Goal: Task Accomplishment & Management: Manage account settings

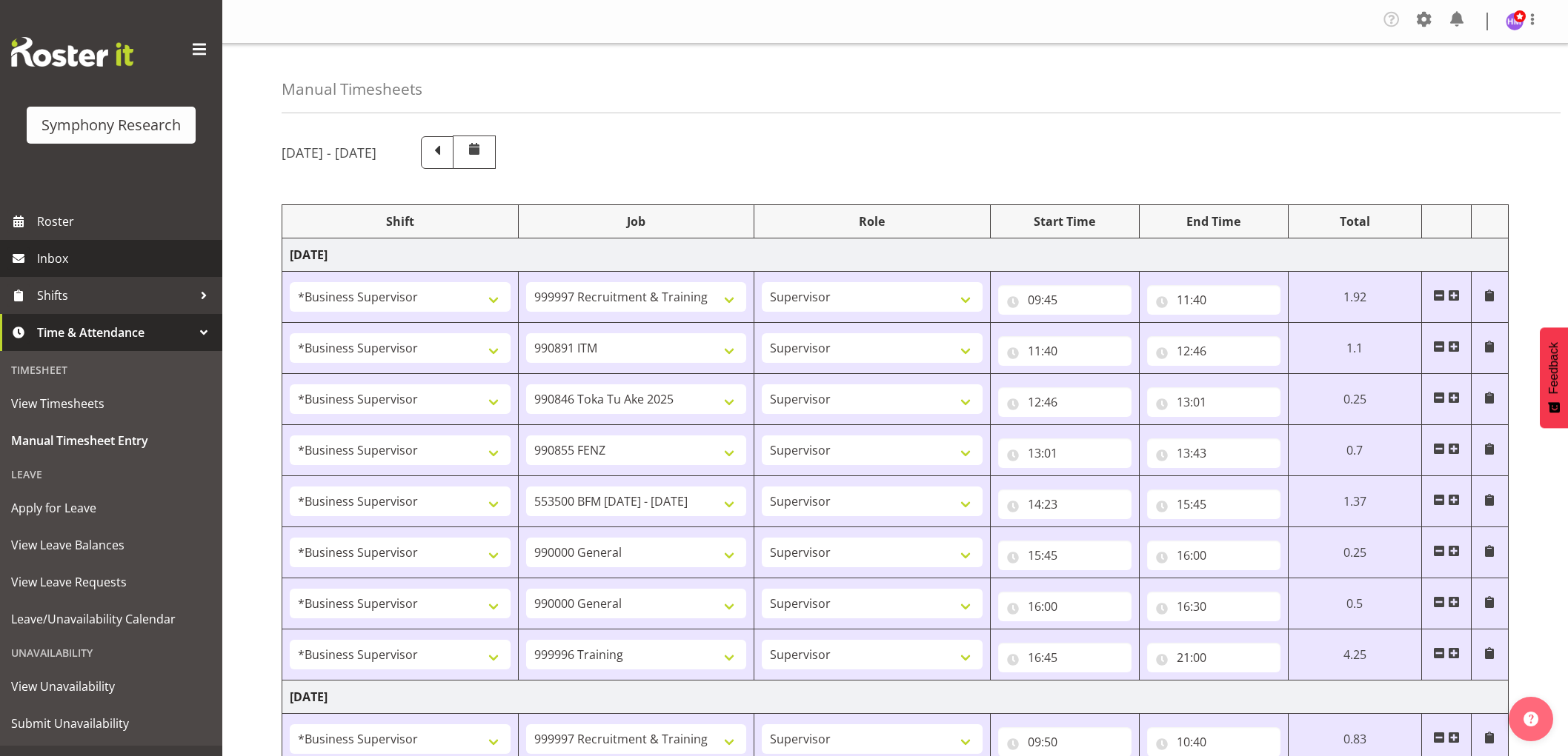
select select "1607"
select select "2379"
select select "1607"
select select "10549"
select select "1607"
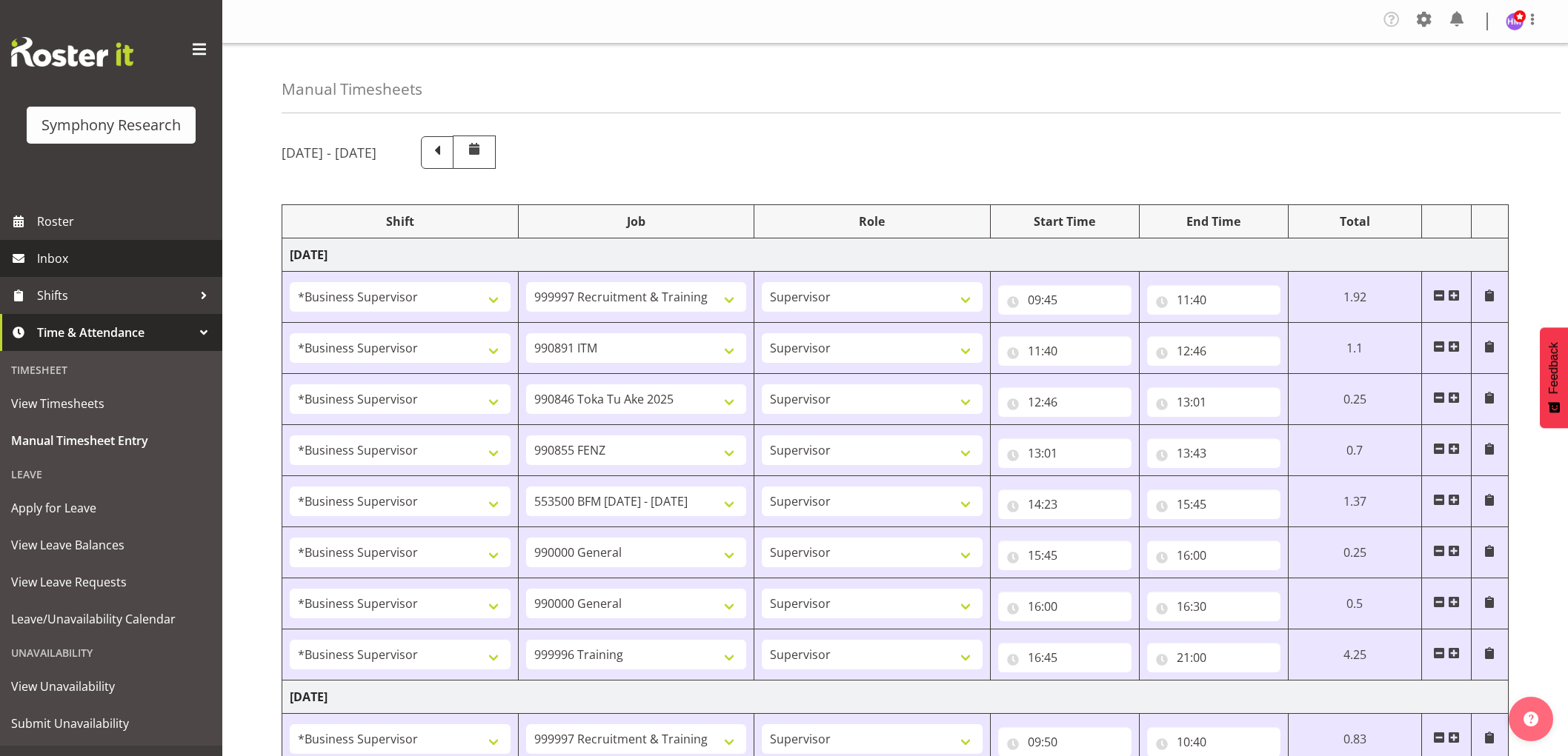
select select "9426"
select select "1607"
select select "9636"
select select "1607"
select select "10242"
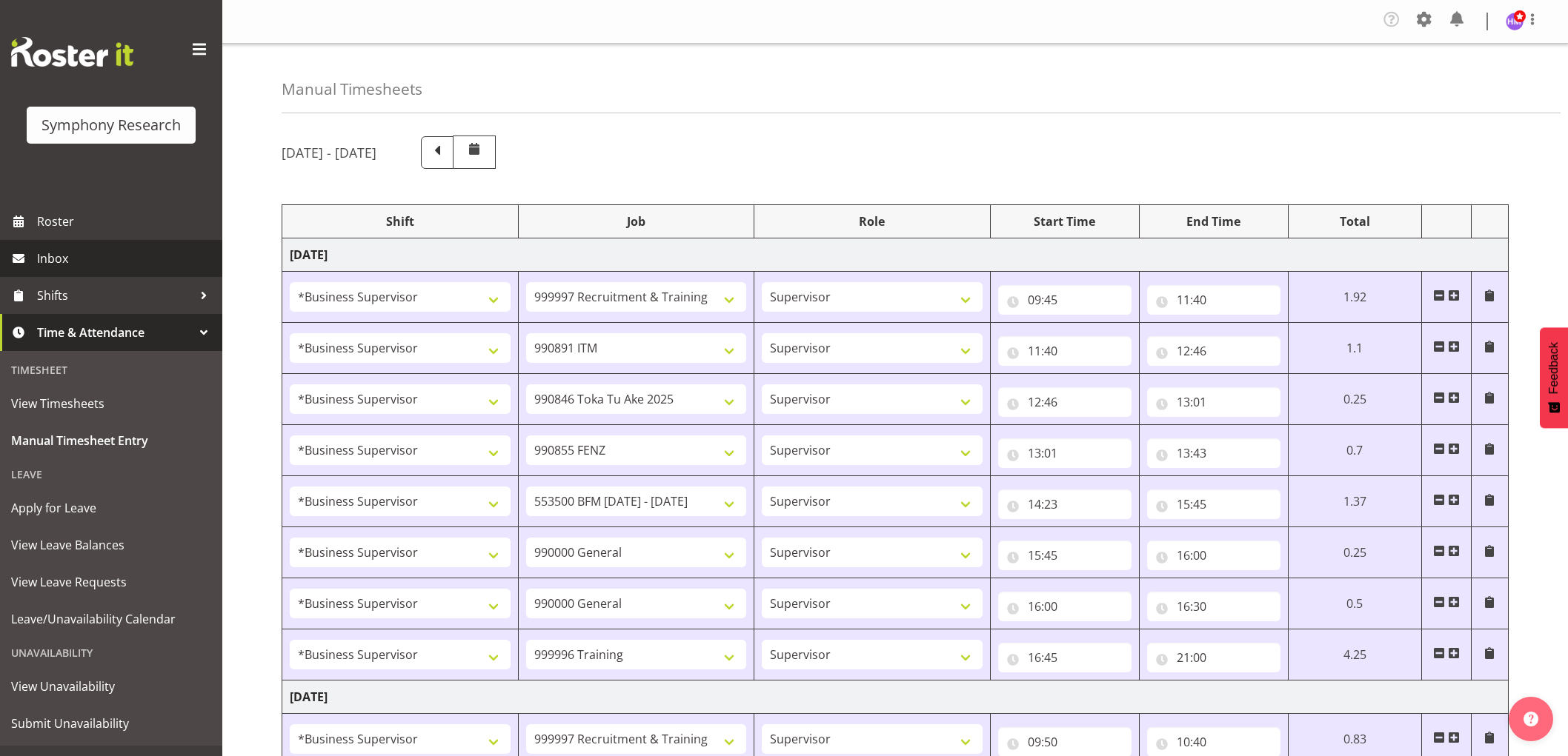
select select "1607"
select select "743"
select select "1607"
select select "743"
select select "1607"
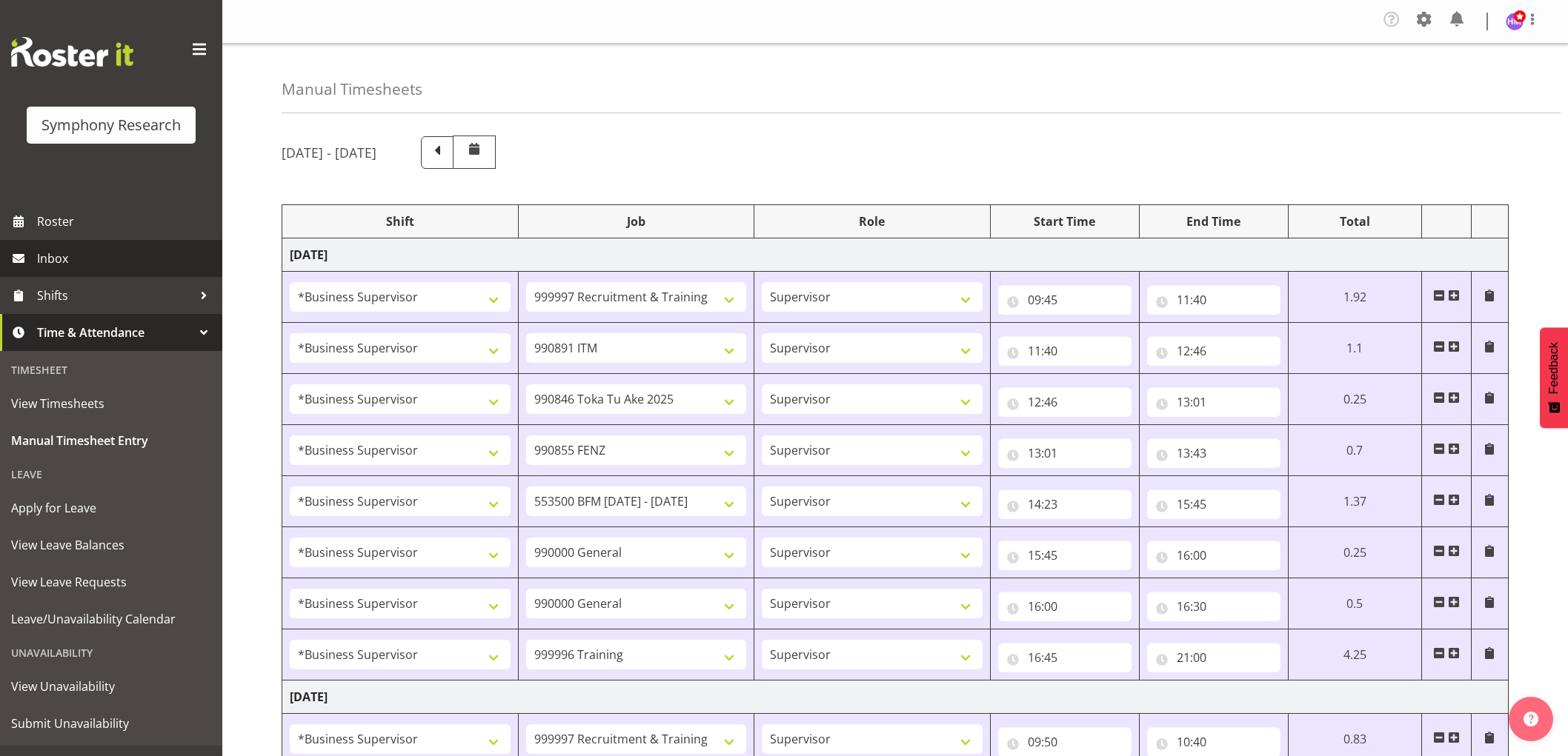
select select "757"
select select "1607"
select select "2379"
select select "1607"
select select "10242"
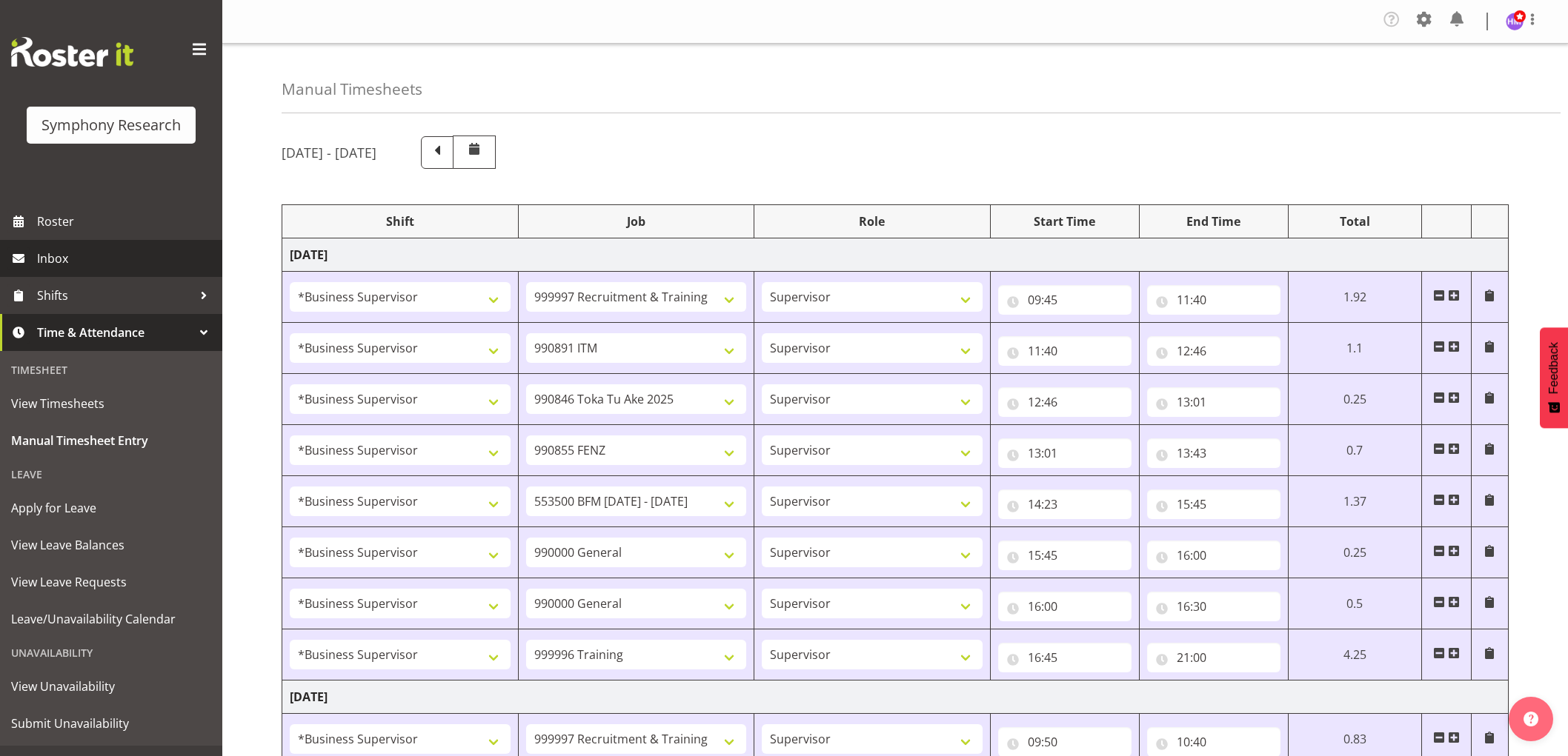
select select "1607"
select select "10536"
select select "1607"
select select "2379"
select select "1607"
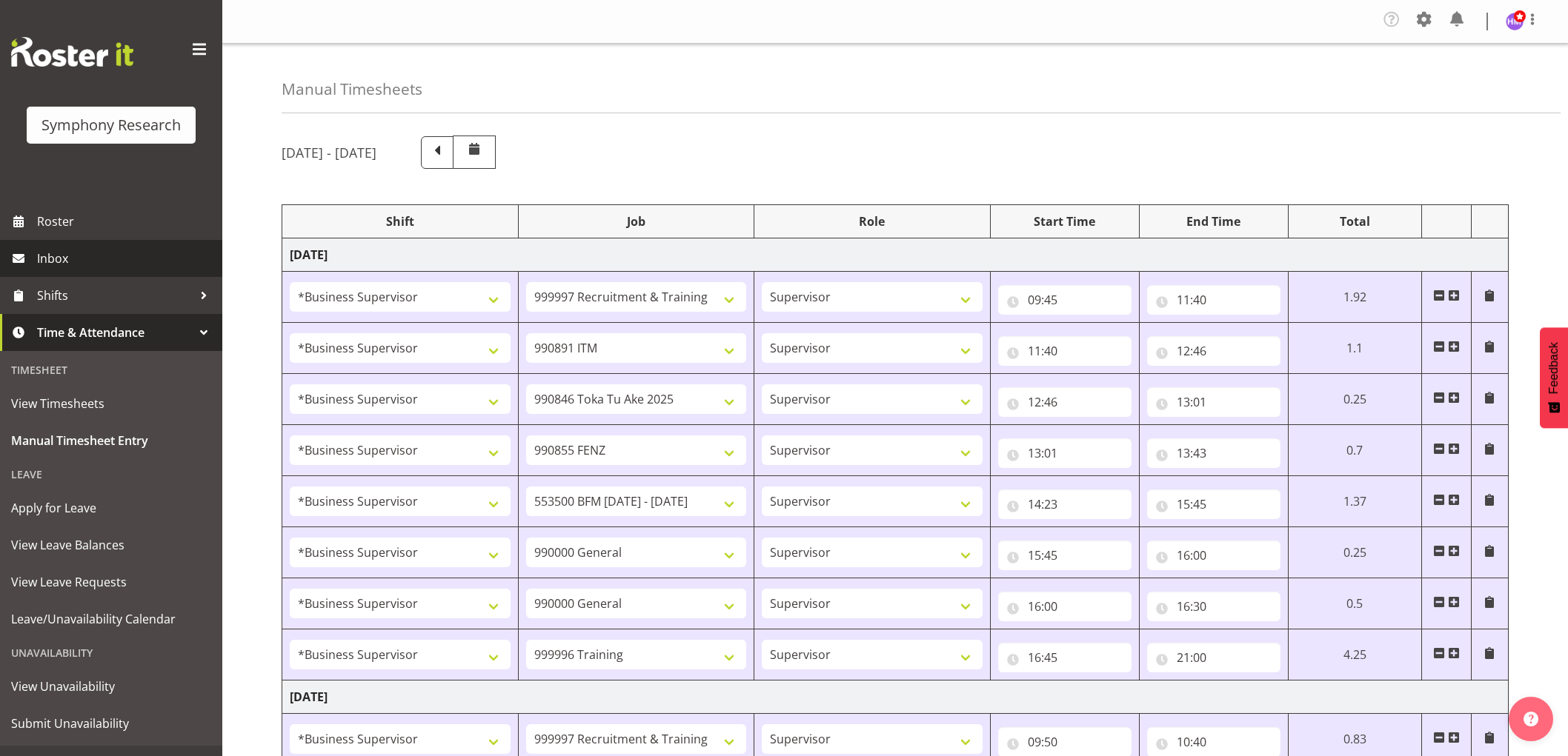
select select "7759"
select select "1607"
select select "7759"
select select "1607"
select select "9636"
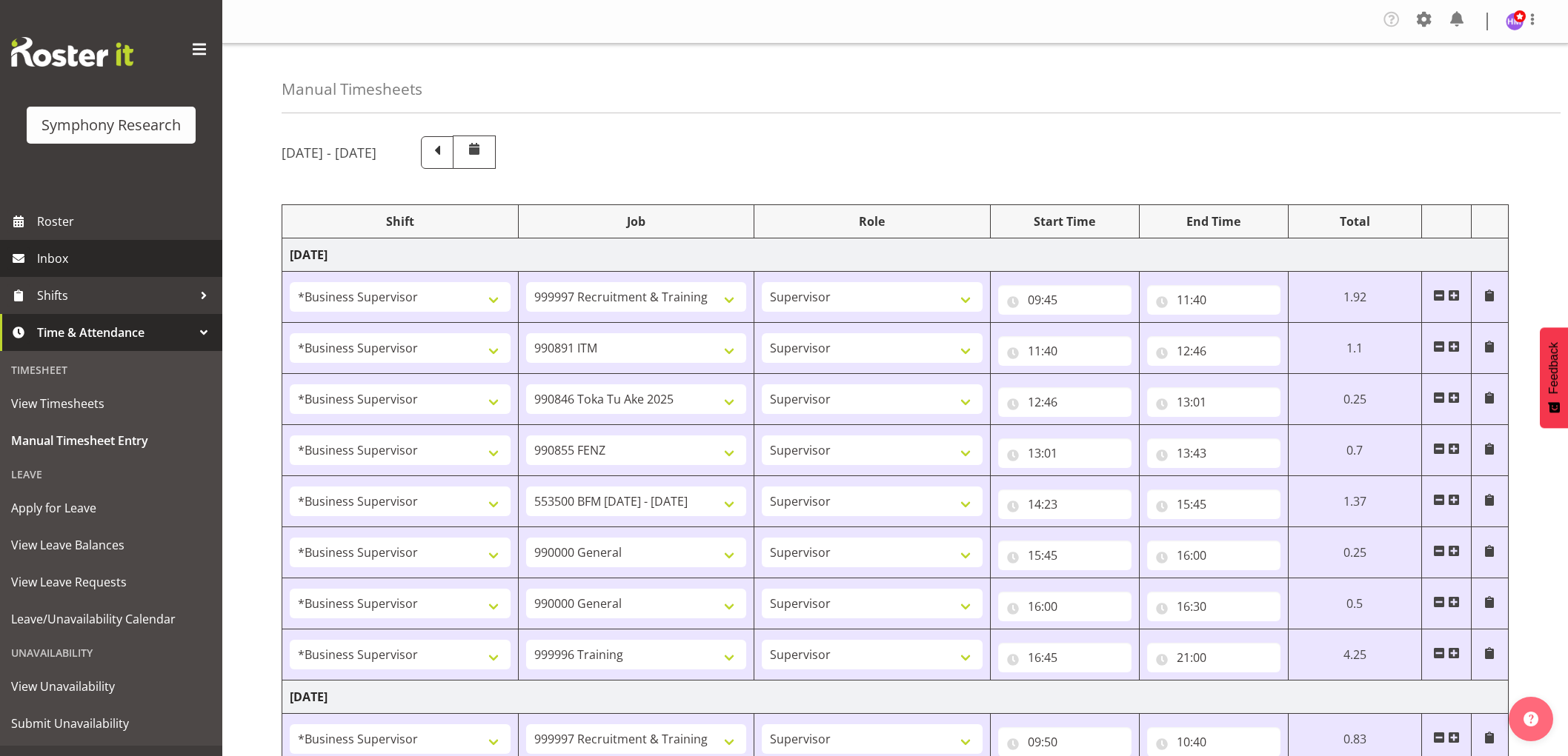
select select "1607"
select select "10499"
select select "1607"
select select "743"
select select "1607"
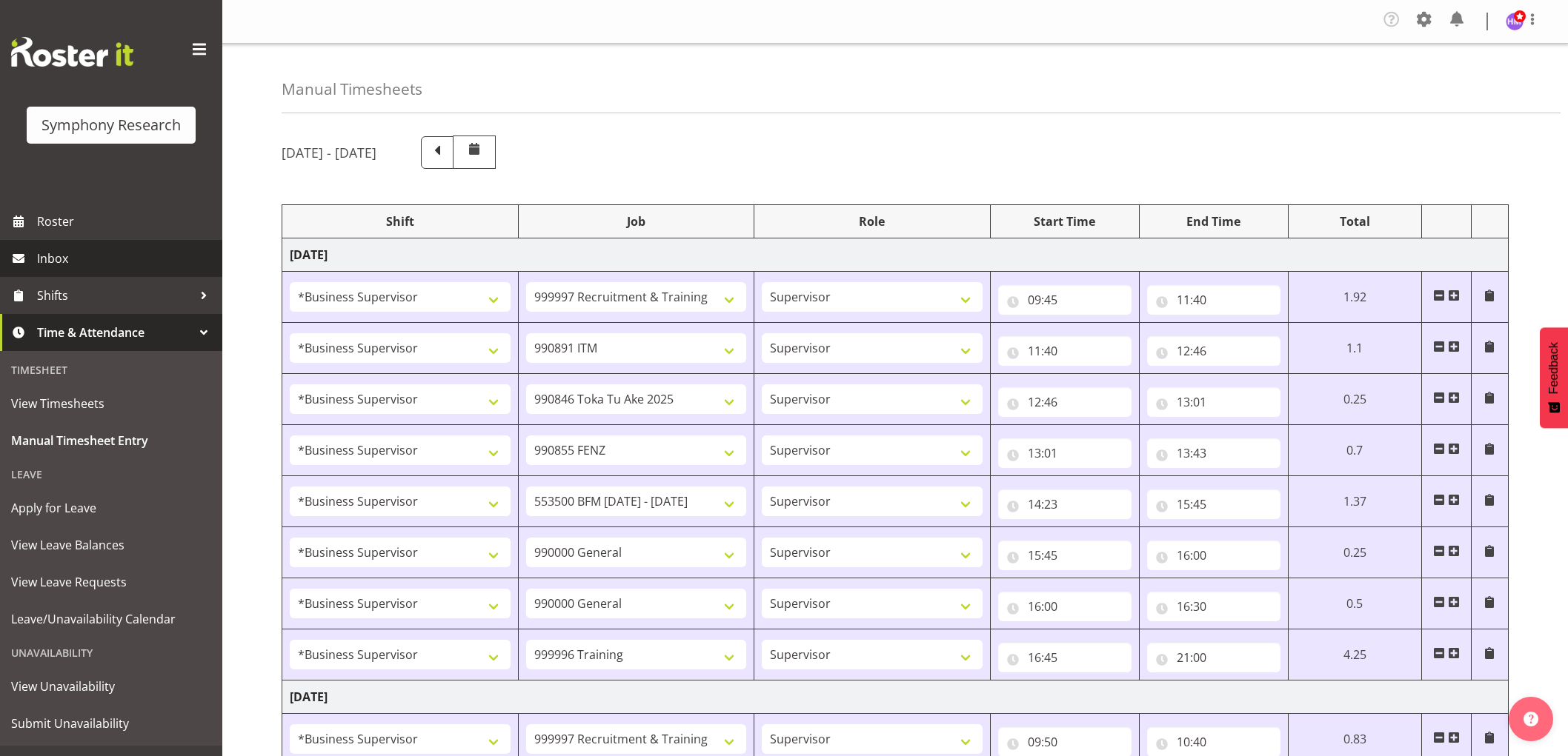
select select "2379"
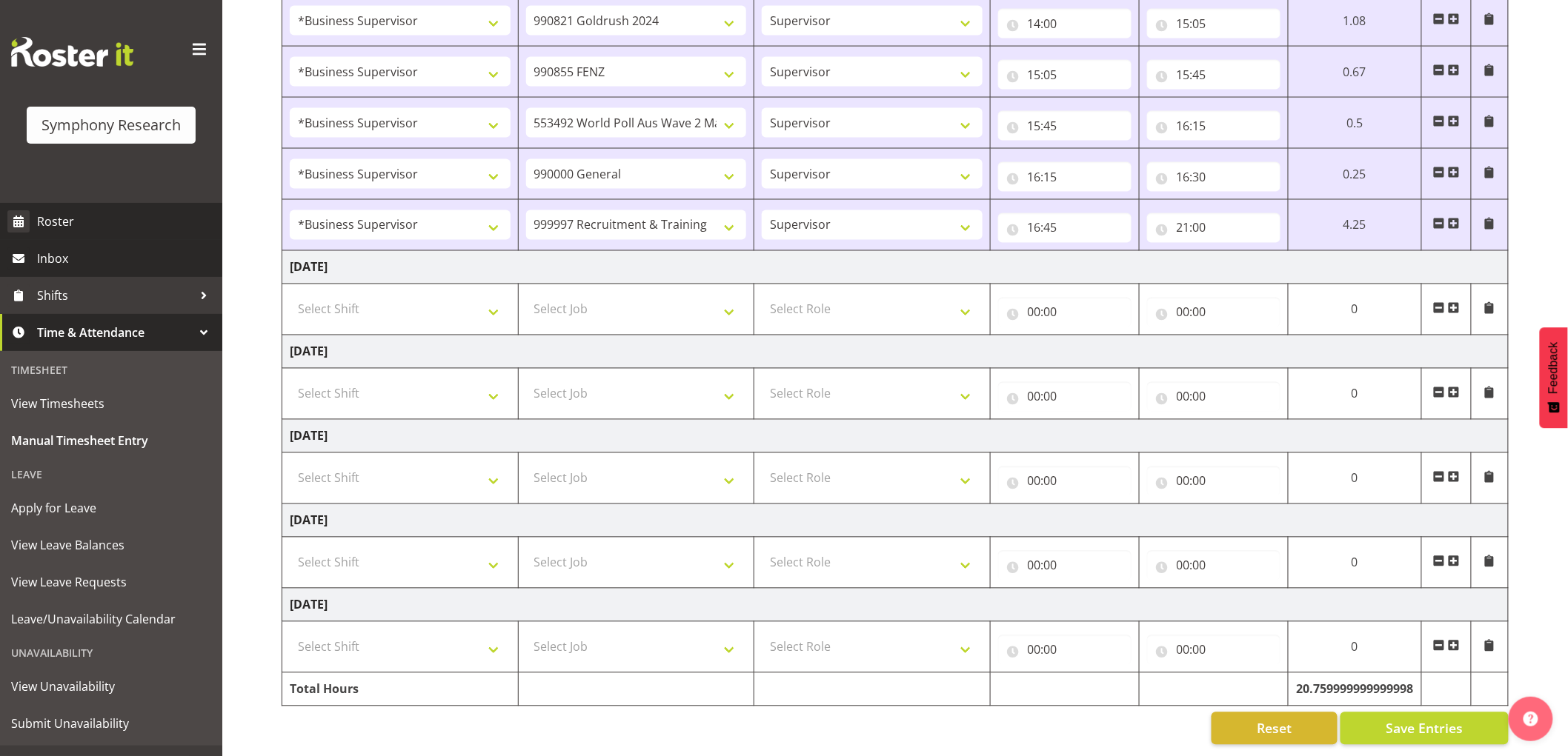
scroll to position [985, 0]
click at [62, 223] on span "Roster" at bounding box center [126, 221] width 178 height 22
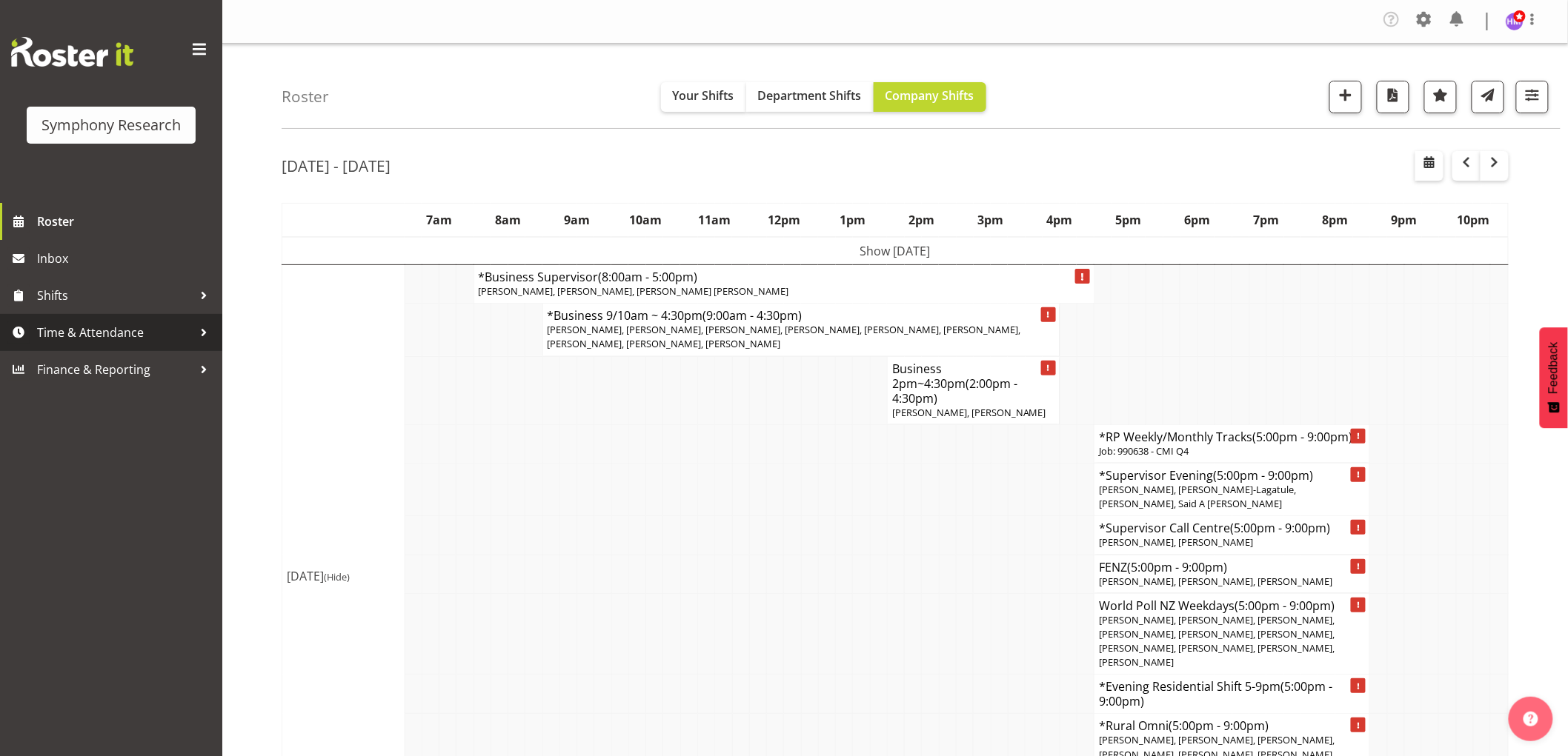
click at [107, 324] on span "Time & Attendance" at bounding box center [115, 333] width 155 height 22
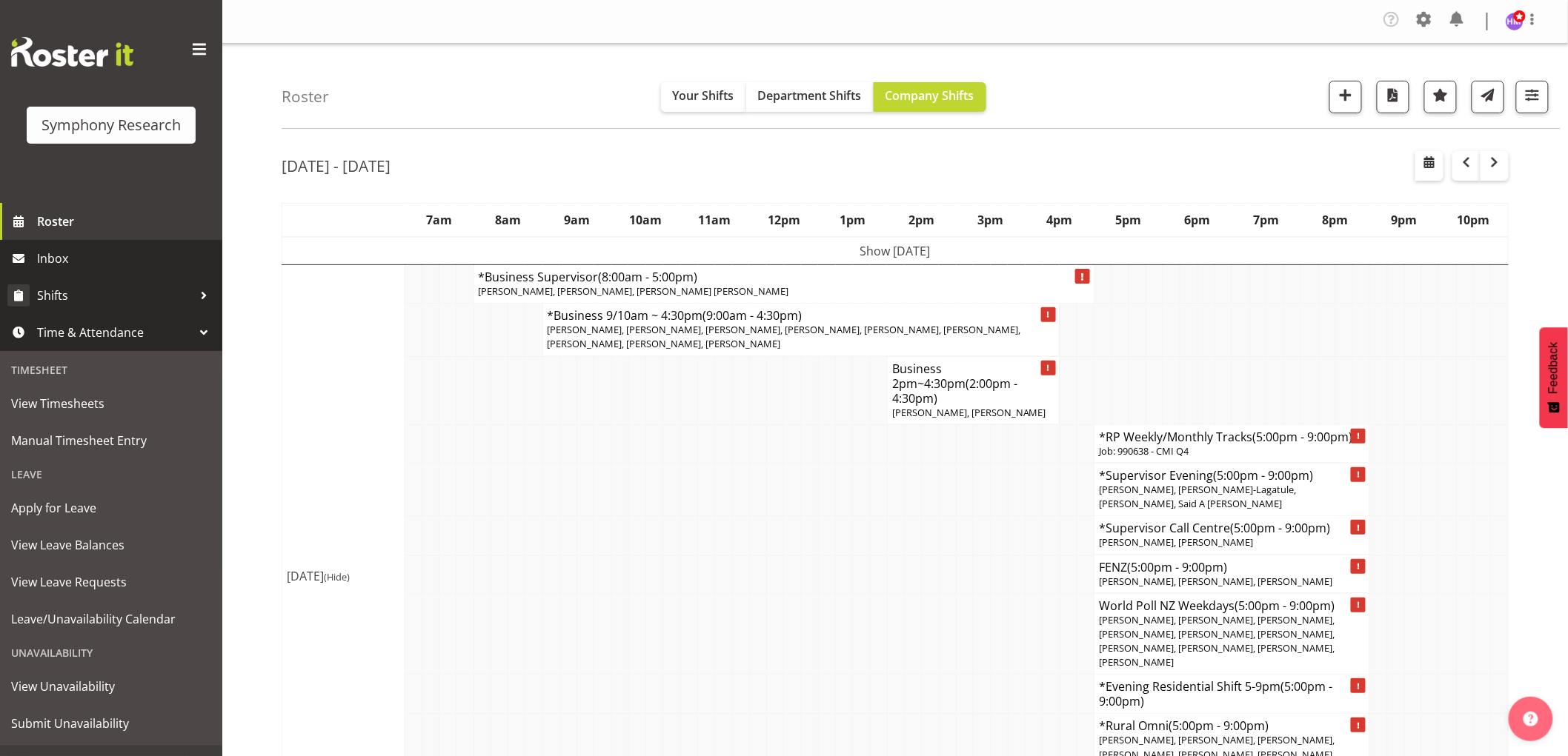
scroll to position [26, 0]
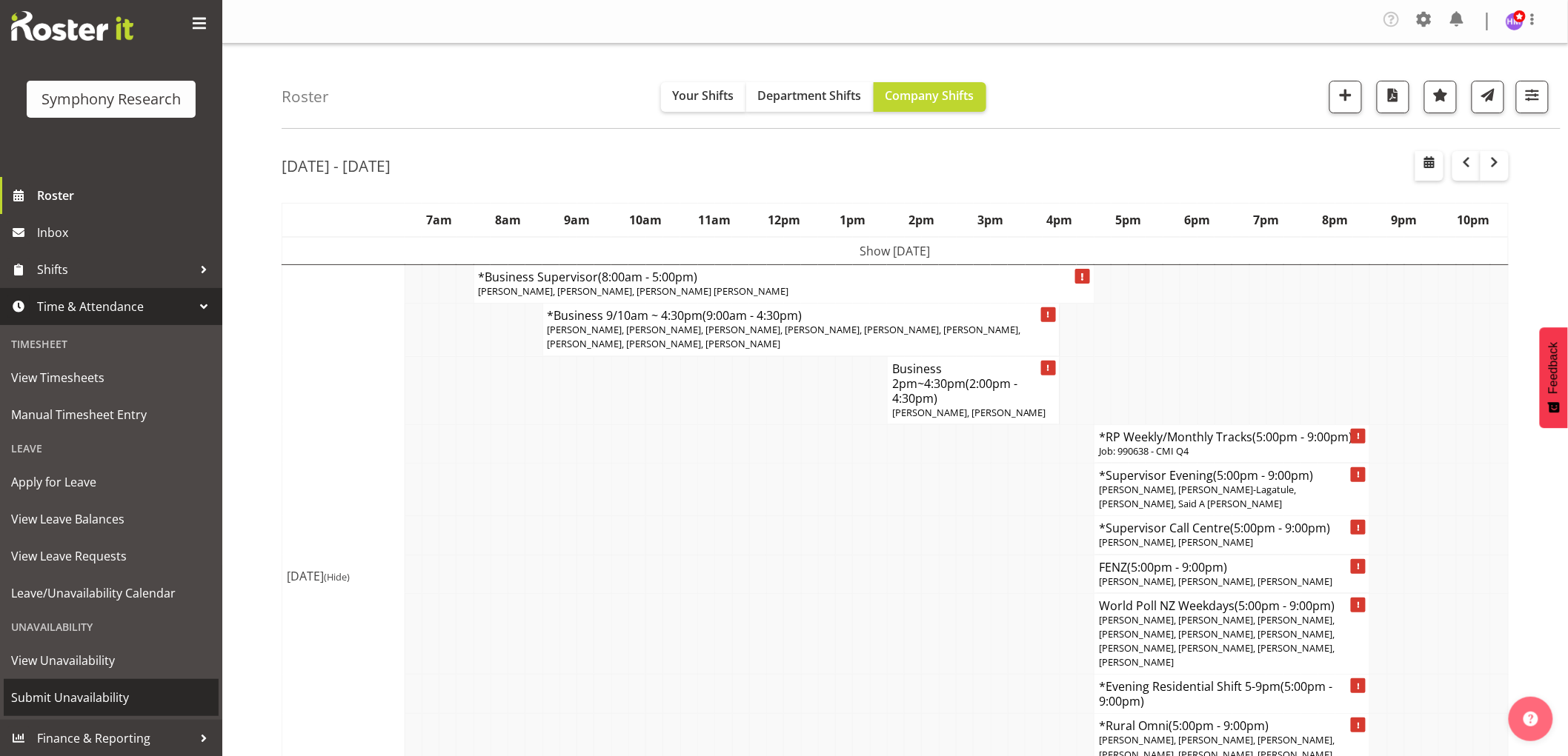
click at [87, 698] on span "Submit Unavailability" at bounding box center [111, 697] width 200 height 22
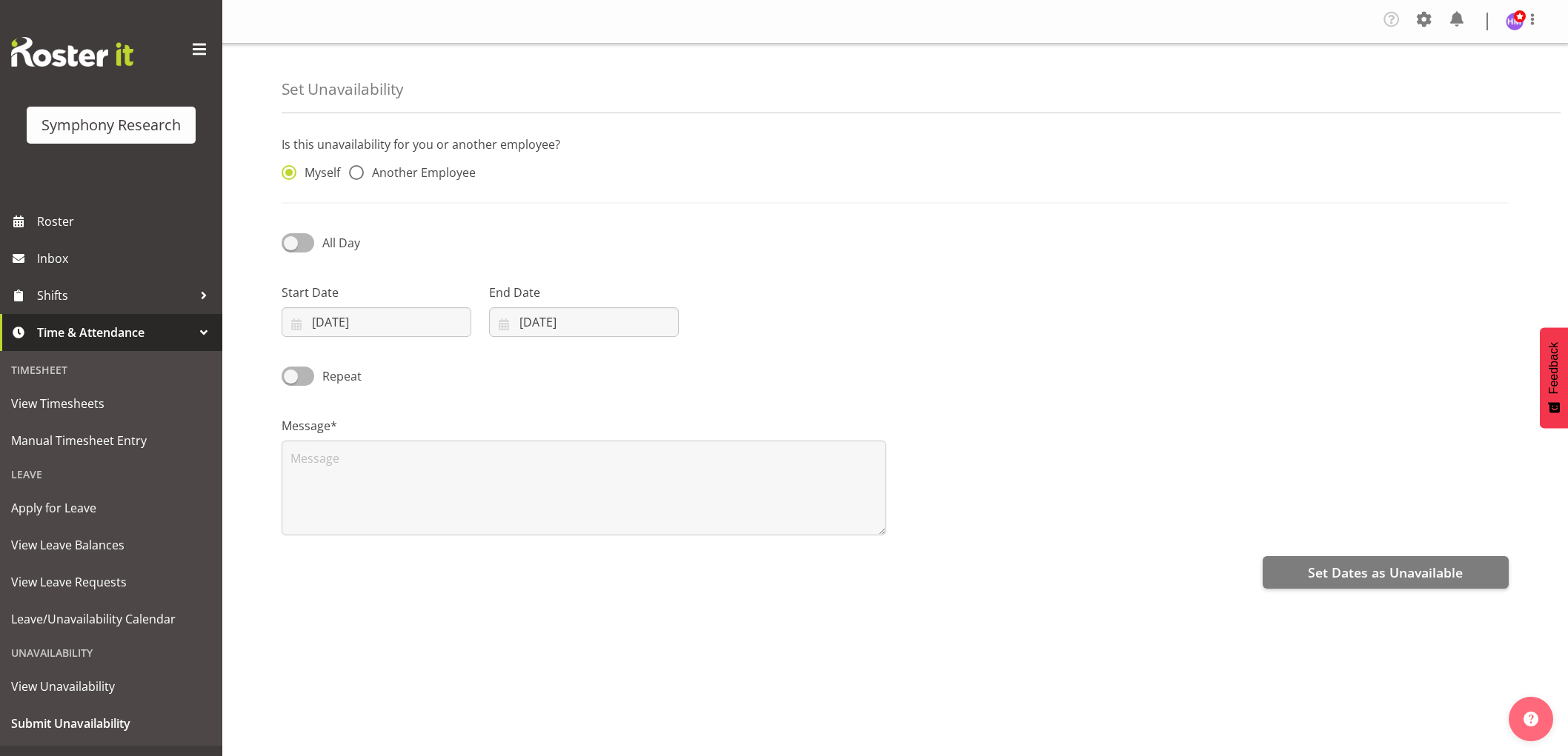
select select "7"
select select "2025"
click at [335, 323] on input "26/08/2025" at bounding box center [376, 322] width 189 height 29
click at [506, 359] on link at bounding box center [489, 365] width 34 height 29
select select "8"
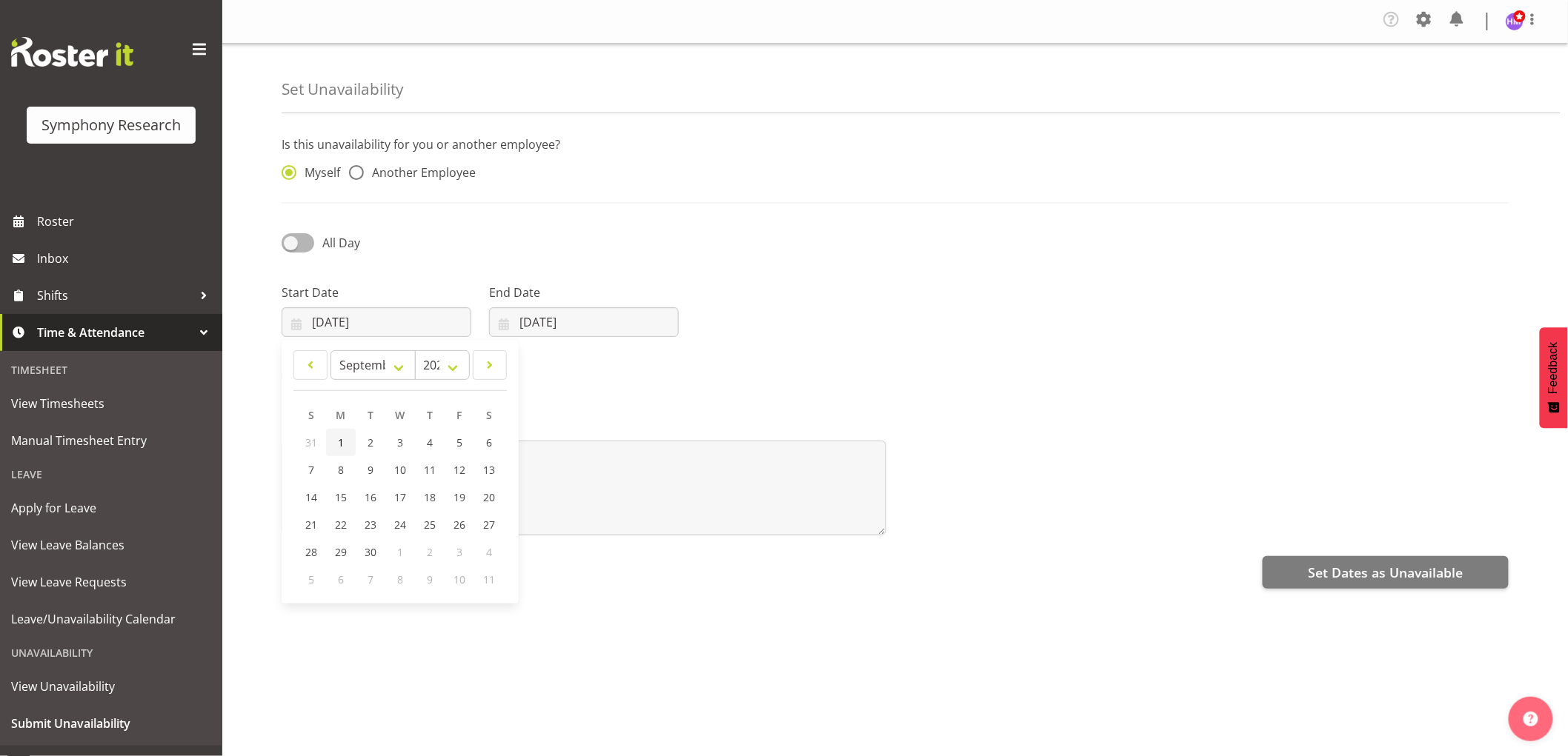
click at [338, 445] on span "1" at bounding box center [340, 443] width 6 height 14
type input "01/09/2025"
click at [522, 317] on input "26/08/2025" at bounding box center [583, 322] width 189 height 29
click at [698, 376] on link at bounding box center [695, 365] width 37 height 29
select select "8"
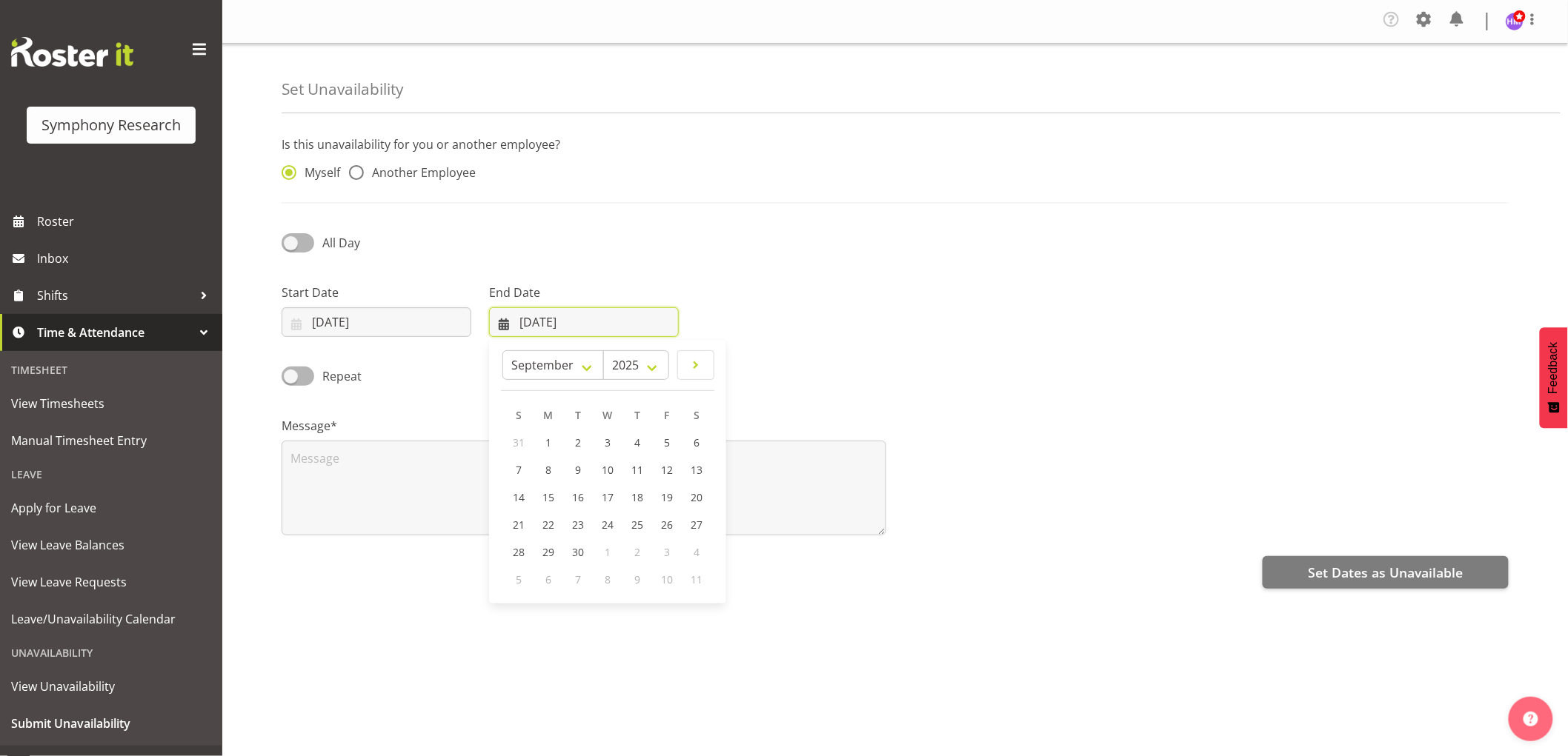
click at [524, 329] on input "26/08/2025" at bounding box center [583, 322] width 189 height 29
click at [579, 447] on span "2" at bounding box center [577, 443] width 6 height 14
type input "02/09/2025"
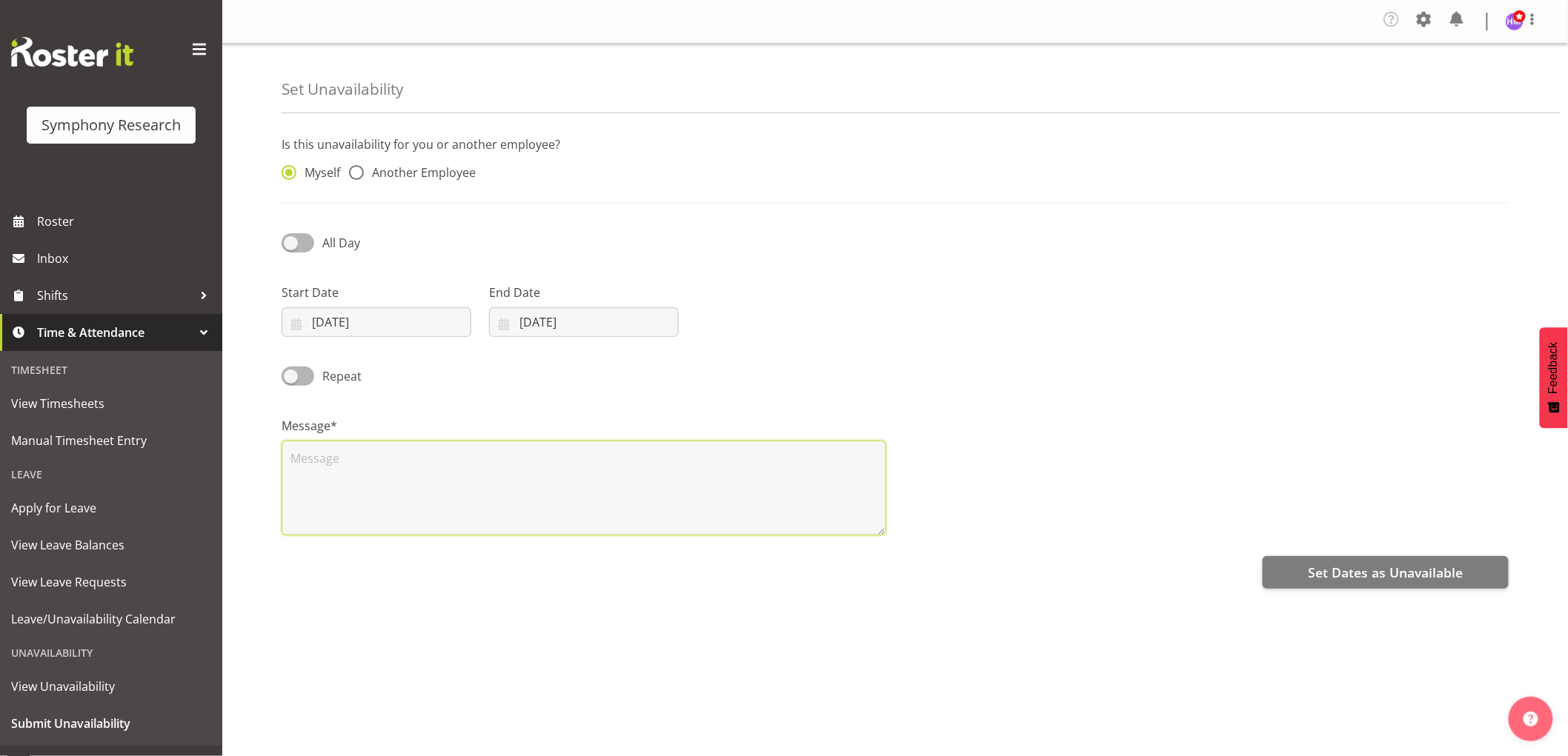
click at [350, 476] on textarea at bounding box center [583, 488] width 605 height 95
type textarea "hi"
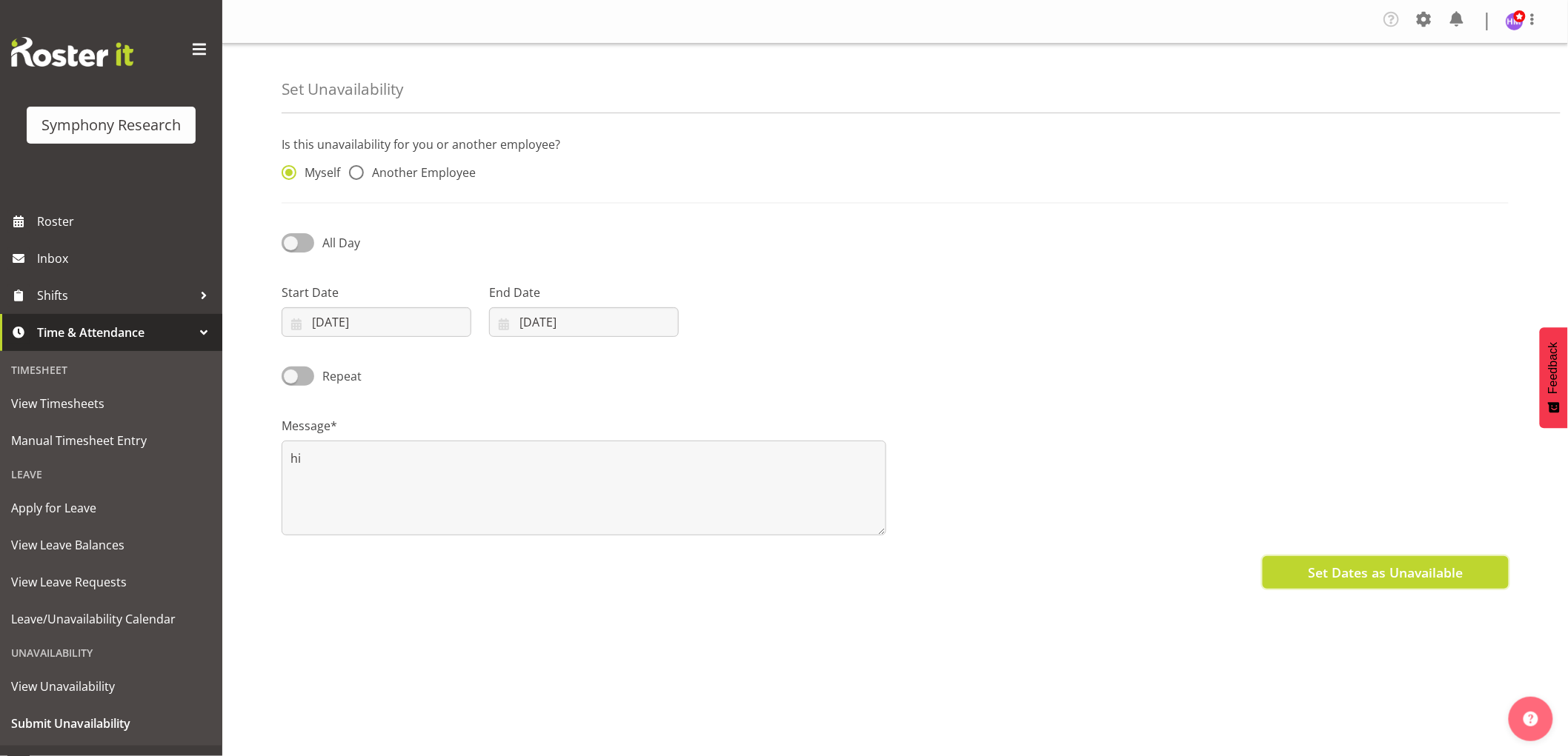
click at [1321, 573] on span "Set Dates as Unavailable" at bounding box center [1385, 572] width 155 height 19
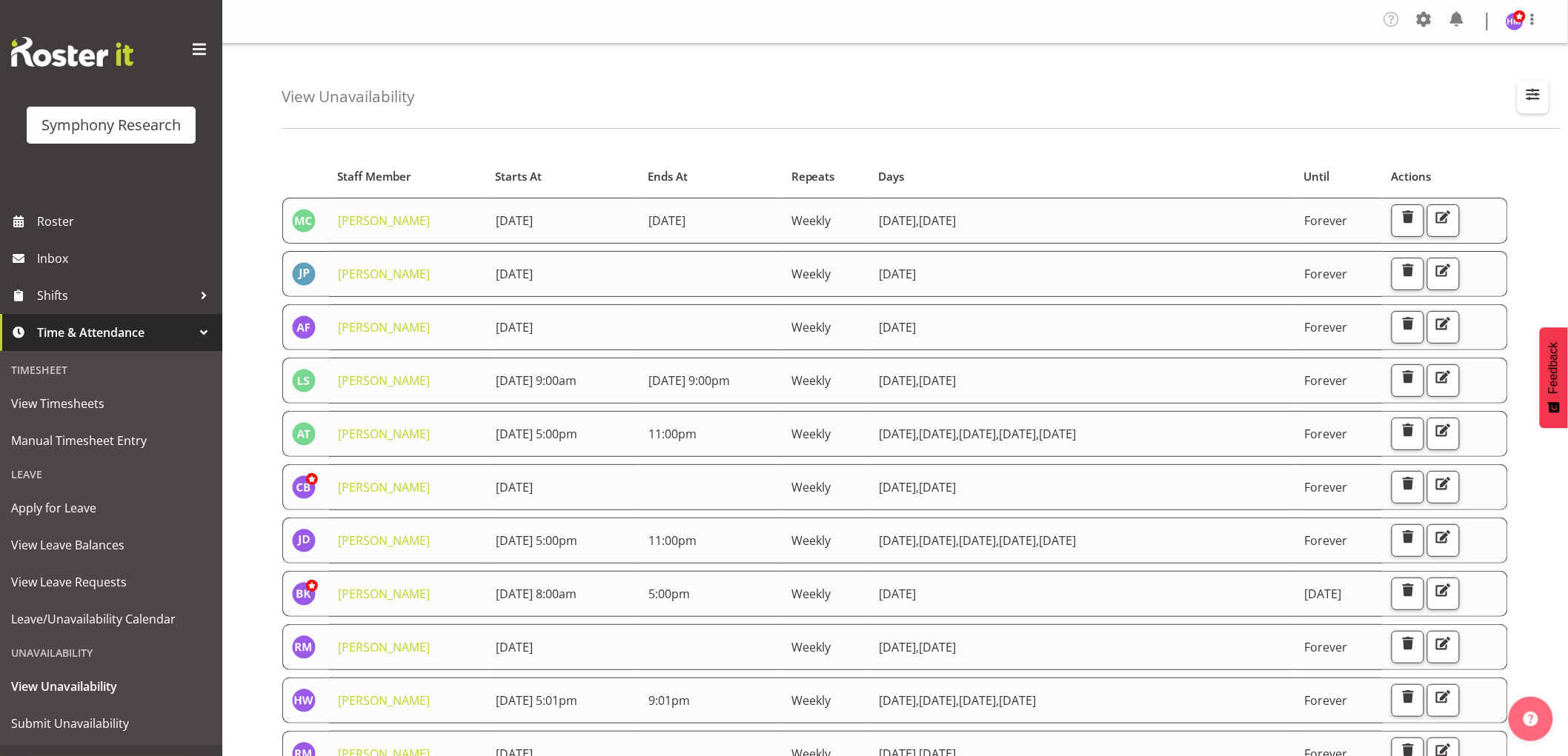
click at [1535, 99] on span "button" at bounding box center [1533, 94] width 19 height 19
drag, startPoint x: 1426, startPoint y: 169, endPoint x: 1450, endPoint y: 402, distance: 234.2
click at [1427, 170] on input "text" at bounding box center [1437, 165] width 199 height 29
type input "Hitesh"
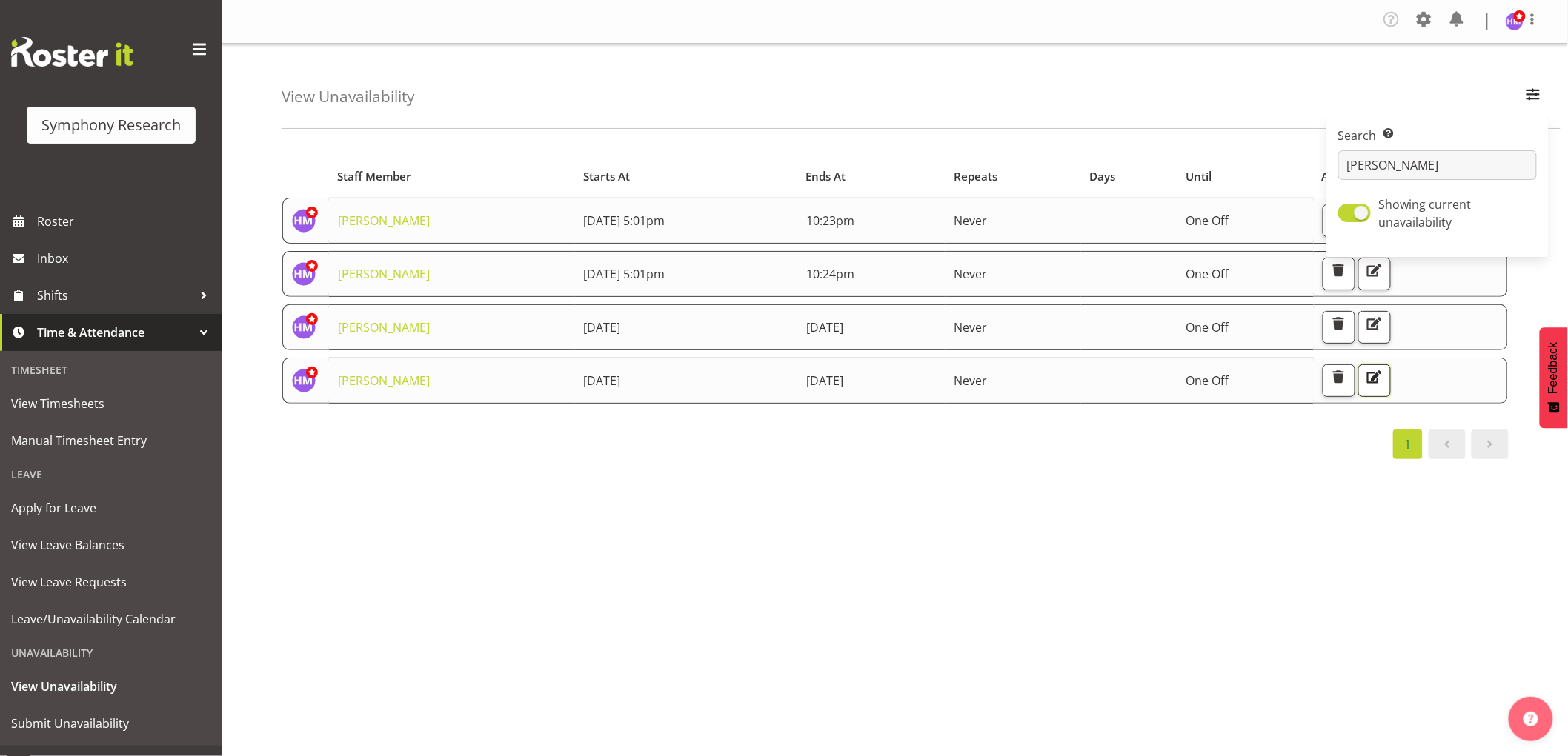
click at [1383, 380] on span "button" at bounding box center [1374, 377] width 19 height 19
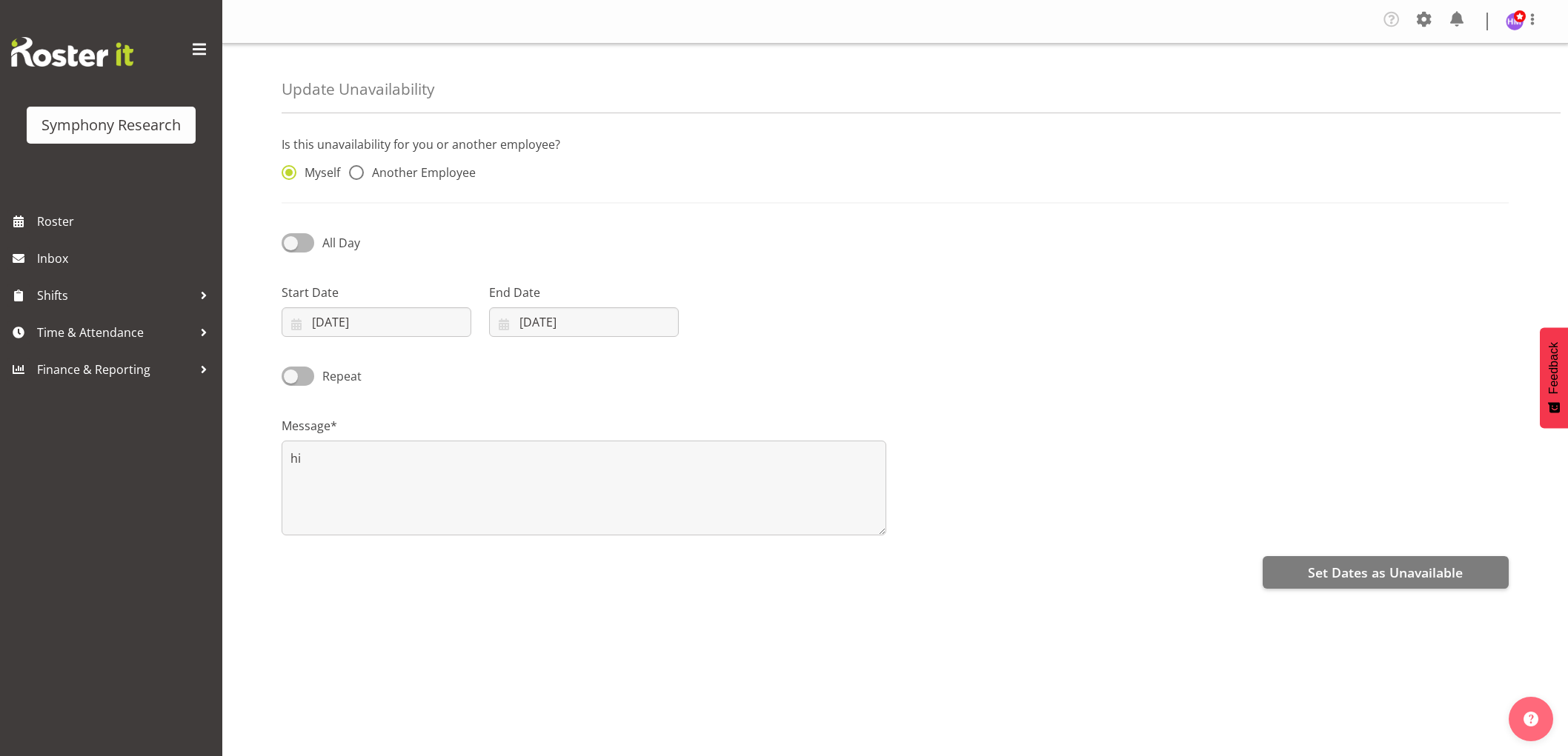
select select "8"
select select "2025"
click at [346, 329] on input "[DATE]" at bounding box center [376, 322] width 189 height 29
click at [369, 442] on span "2" at bounding box center [370, 443] width 6 height 14
type input "02/09/2025"
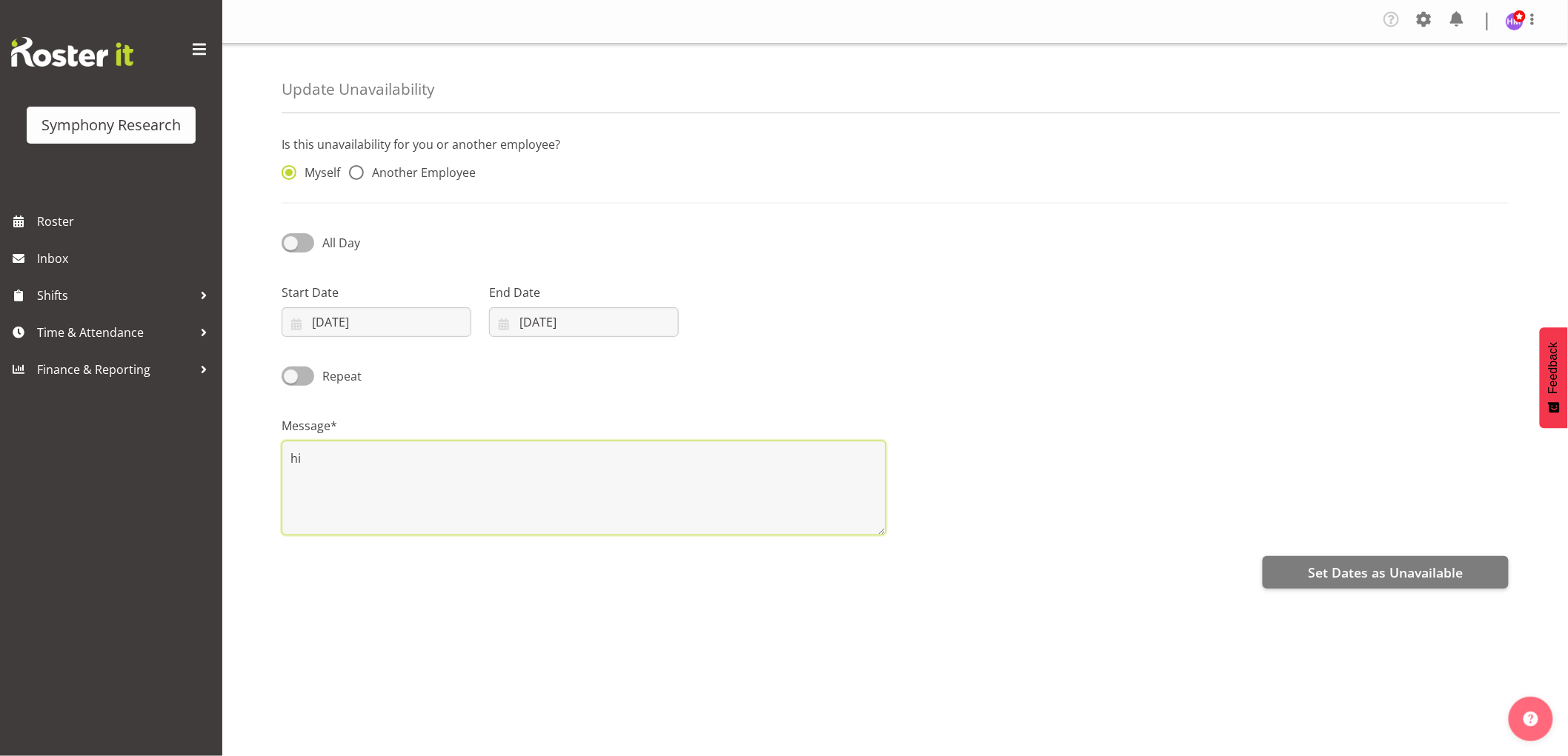
click at [329, 468] on textarea "hi" at bounding box center [583, 488] width 605 height 95
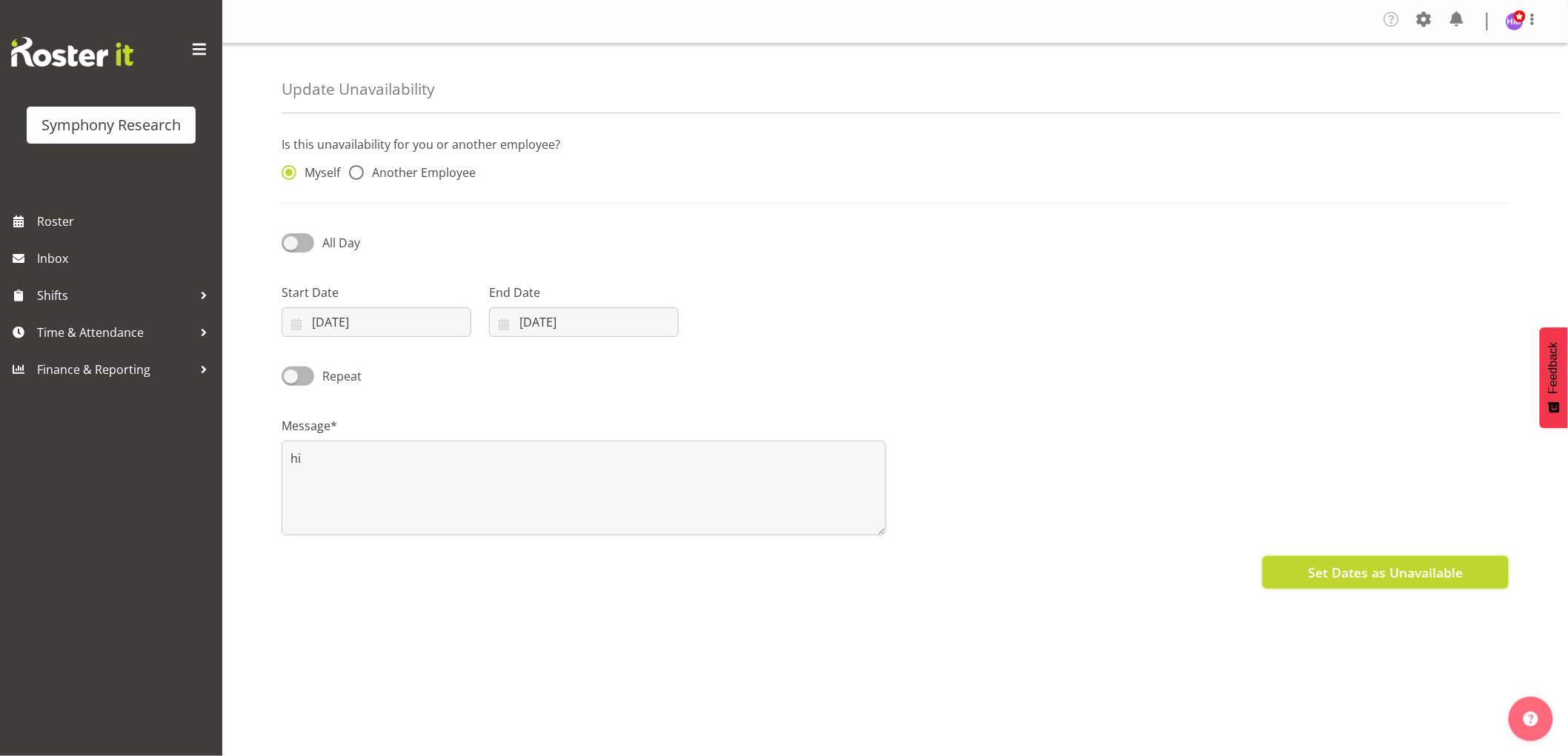
click at [1377, 578] on span "Set Dates as Unavailable" at bounding box center [1385, 572] width 155 height 19
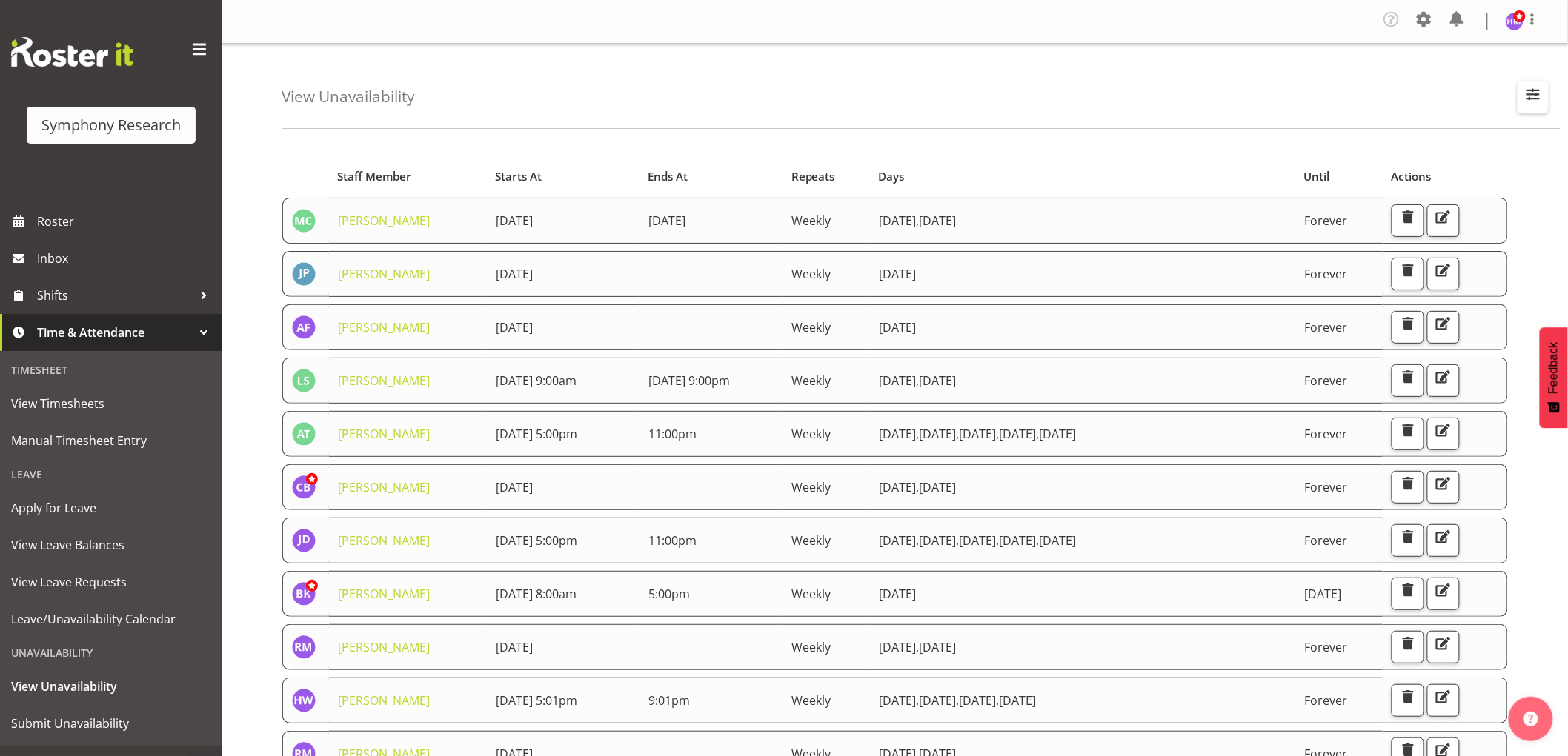
click at [1522, 104] on button "button" at bounding box center [1532, 97] width 31 height 32
click at [1425, 172] on input "text" at bounding box center [1437, 165] width 199 height 29
type input "hitesh"
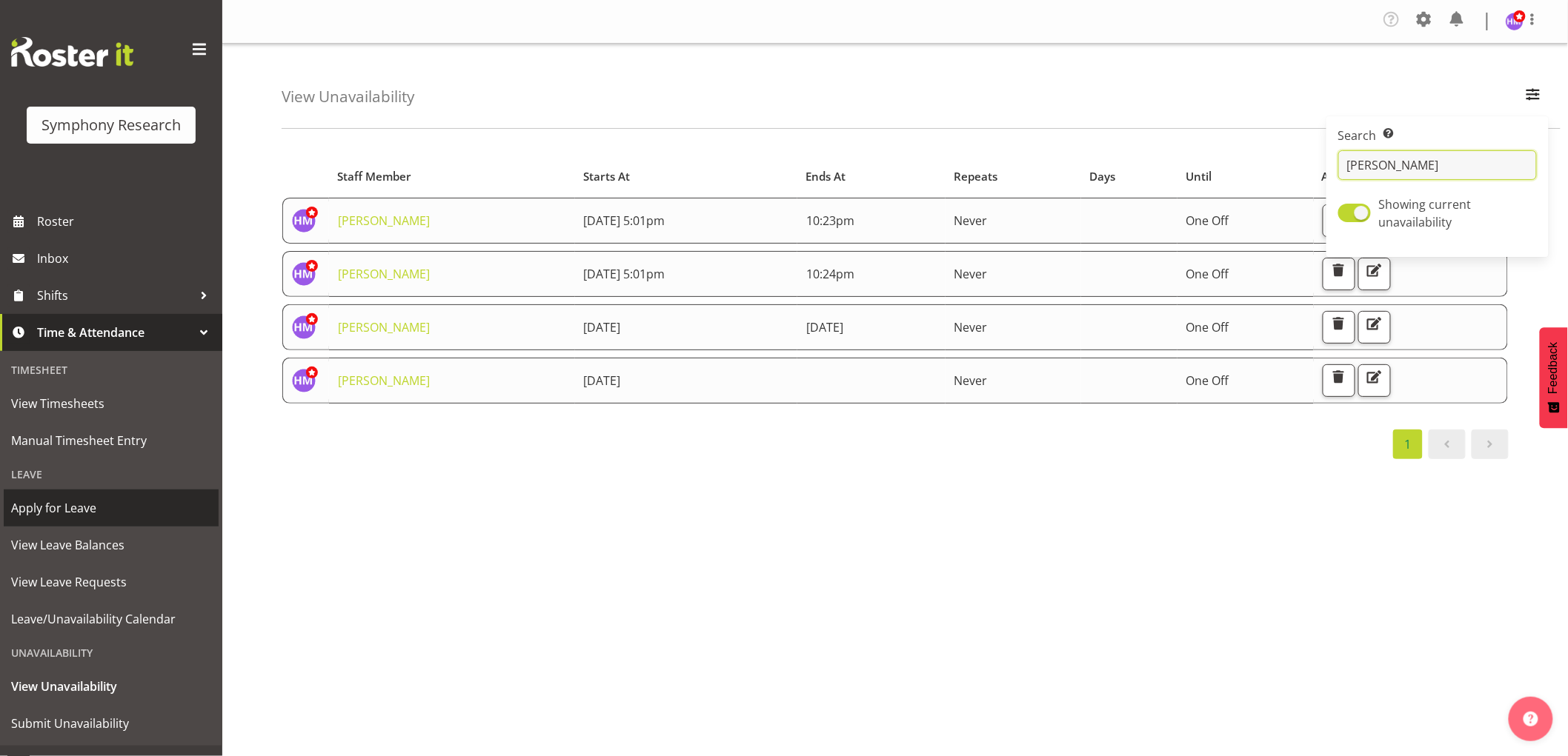
scroll to position [26, 0]
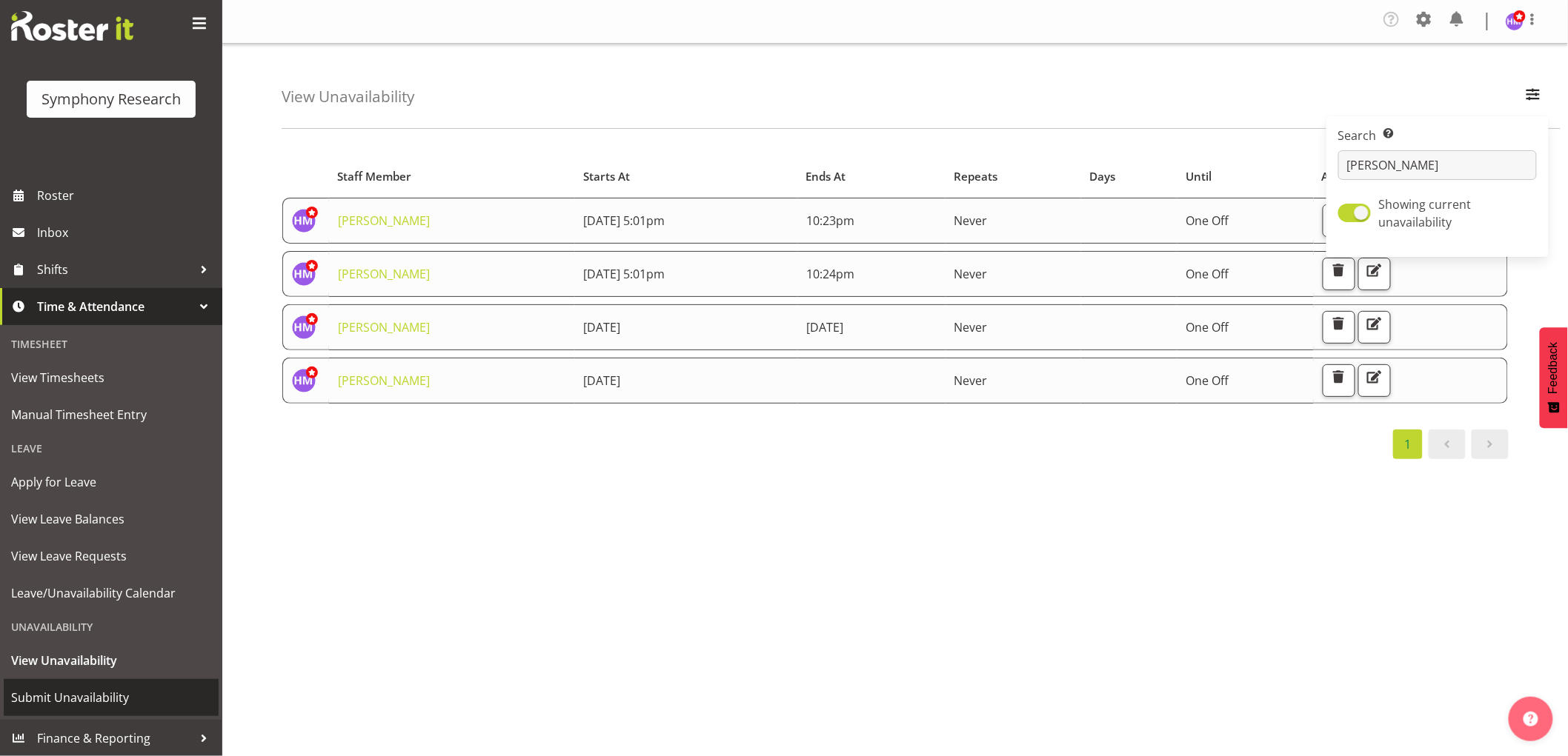
click at [86, 691] on span "Submit Unavailability" at bounding box center [111, 697] width 200 height 22
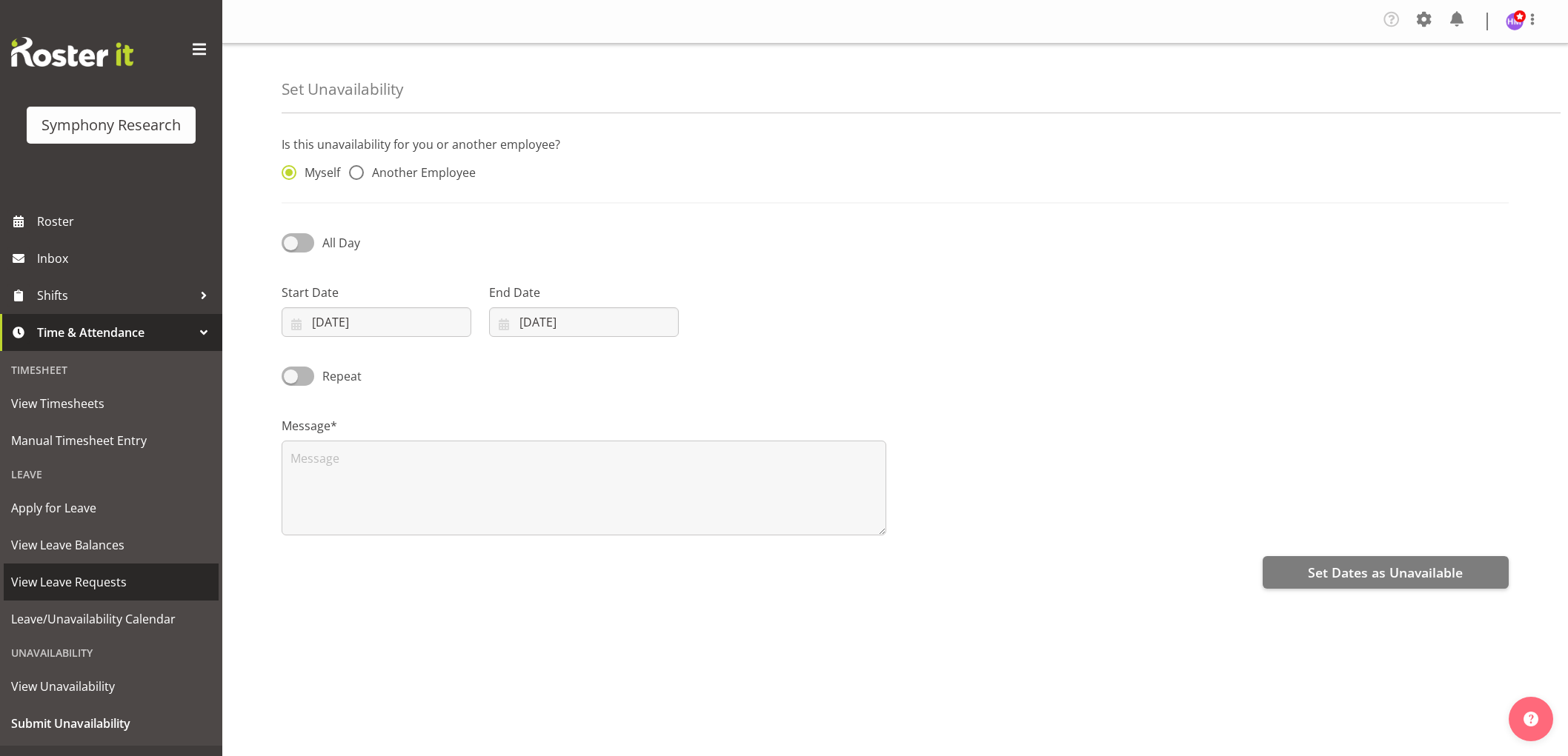
select select "7"
select select "2025"
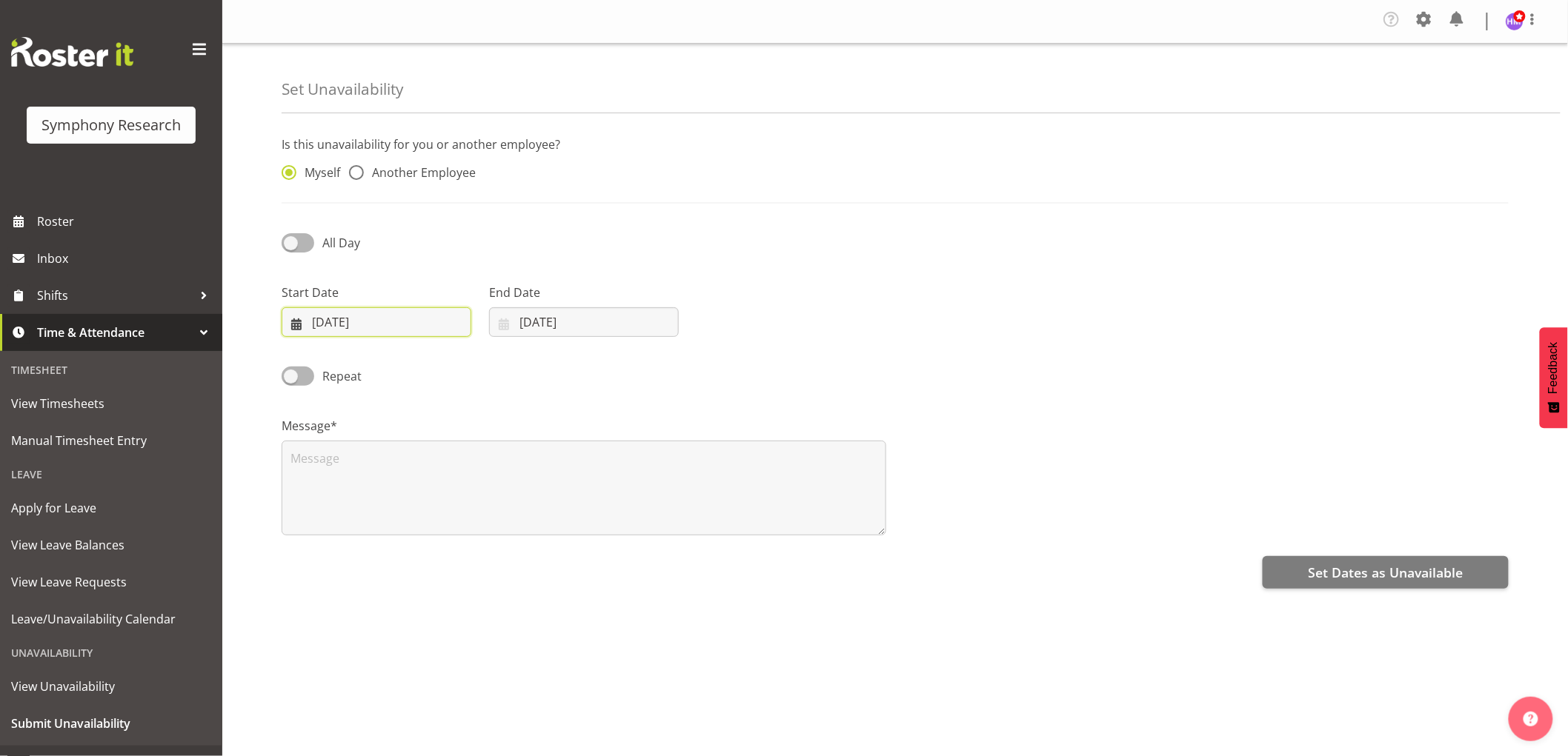
click at [331, 332] on input "26/08/2025" at bounding box center [376, 322] width 189 height 29
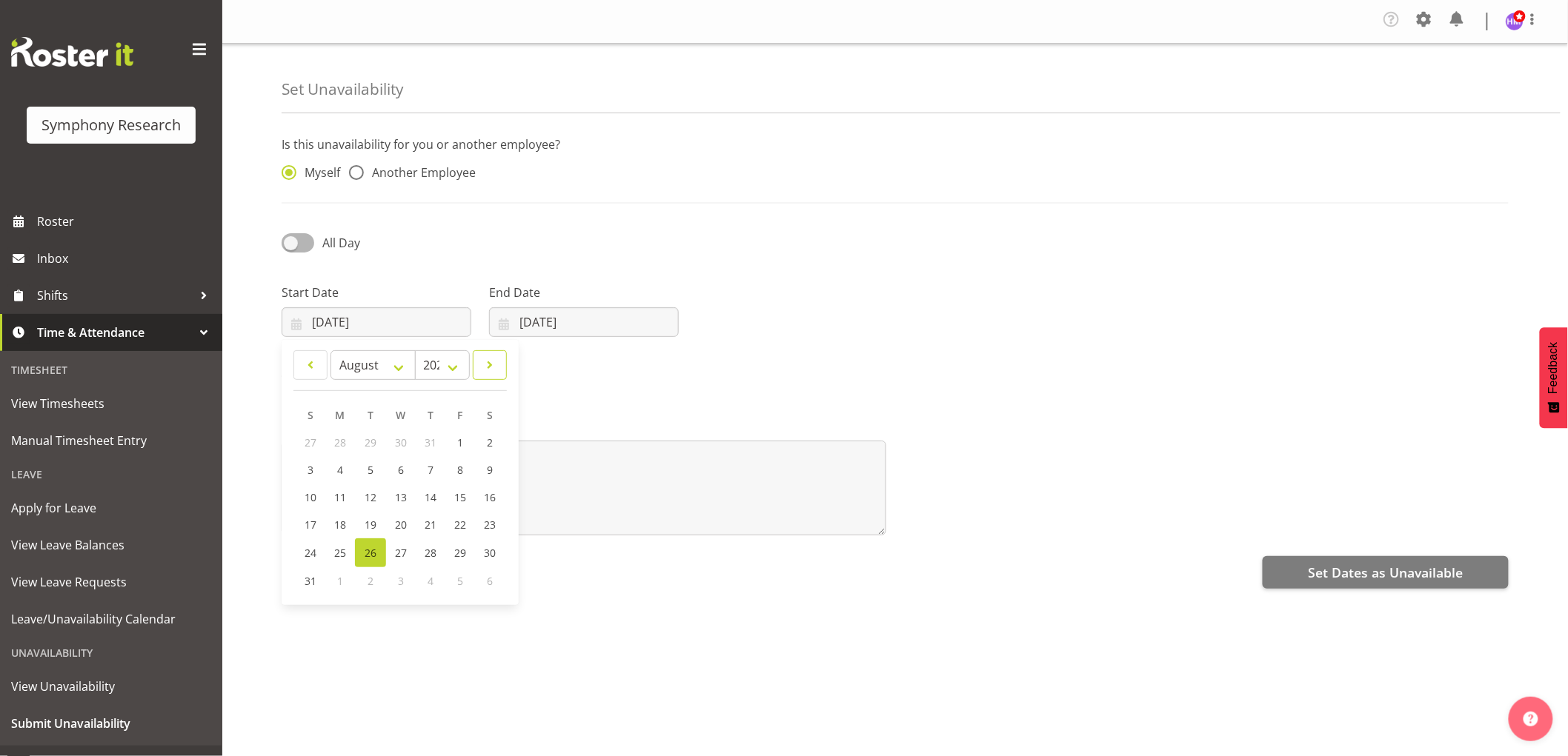
click at [491, 380] on link at bounding box center [489, 365] width 34 height 29
select select "8"
click at [439, 447] on link "4" at bounding box center [429, 442] width 29 height 28
type input "04/09/2025"
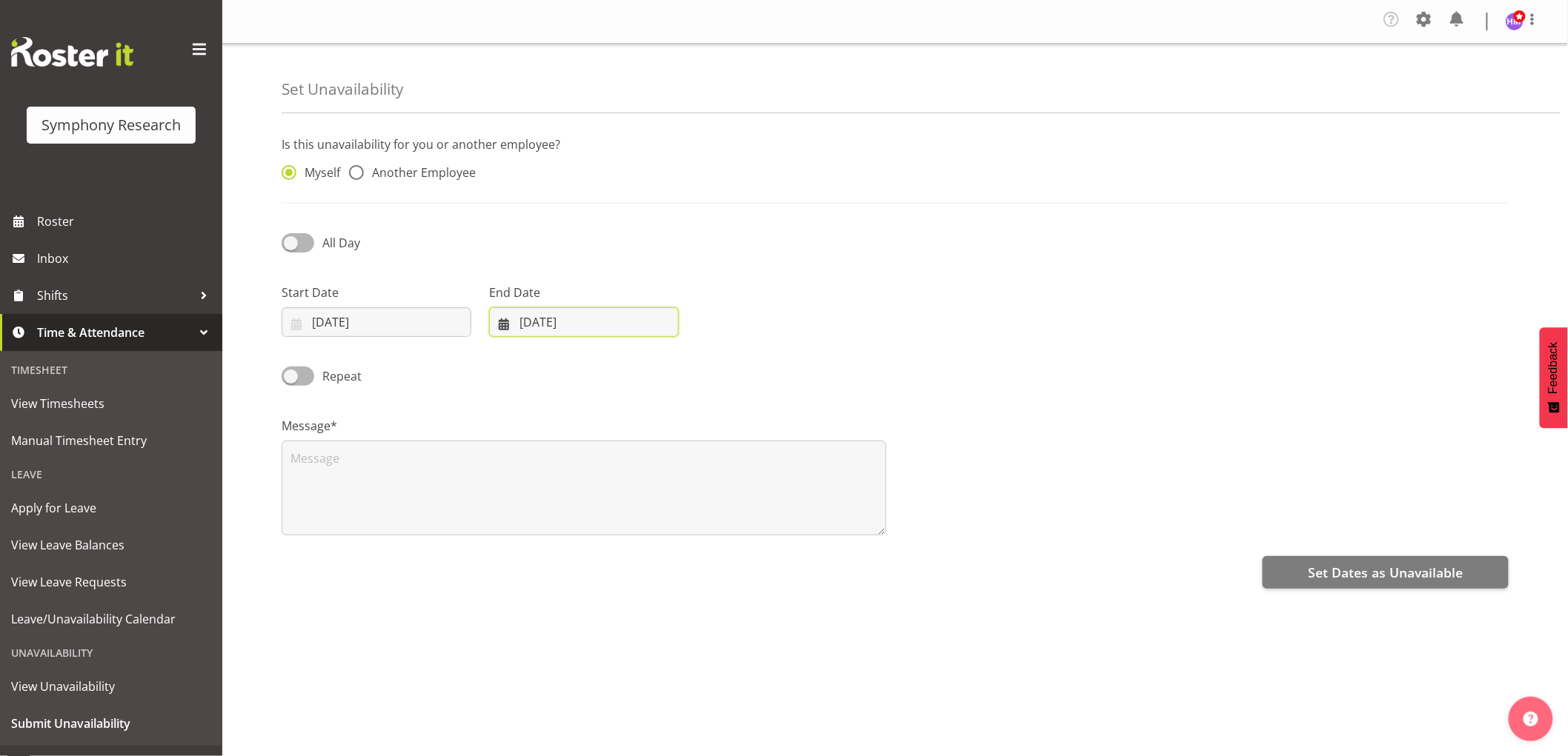
click at [519, 330] on input "26/08/2025" at bounding box center [583, 322] width 189 height 29
click at [314, 380] on span "Repeat" at bounding box center [338, 376] width 48 height 17
click at [291, 380] on input "Repeat" at bounding box center [286, 376] width 10 height 10
checkbox input "true"
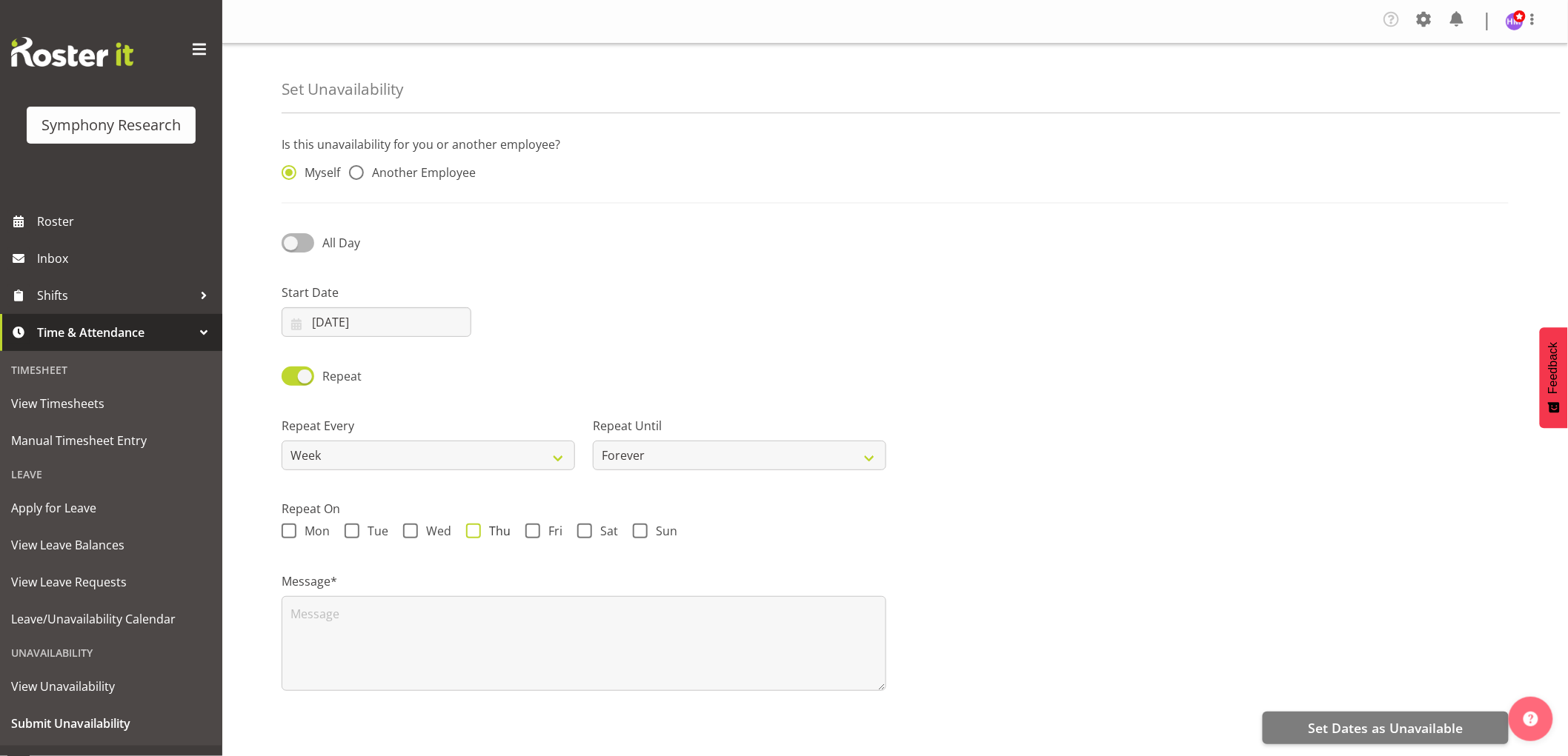
click at [474, 536] on span at bounding box center [473, 531] width 15 height 15
click at [474, 536] on input "Thu" at bounding box center [471, 532] width 10 height 10
checkbox input "true"
click at [414, 460] on select "Week 2 Weeks 3 Weeks 4 Weeks Month" at bounding box center [428, 455] width 293 height 29
drag, startPoint x: 423, startPoint y: 460, endPoint x: 460, endPoint y: 460, distance: 37.0
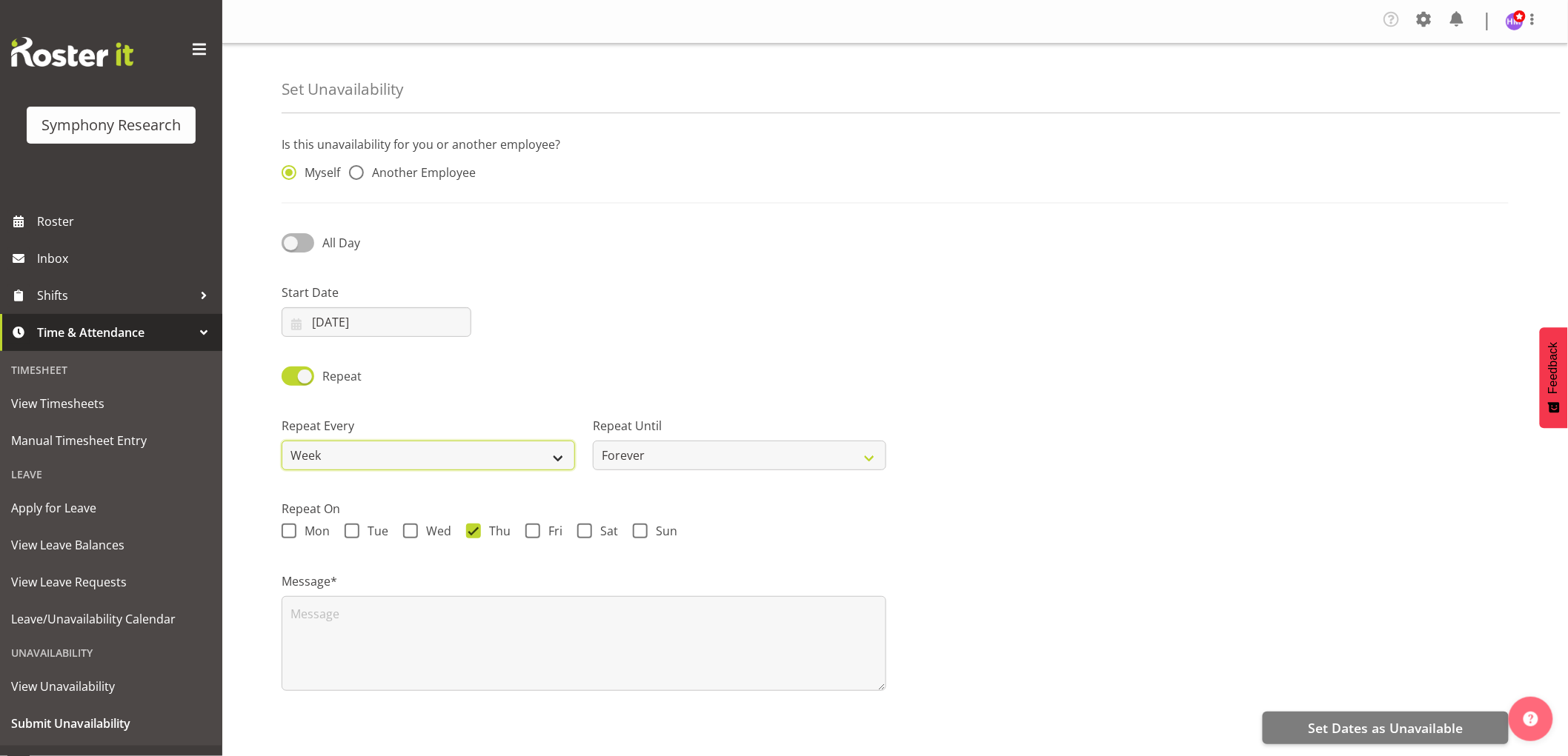
click at [423, 460] on select "Week 2 Weeks 3 Weeks 4 Weeks Month" at bounding box center [428, 455] width 293 height 29
click at [743, 455] on select "Forever On a date" at bounding box center [740, 455] width 293 height 29
select select "date"
click at [593, 441] on select "Forever On a date" at bounding box center [740, 455] width 293 height 29
select select "7"
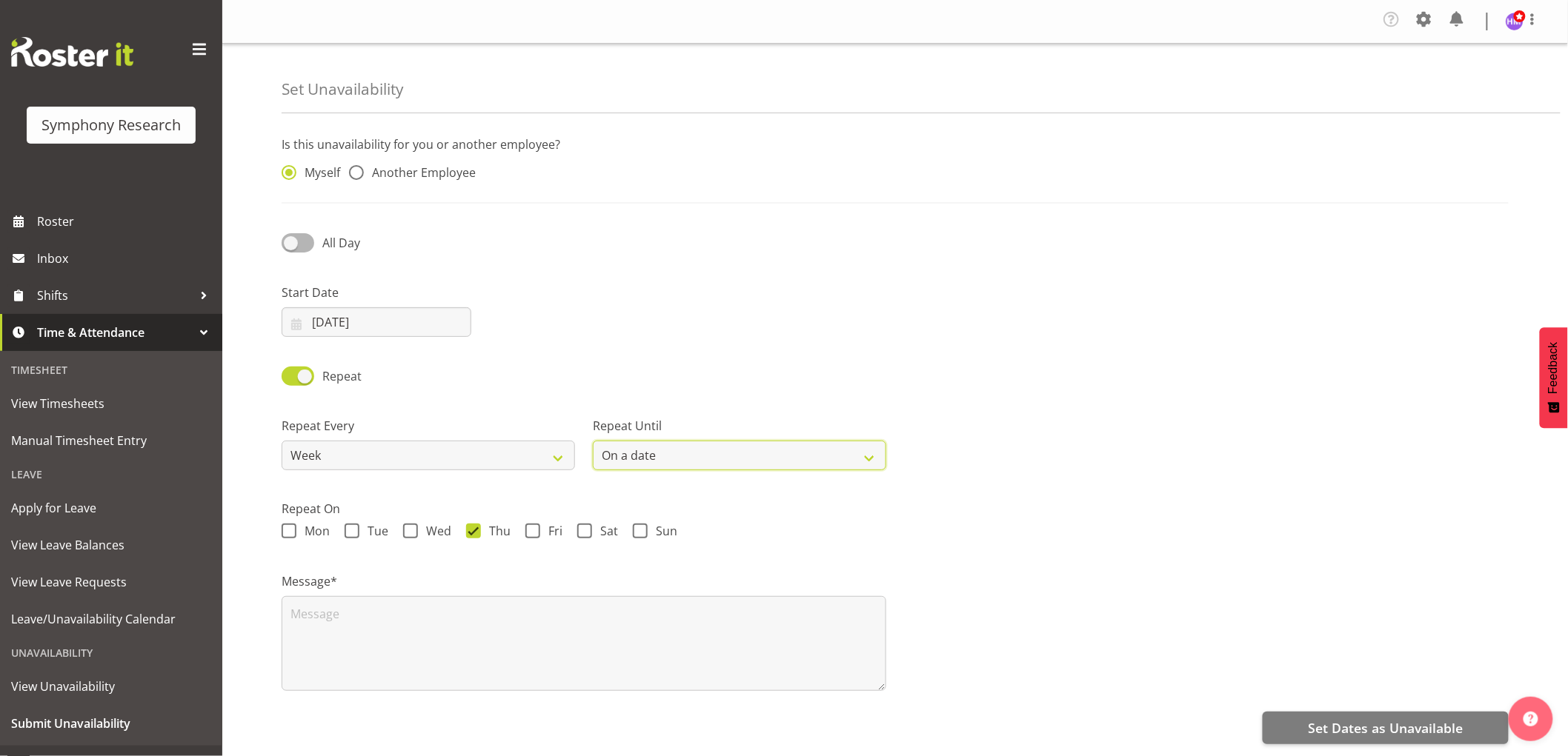
select select "2025"
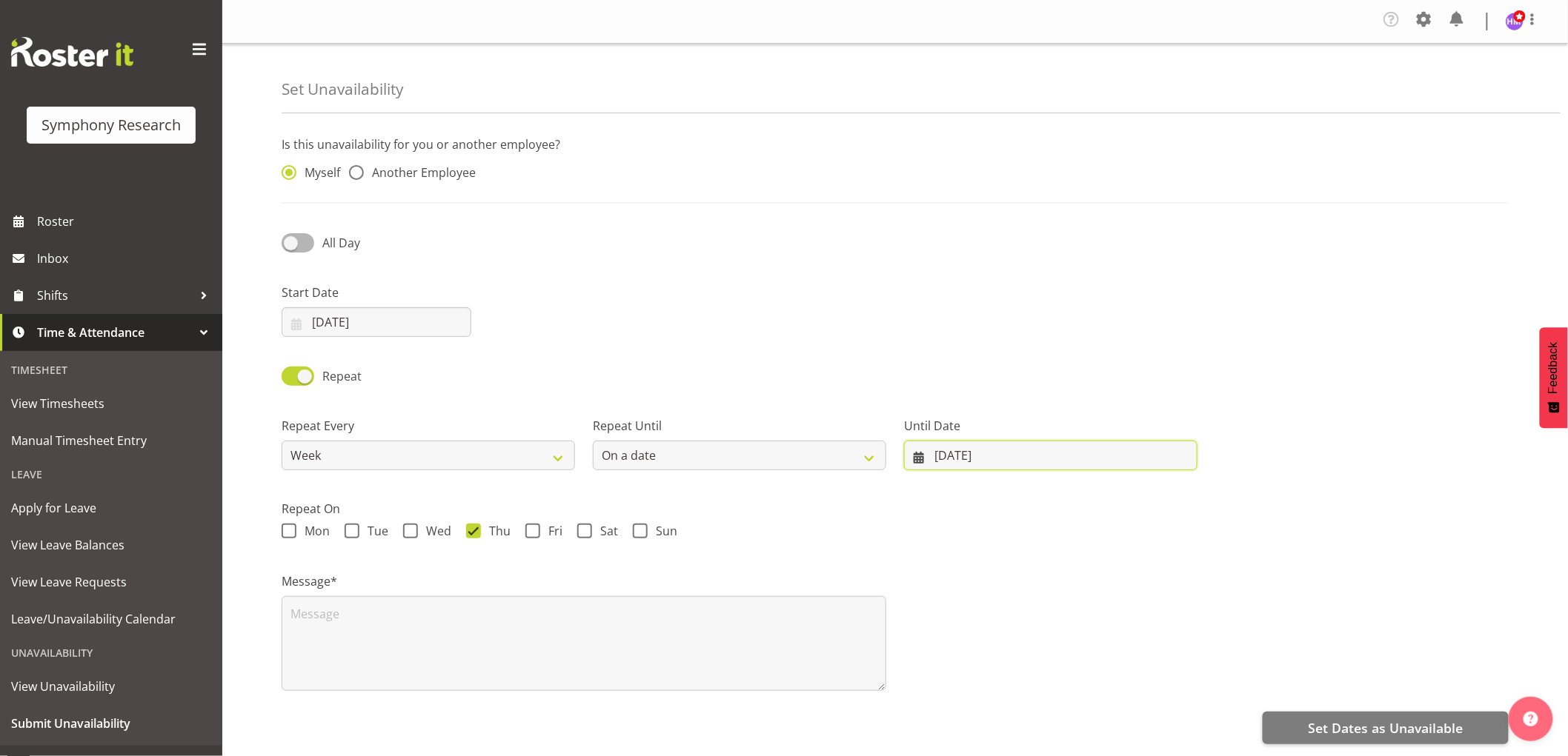
click at [938, 460] on input "26/08/2025" at bounding box center [1050, 455] width 293 height 29
click at [1110, 492] on span at bounding box center [1111, 498] width 17 height 17
select select "9"
click at [1110, 492] on select "2035 2034 2033 2032 2031 2030 2029 2028 2027 2026 2025" at bounding box center [1089, 498] width 66 height 29
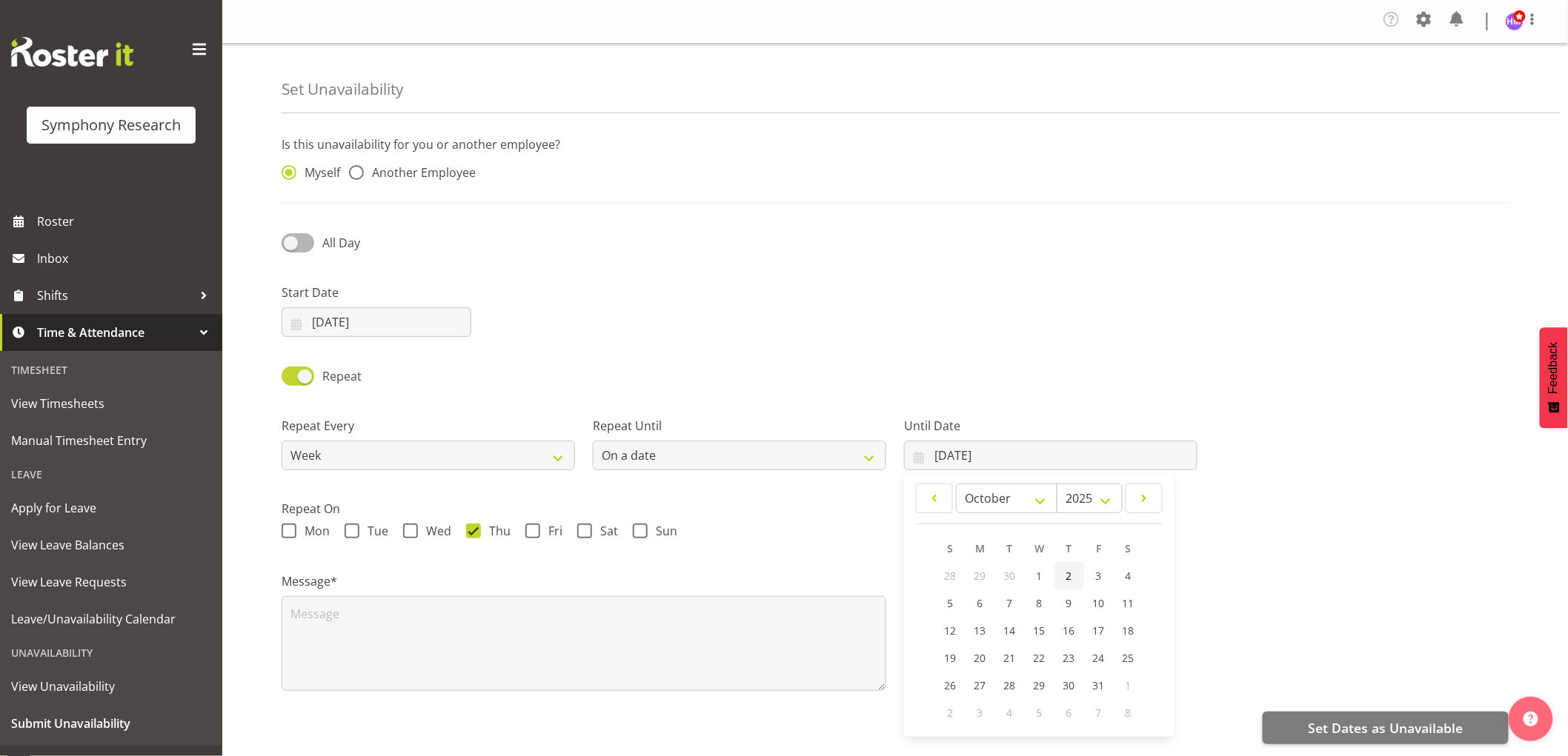
click at [1073, 582] on link "2" at bounding box center [1069, 575] width 29 height 28
type input "02/10/2025"
drag, startPoint x: 1322, startPoint y: 580, endPoint x: 934, endPoint y: 544, distance: 389.7
click at [1307, 580] on div "Message*" at bounding box center [895, 625] width 1245 height 148
click at [983, 460] on input "02/10/2025" at bounding box center [1050, 455] width 293 height 29
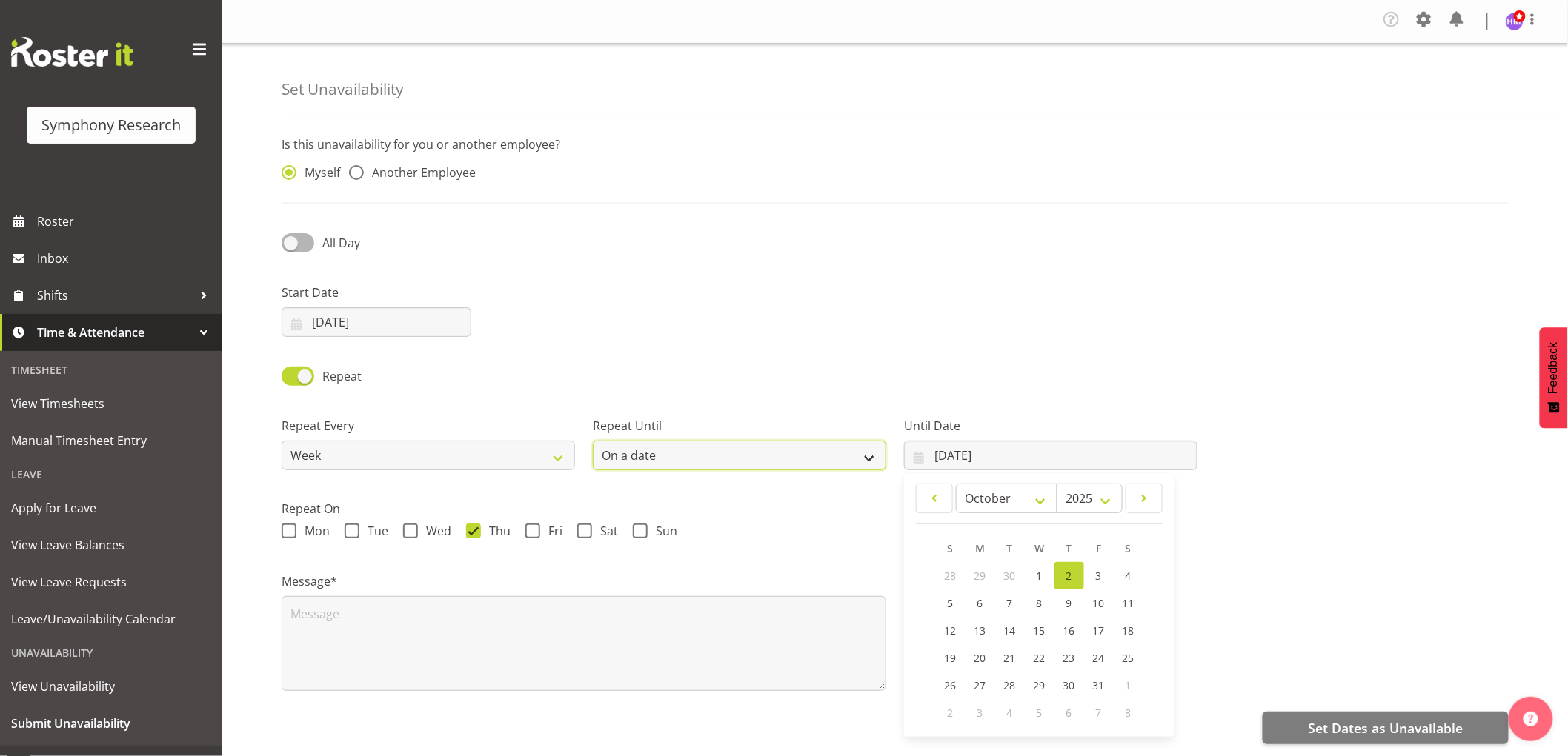
click at [773, 468] on select "Forever On a date" at bounding box center [740, 455] width 293 height 29
select select "forever"
click at [593, 441] on select "Forever On a date" at bounding box center [740, 455] width 293 height 29
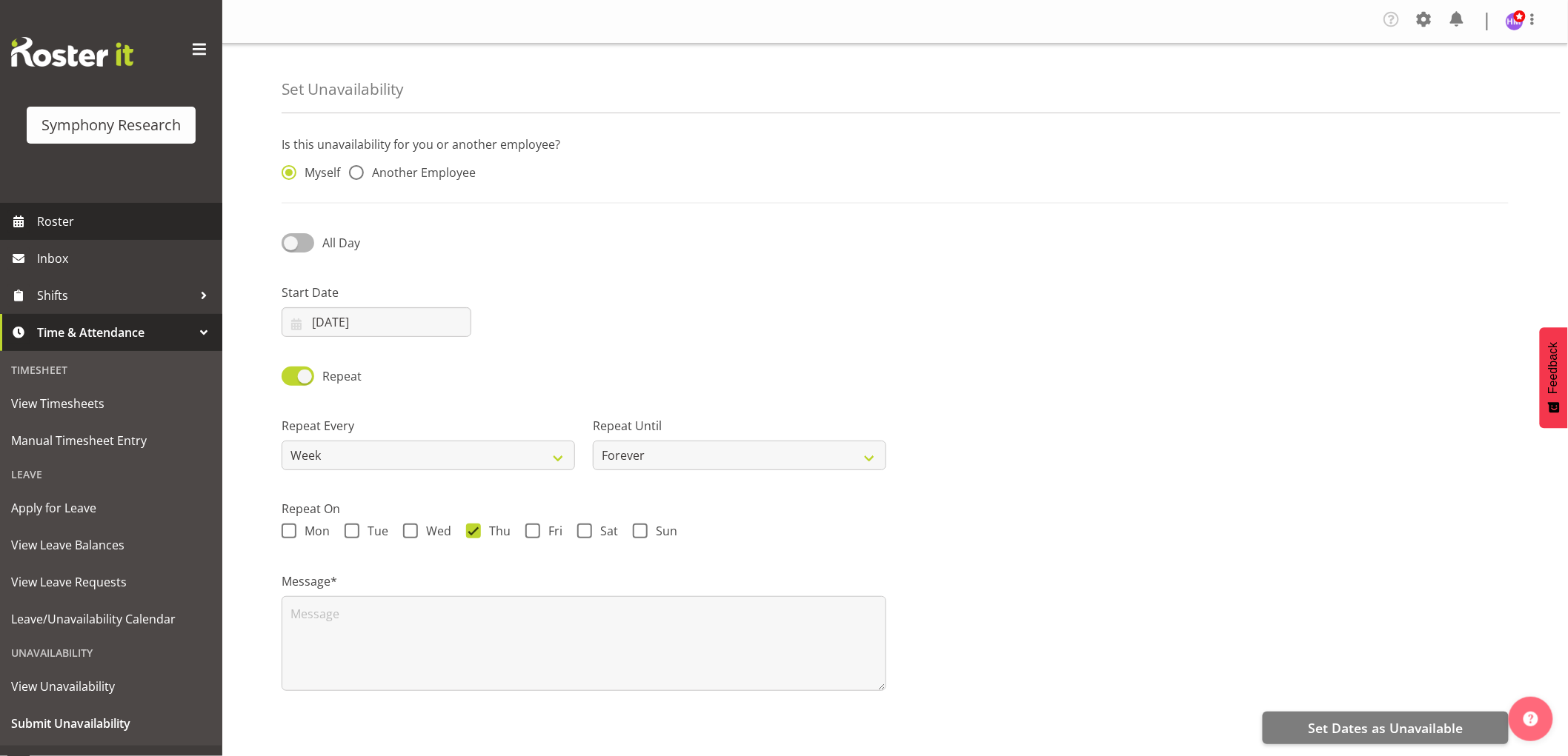
click at [72, 230] on span "Roster" at bounding box center [126, 221] width 178 height 22
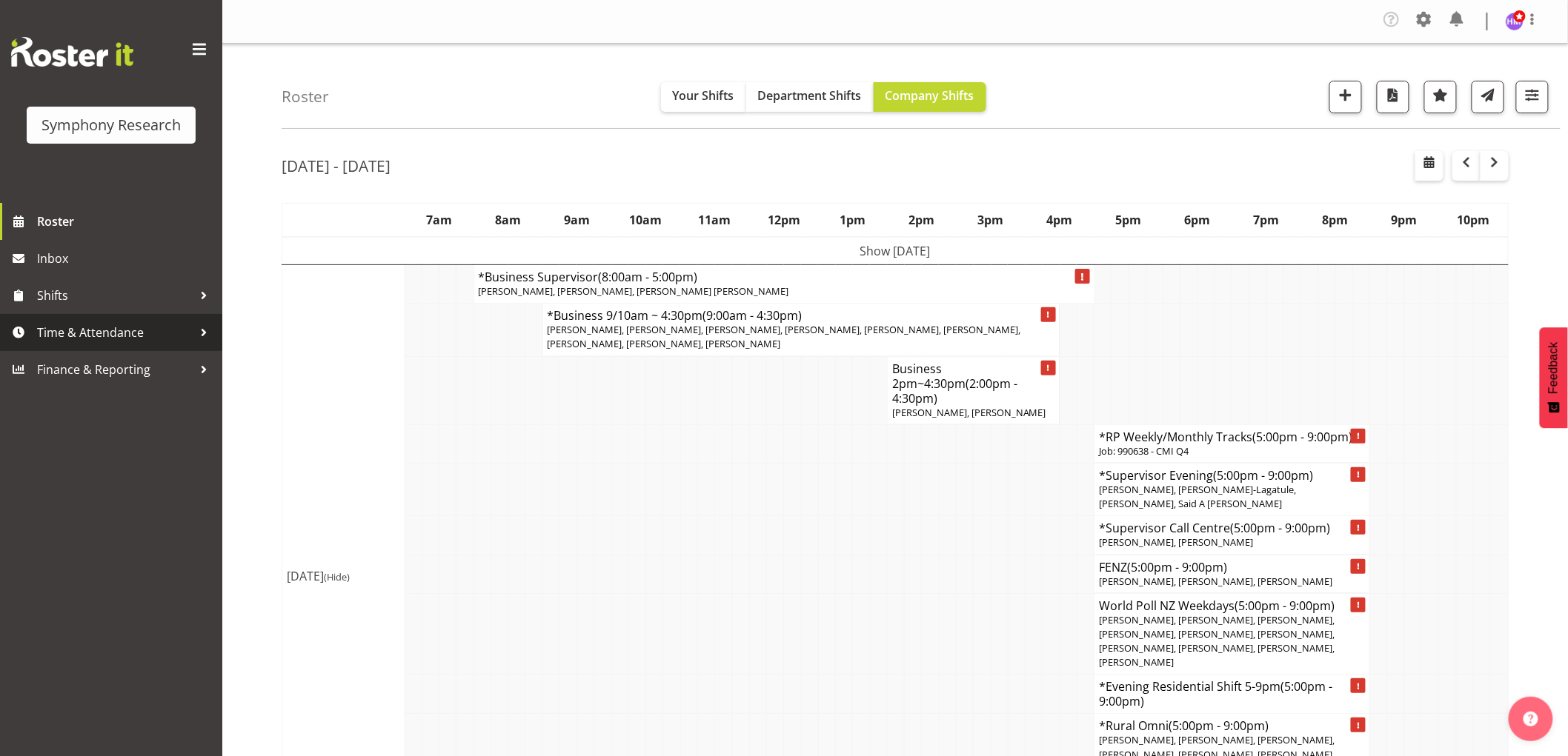
click at [106, 331] on span "Time & Attendance" at bounding box center [115, 333] width 155 height 22
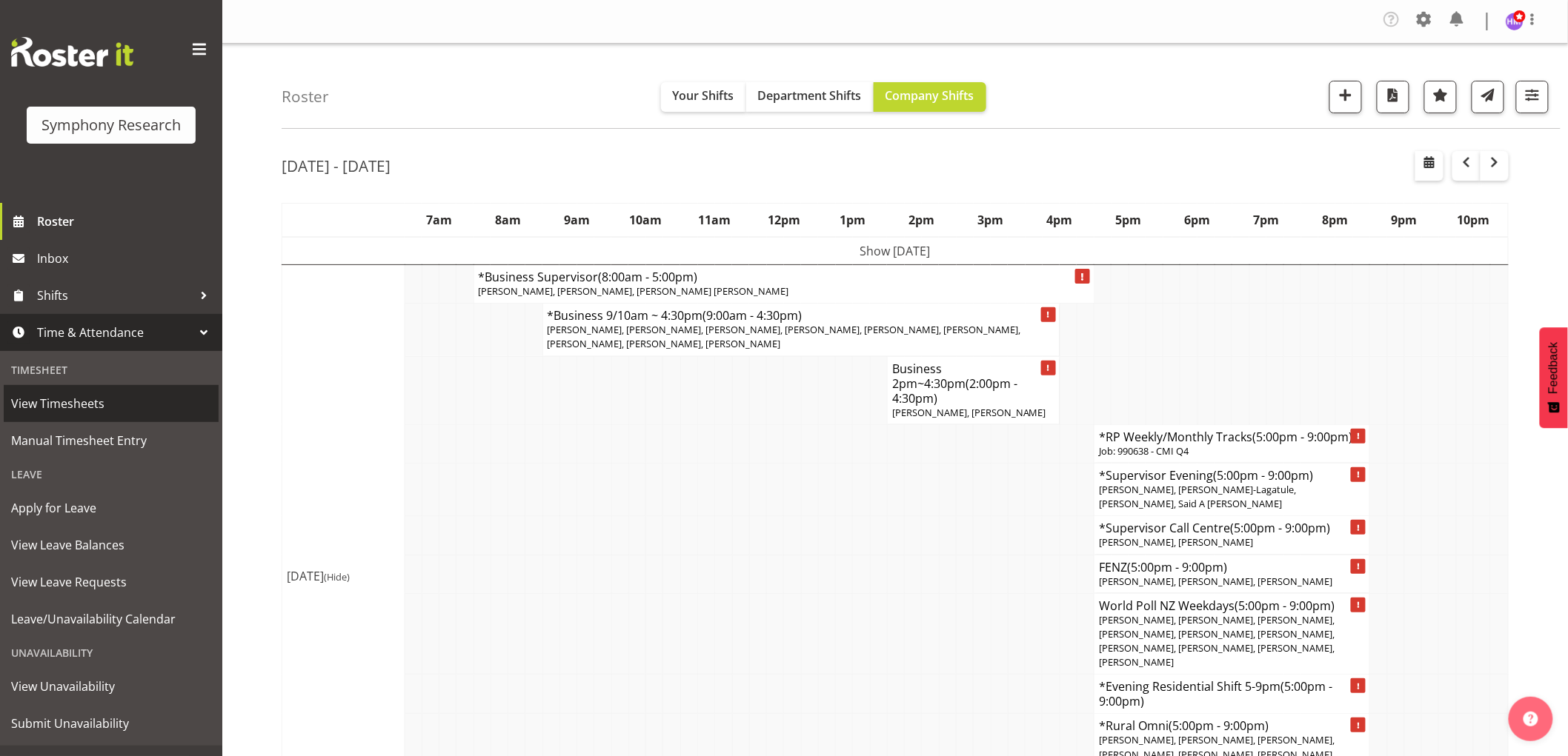
scroll to position [26, 0]
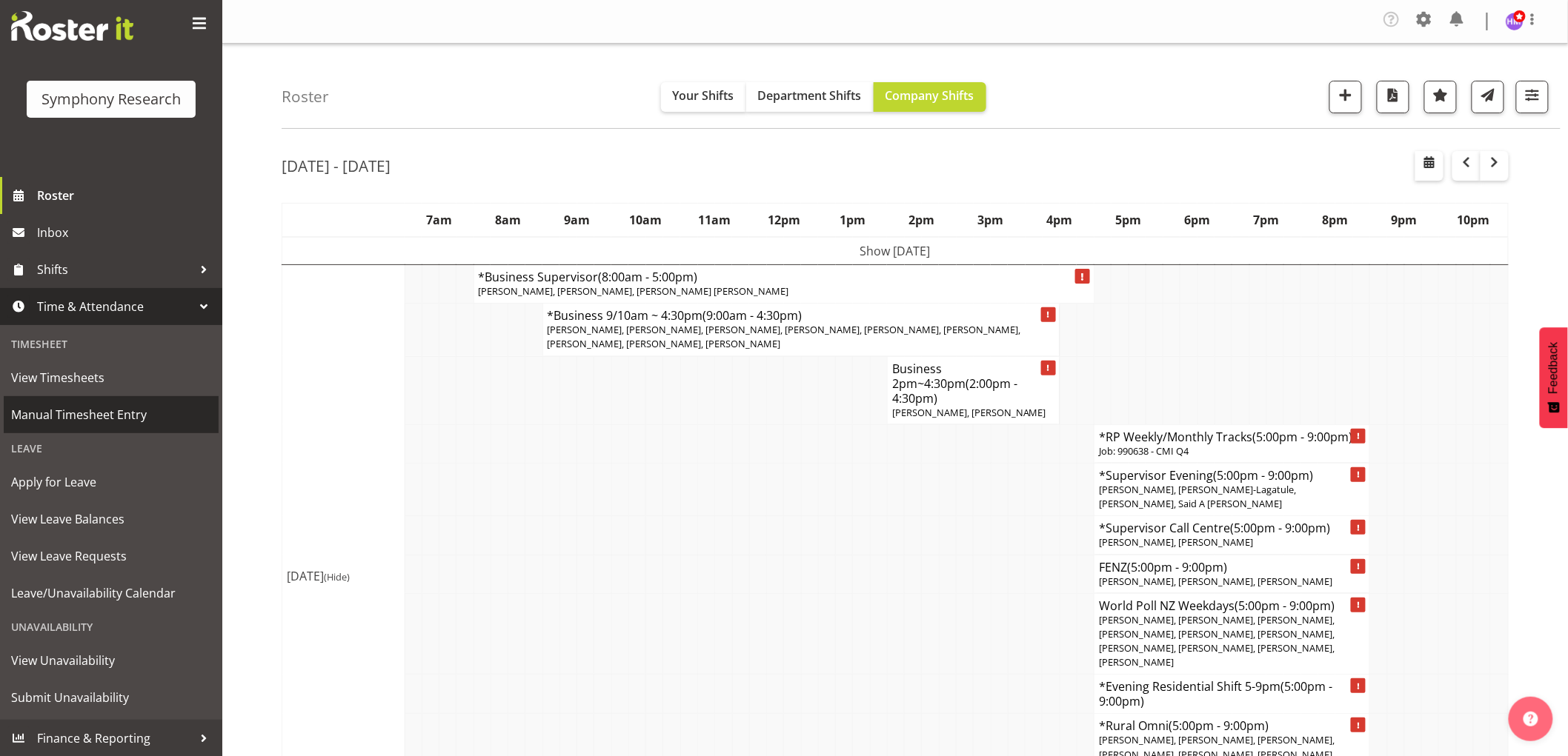
click at [128, 414] on span "Manual Timesheet Entry" at bounding box center [111, 414] width 200 height 22
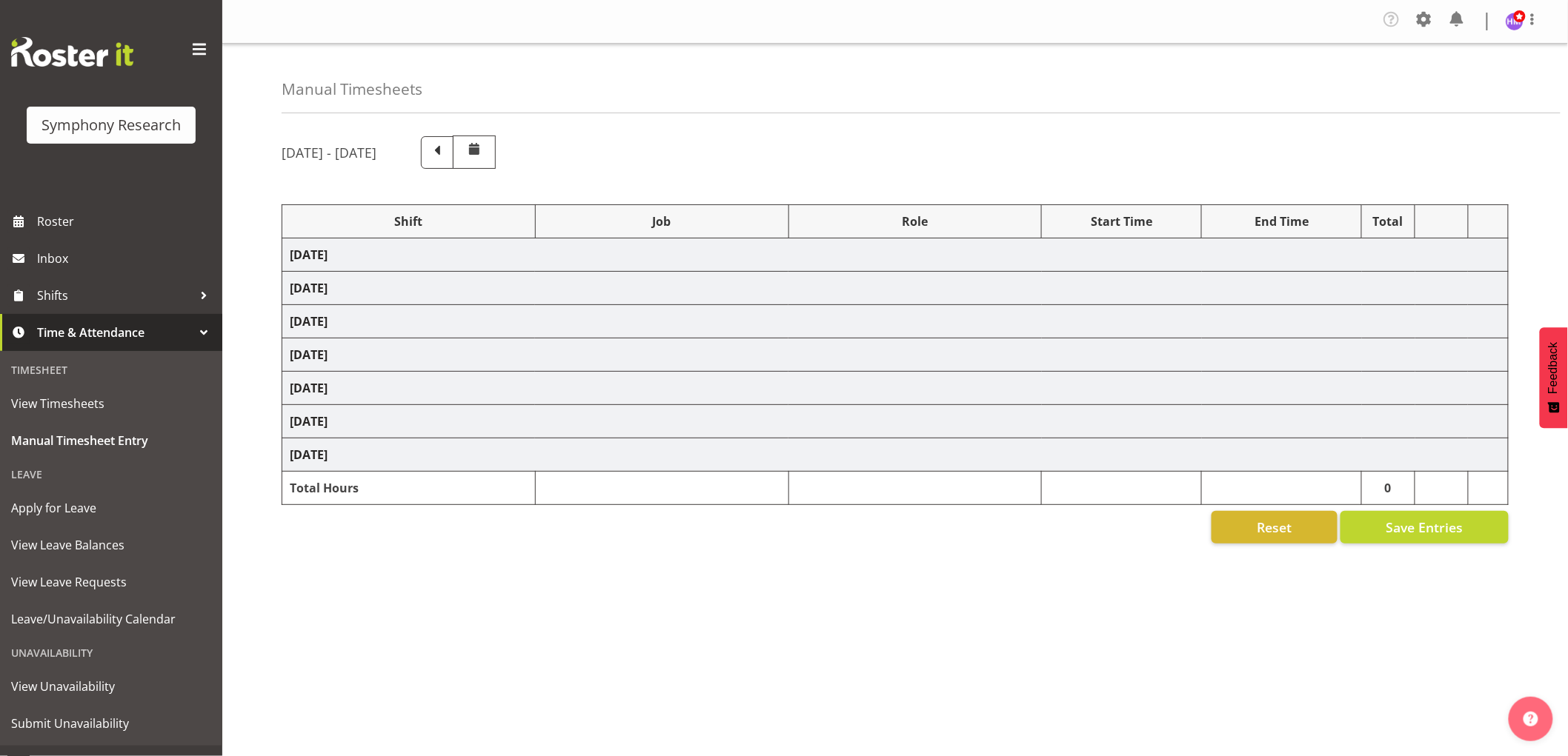
select select "1607"
select select "2379"
select select "1607"
select select "10549"
select select "1607"
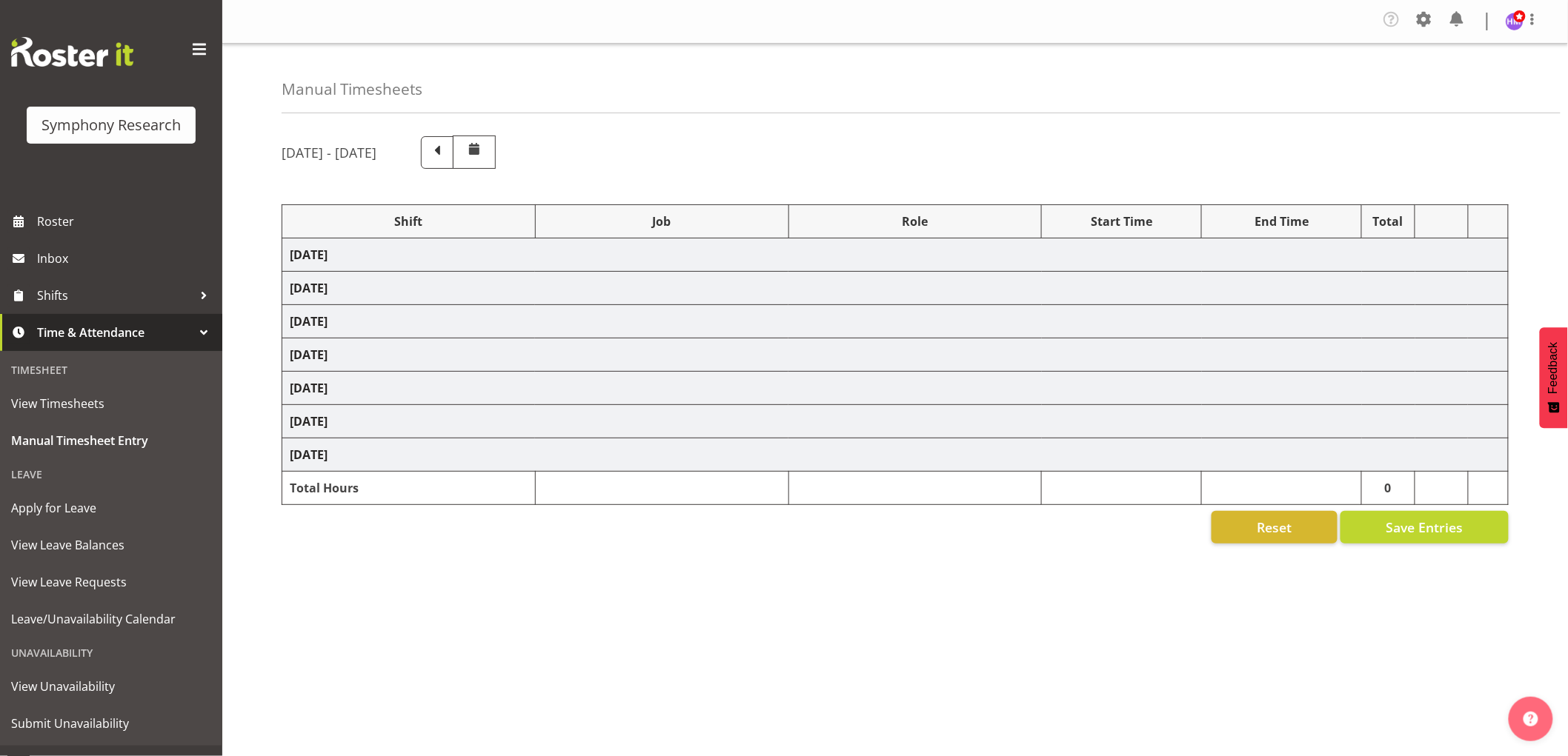
select select "9426"
select select "1607"
select select "9636"
select select "1607"
select select "10242"
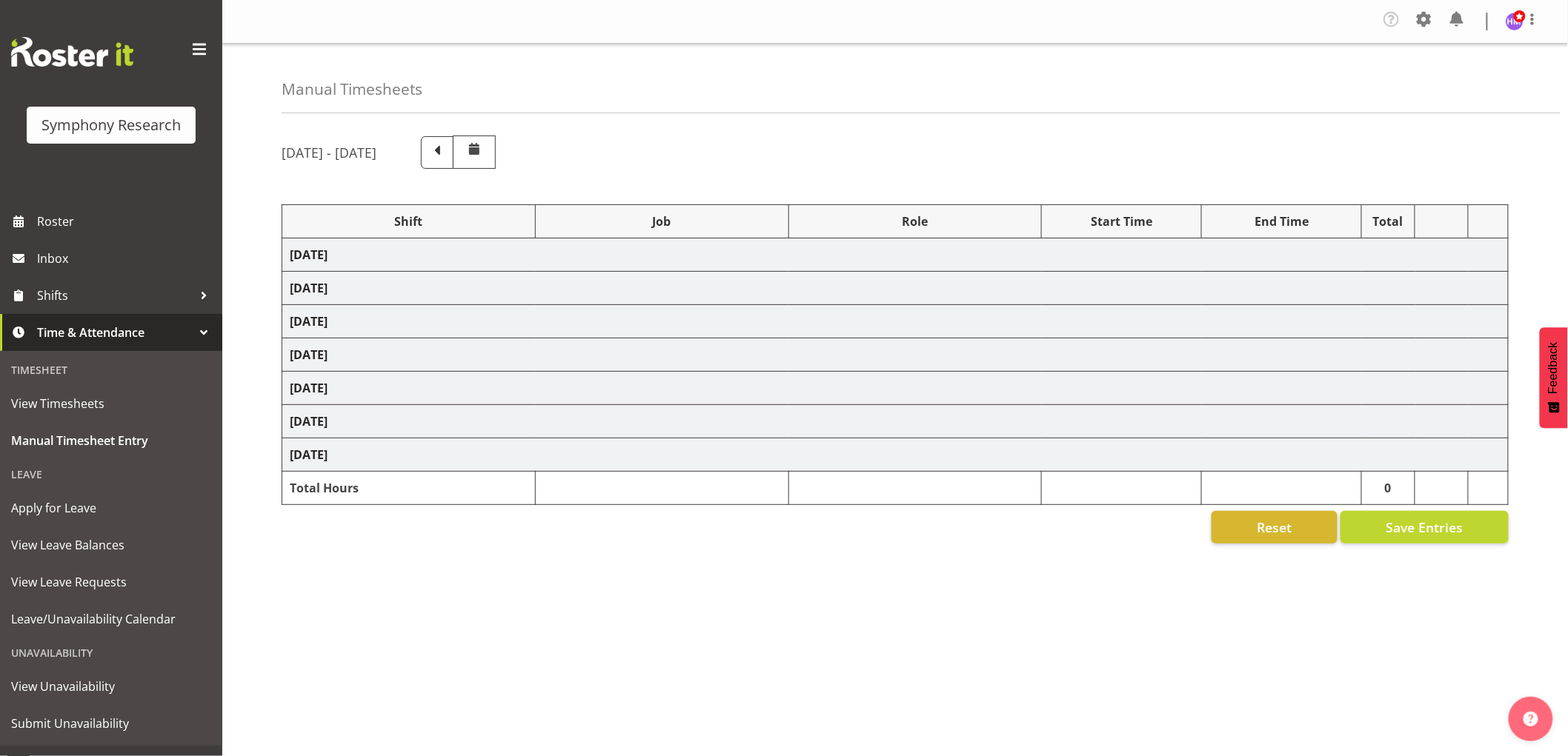
select select "1607"
select select "743"
select select "1607"
select select "743"
select select "1607"
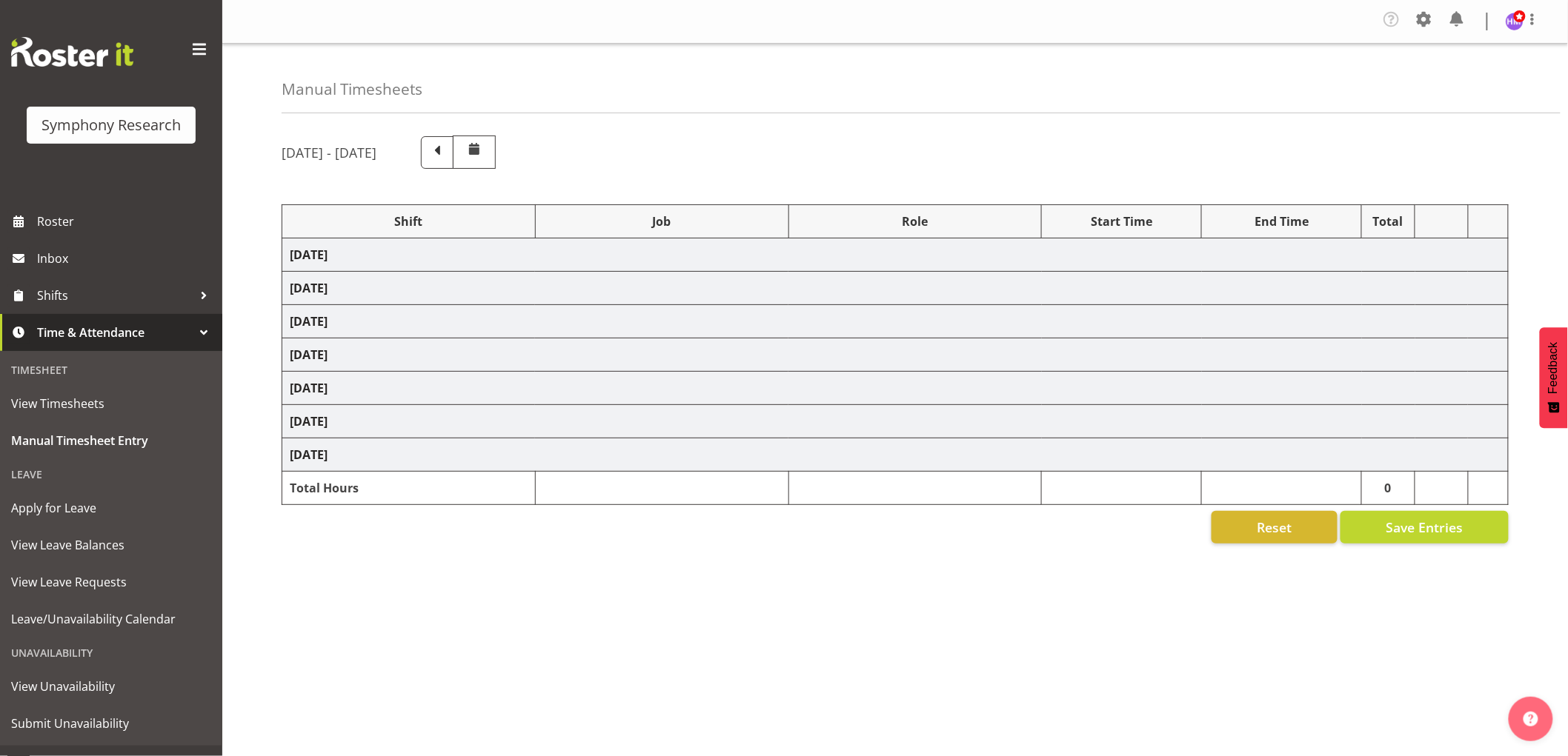
select select "757"
select select "1607"
select select "2379"
select select "1607"
select select "10242"
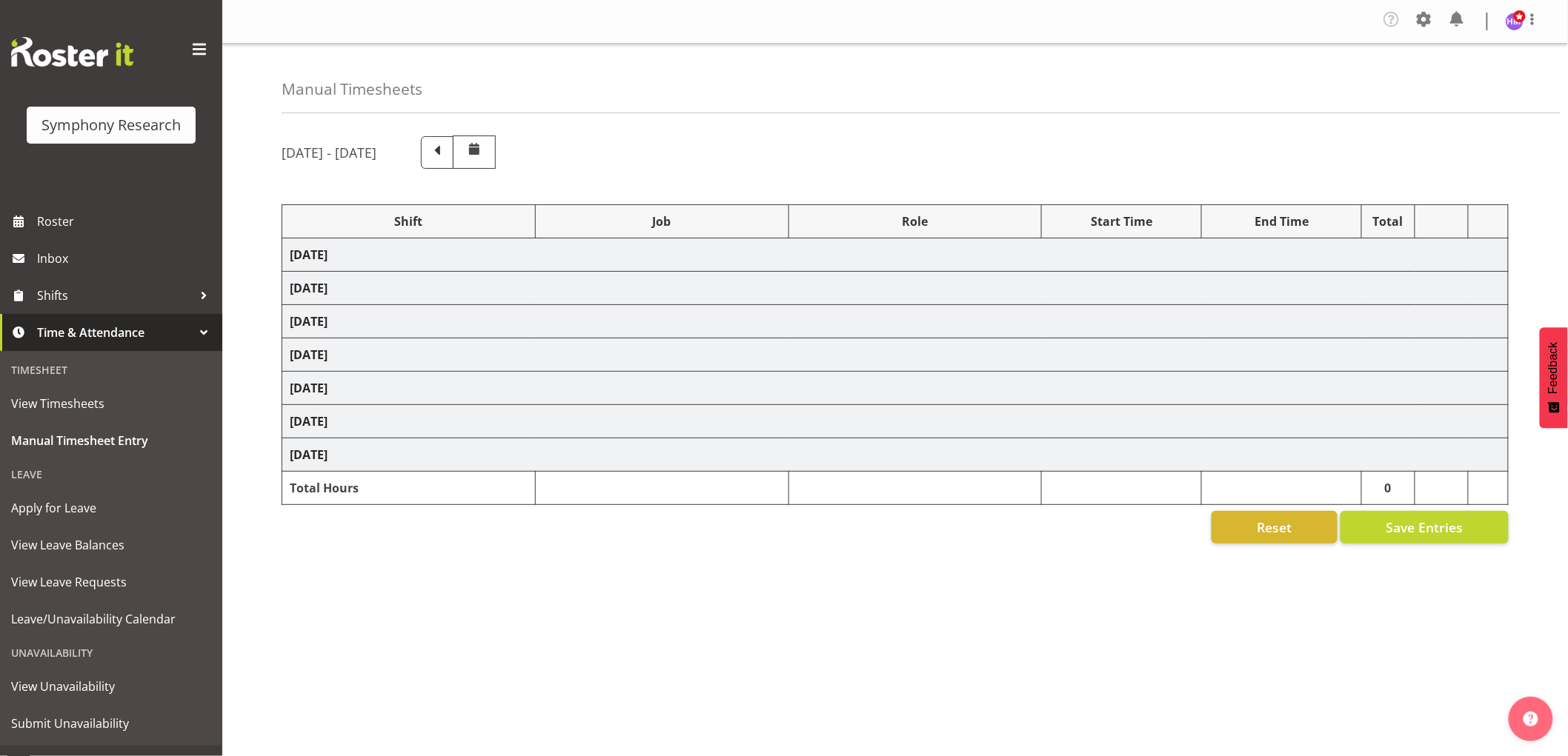
select select "1607"
select select "10536"
select select "1607"
select select "2379"
select select "1607"
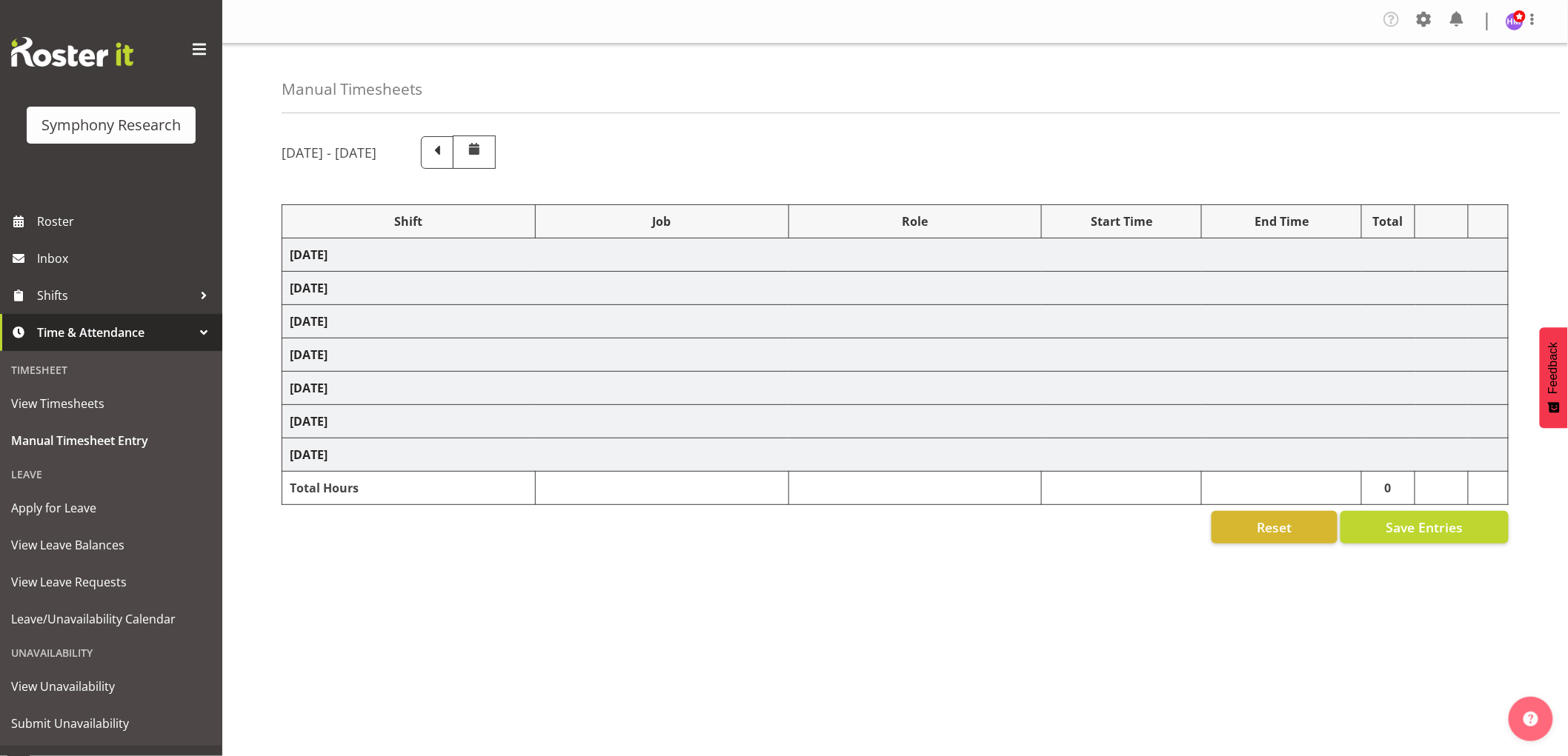
select select "7759"
select select "1607"
select select "7759"
select select "1607"
select select "9636"
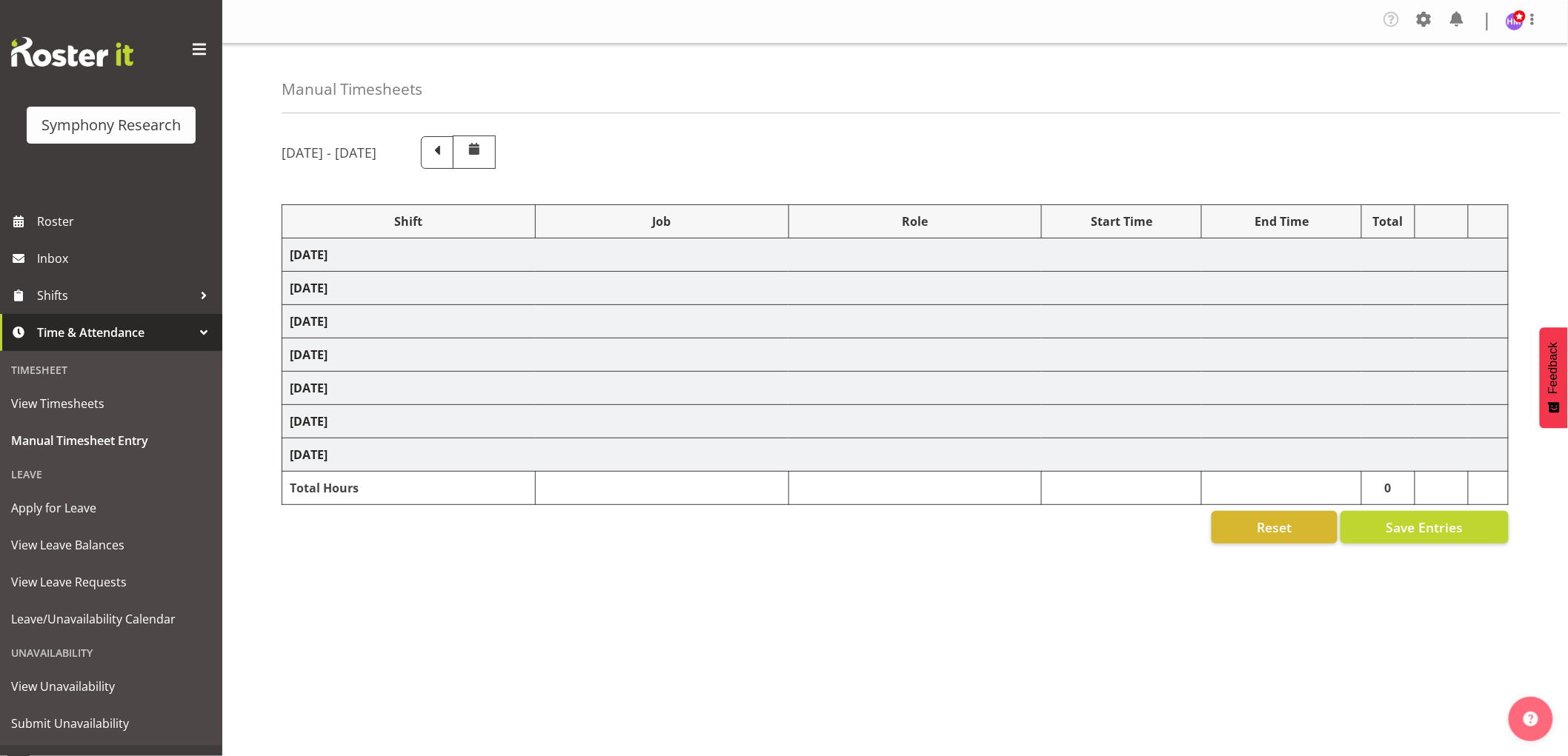
select select "1607"
select select "10499"
select select "1607"
select select "743"
select select "1607"
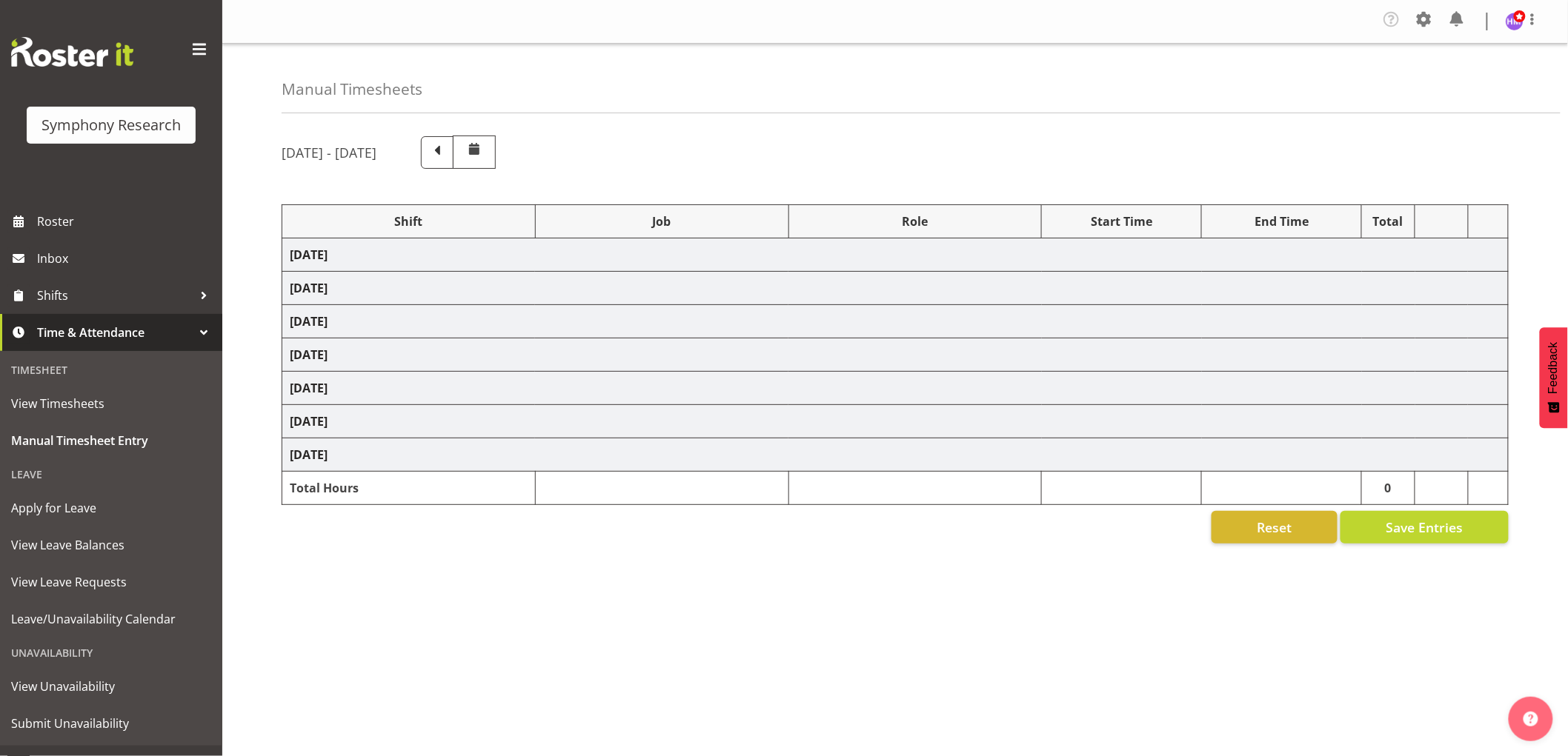
select select "2379"
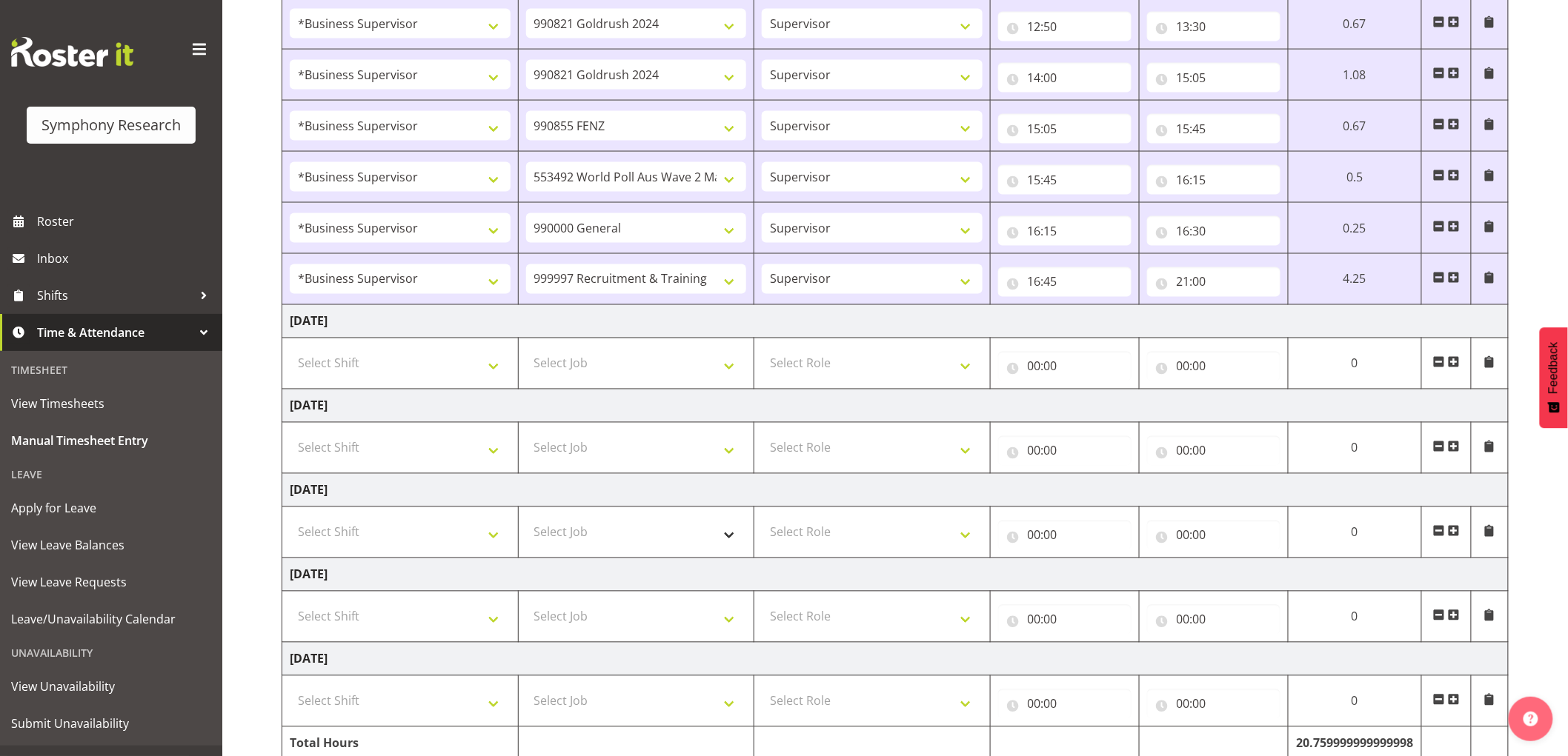
scroll to position [987, 0]
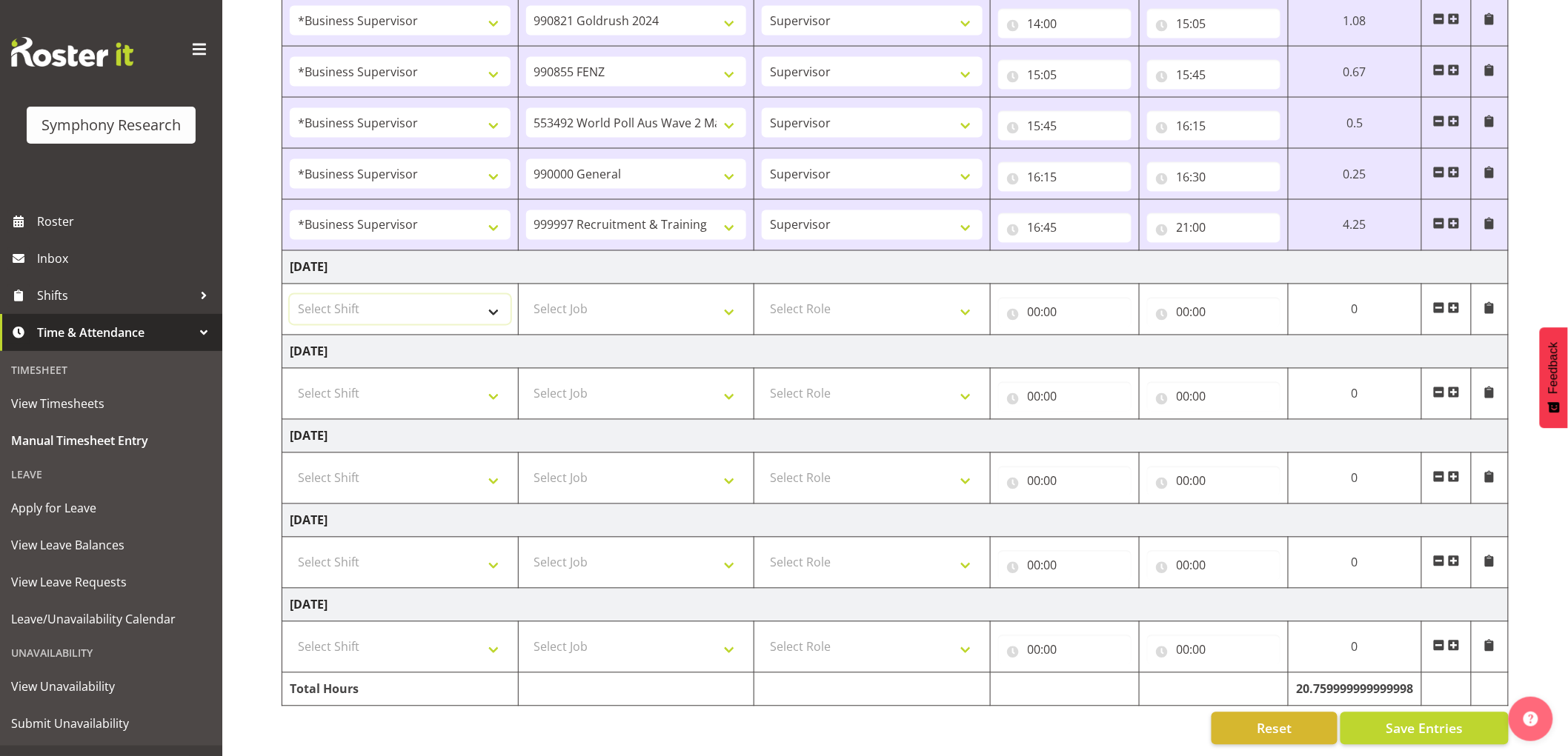
click at [360, 309] on select "Select Shift !!Weekend Residential (Roster IT Shift Label) *Business 9/10am ~ 4…" at bounding box center [400, 309] width 221 height 29
select select "67675"
click at [289, 295] on select "Select Shift !!Weekend Residential (Roster IT Shift Label) *Business 9/10am ~ 4…" at bounding box center [400, 309] width 221 height 29
click at [633, 304] on select "Select Job 550060 IF Admin 553492 World Poll Aus Wave 2 Main 2025 553493 World …" at bounding box center [637, 309] width 221 height 29
select select "7759"
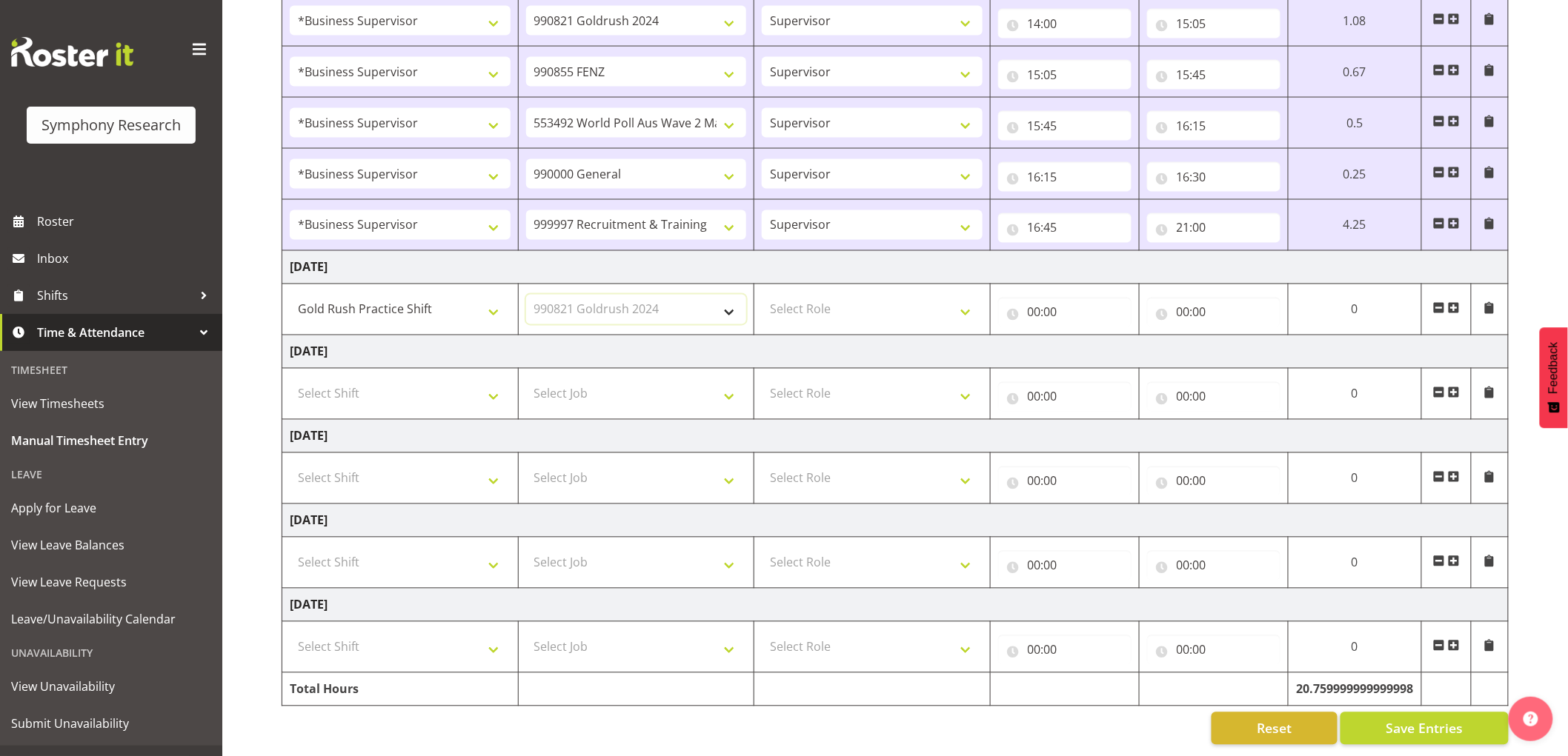
click at [526, 295] on select "Select Job 550060 IF Admin 553492 World Poll Aus Wave 2 Main 2025 553493 World …" at bounding box center [637, 309] width 221 height 29
drag, startPoint x: 846, startPoint y: 301, endPoint x: 842, endPoint y: 311, distance: 10.8
click at [846, 301] on select "Select Role Supervisor Interviewing Briefing" at bounding box center [872, 309] width 221 height 29
select select "47"
click at [762, 295] on select "Select Role Supervisor Interviewing Briefing" at bounding box center [872, 309] width 221 height 29
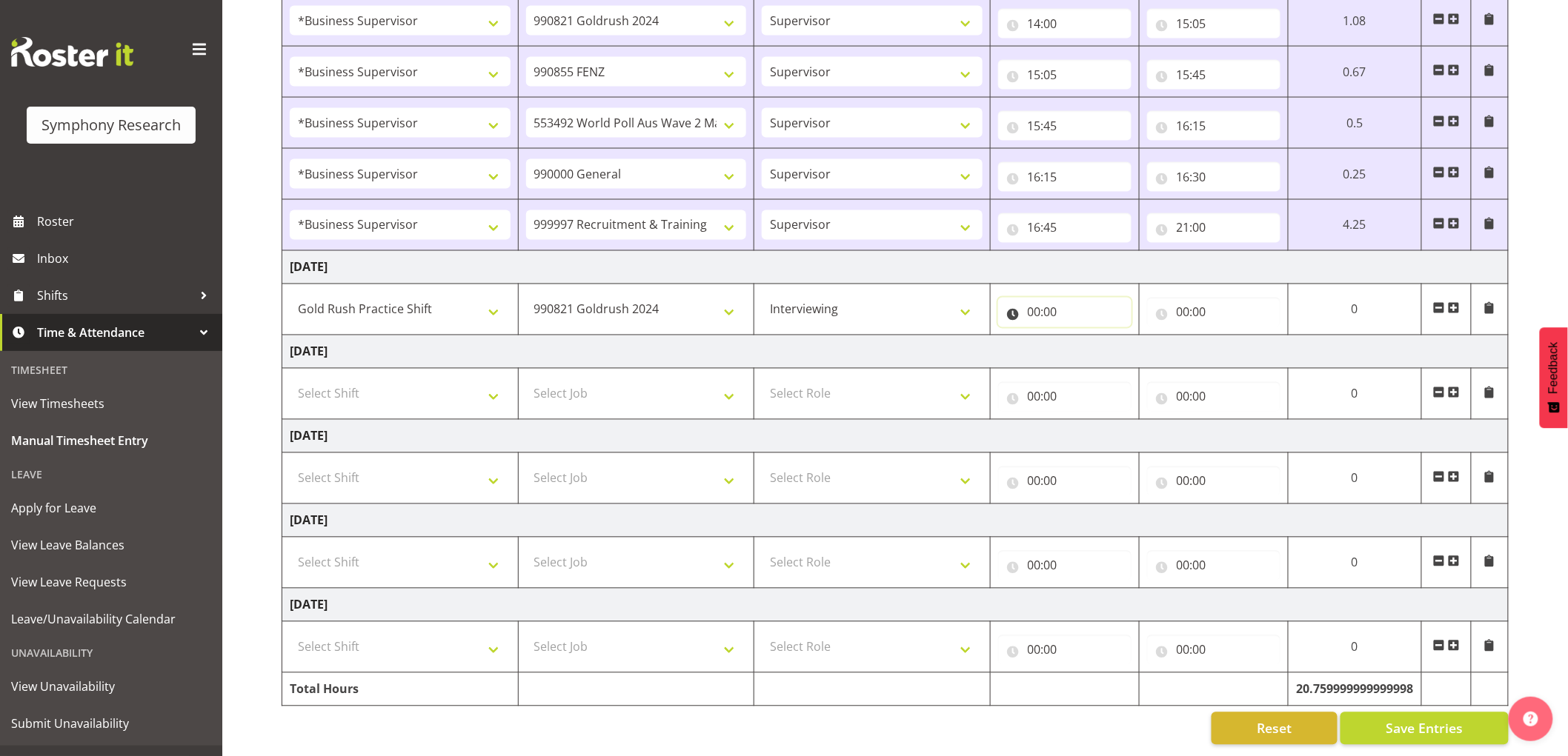
click at [1036, 302] on input "00:00" at bounding box center [1065, 312] width 133 height 29
click at [1103, 344] on select "00 01 02 03 04 05 06 07 08 09 10 11 12 13 14 15 16 17 18 19 20 21 22 23" at bounding box center [1100, 350] width 33 height 29
select select "17"
click at [1083, 336] on select "00 01 02 03 04 05 06 07 08 09 10 11 12 13 14 15 16 17 18 19 20 21 22 23" at bounding box center [1100, 350] width 33 height 29
type input "17:00"
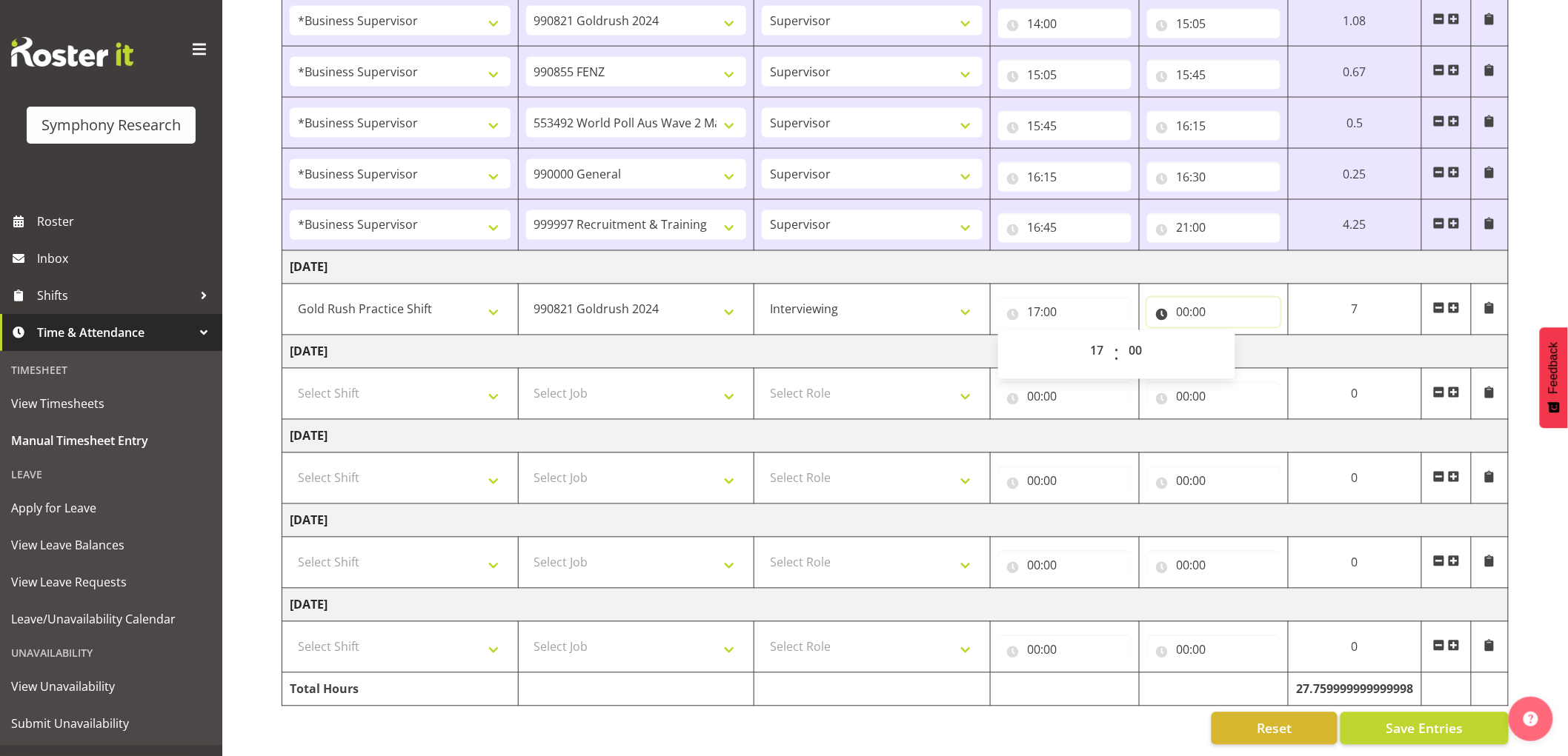
drag, startPoint x: 1176, startPoint y: 300, endPoint x: 1242, endPoint y: 371, distance: 96.9
click at [1178, 300] on input "00:00" at bounding box center [1214, 312] width 133 height 29
drag, startPoint x: 1240, startPoint y: 349, endPoint x: 1172, endPoint y: 366, distance: 70.1
click at [1240, 349] on select "00 01 02 03 04 05 06 07 08 09 10 11 12 13 14 15 16 17 18 19 20 21 22 23" at bounding box center [1248, 350] width 33 height 29
select select "21"
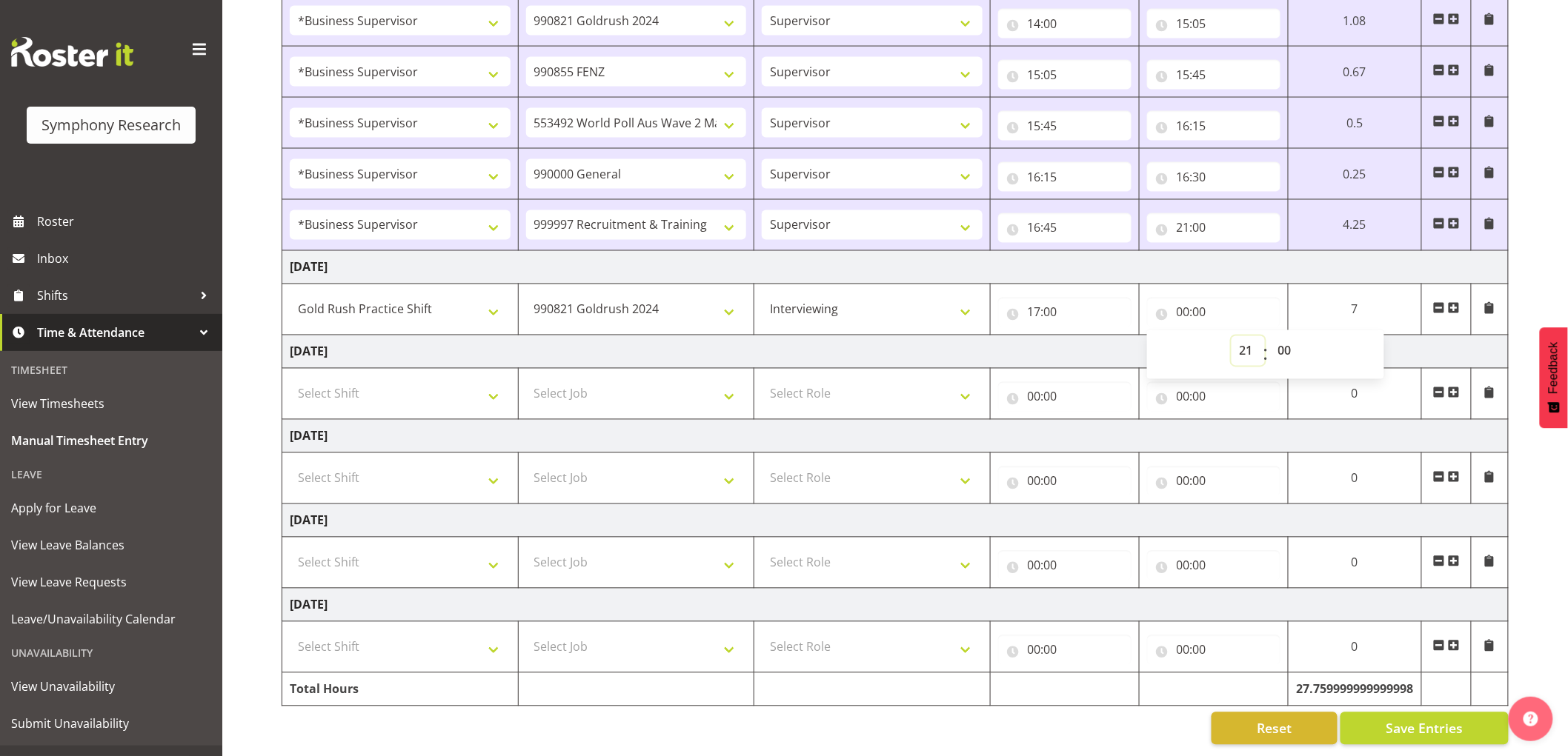
click at [1231, 336] on select "00 01 02 03 04 05 06 07 08 09 10 11 12 13 14 15 16 17 18 19 20 21 22 23" at bounding box center [1248, 350] width 33 height 29
type input "21:00"
click at [1440, 722] on span "Save Entries" at bounding box center [1424, 729] width 77 height 19
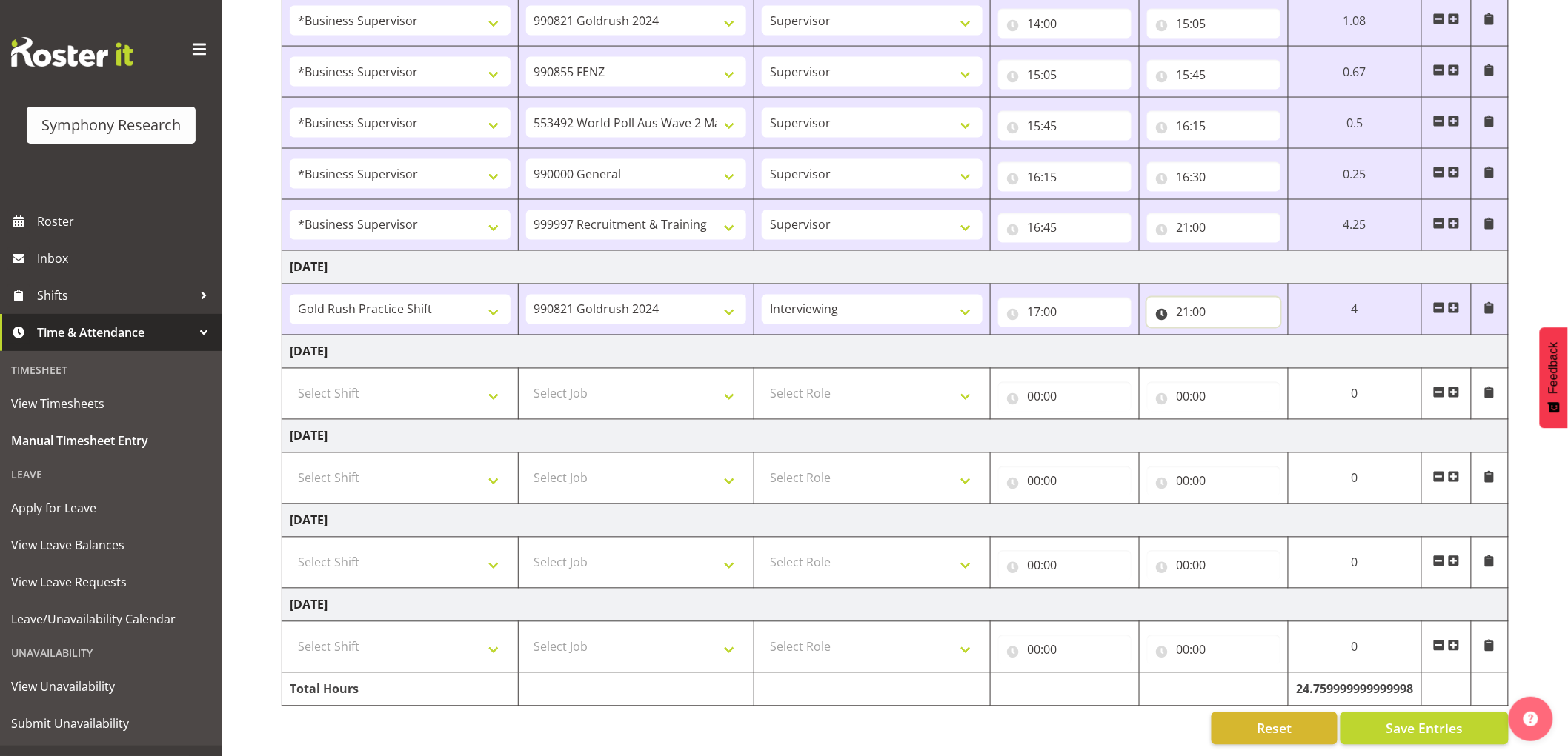
click at [1206, 304] on input "21:00" at bounding box center [1214, 312] width 133 height 29
click at [1284, 338] on select "00 01 02 03 04 05 06 07 08 09 10 11 12 13 14 15 16 17 18 19 20 21 22 23 24 25 2…" at bounding box center [1287, 350] width 33 height 29
select select "10"
click at [1303, 336] on select "00 01 02 03 04 05 06 07 08 09 10 11 12 13 14 15 16 17 18 19 20 21 22 23 24 25 2…" at bounding box center [1287, 350] width 33 height 29
type input "21:10"
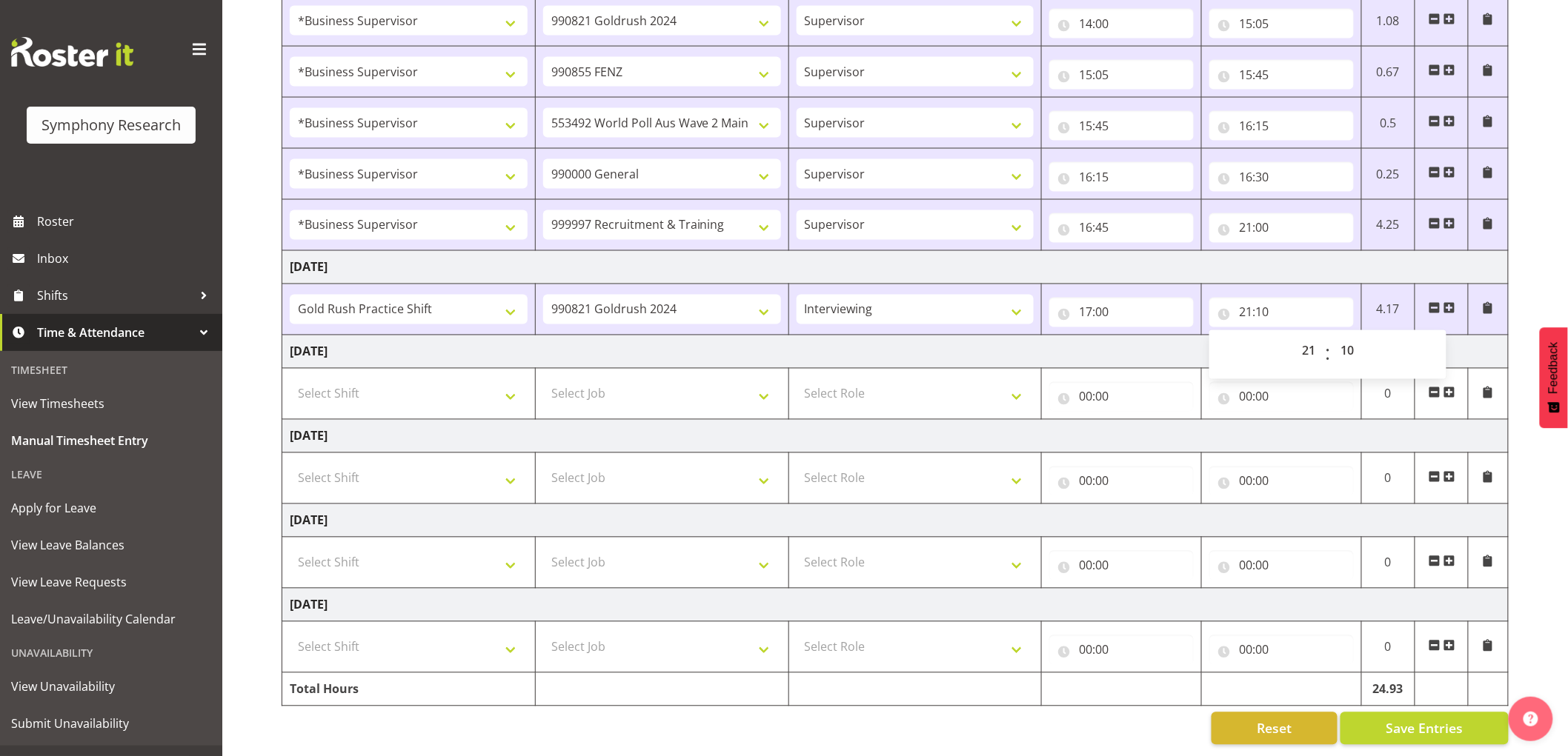
drag, startPoint x: 924, startPoint y: 346, endPoint x: 912, endPoint y: 356, distance: 15.6
click at [925, 346] on td "[DATE]" at bounding box center [895, 352] width 1226 height 33
click at [1432, 721] on span "Save Entries" at bounding box center [1424, 729] width 77 height 19
click at [1403, 724] on span "Save Entries" at bounding box center [1424, 729] width 77 height 19
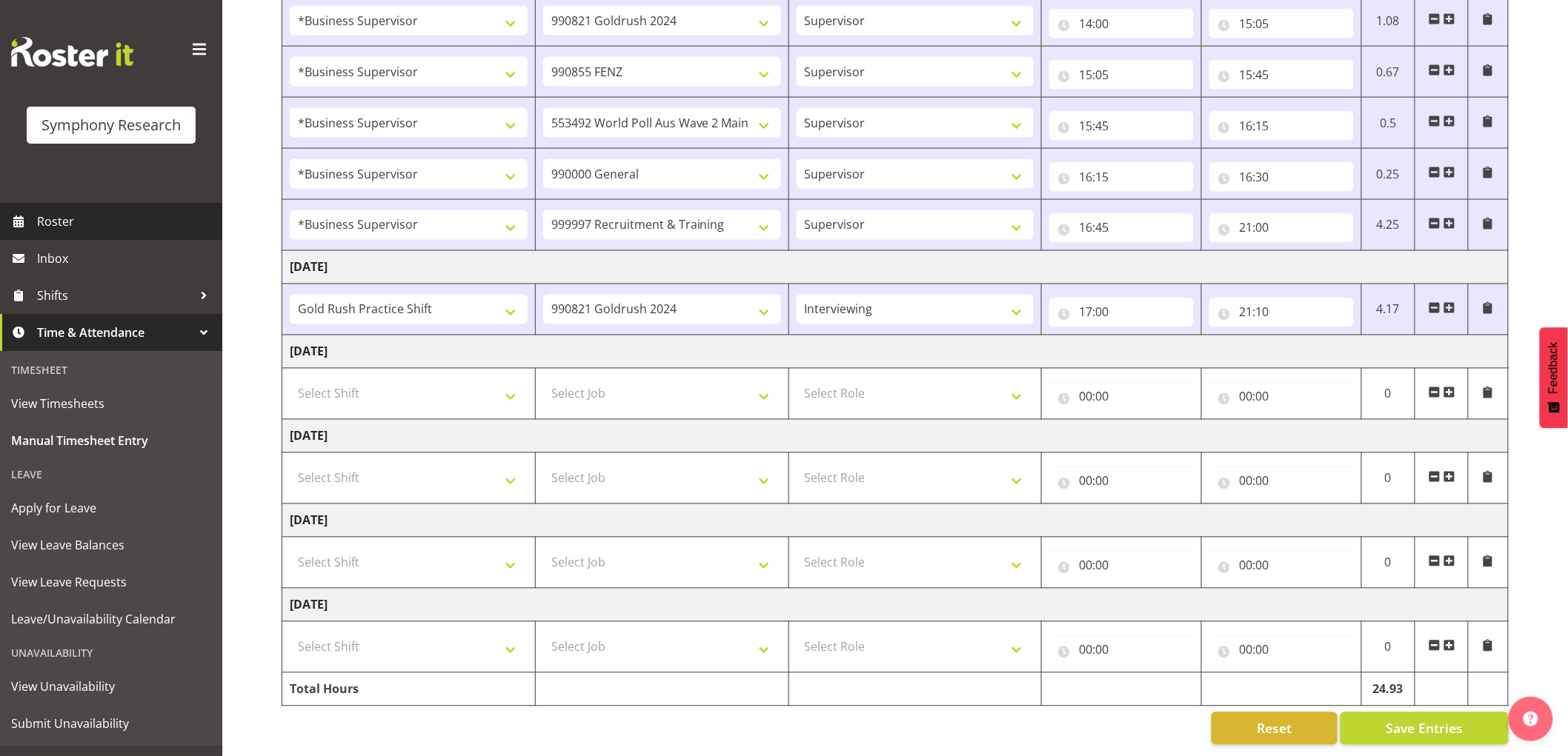
click at [48, 225] on span "Roster" at bounding box center [126, 221] width 178 height 22
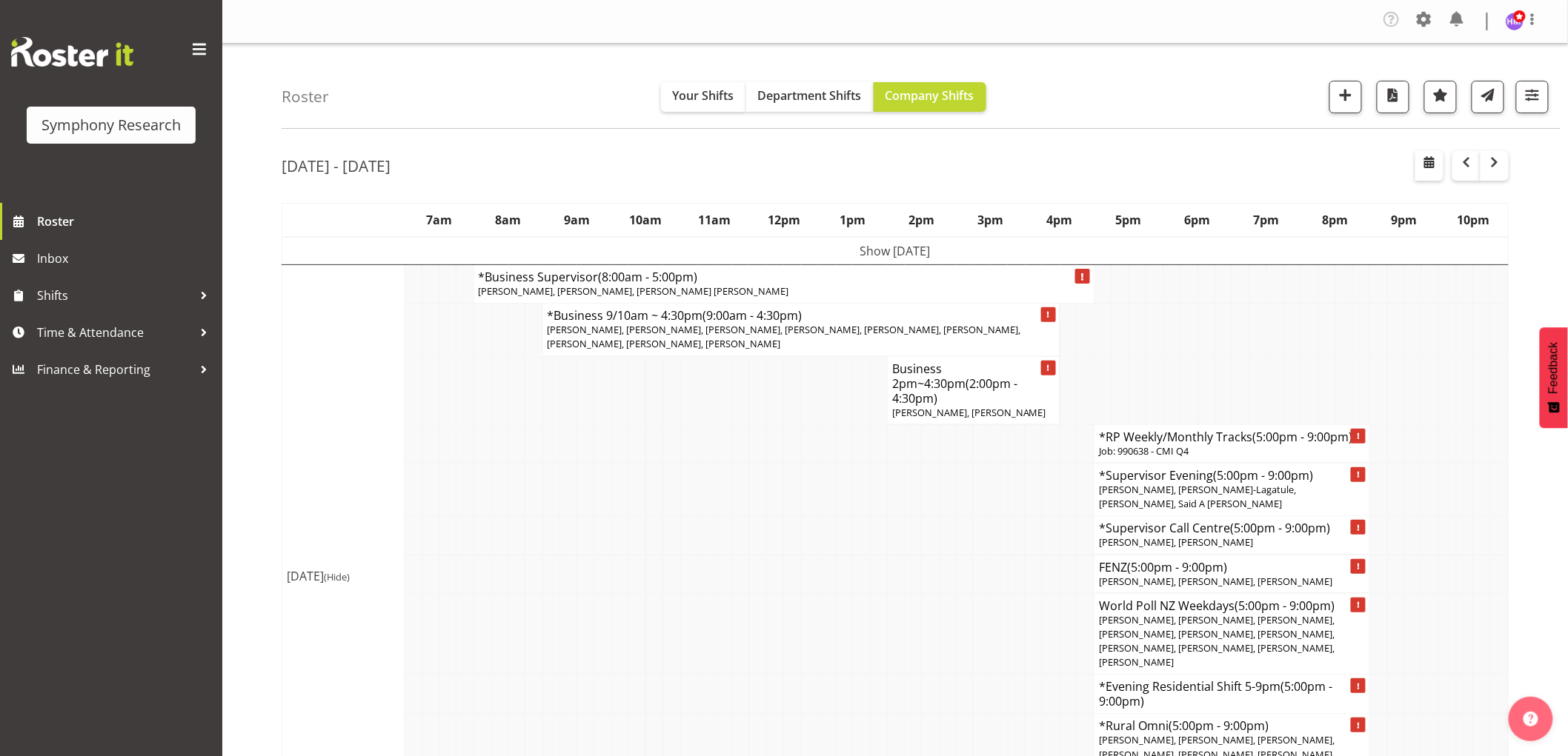
click at [820, 248] on td "Show [DATE]" at bounding box center [895, 251] width 1226 height 29
click at [0, 0] on h4 "*Business Supervisor (8:00am - 5:00pm)" at bounding box center [0, 0] width 0 height 0
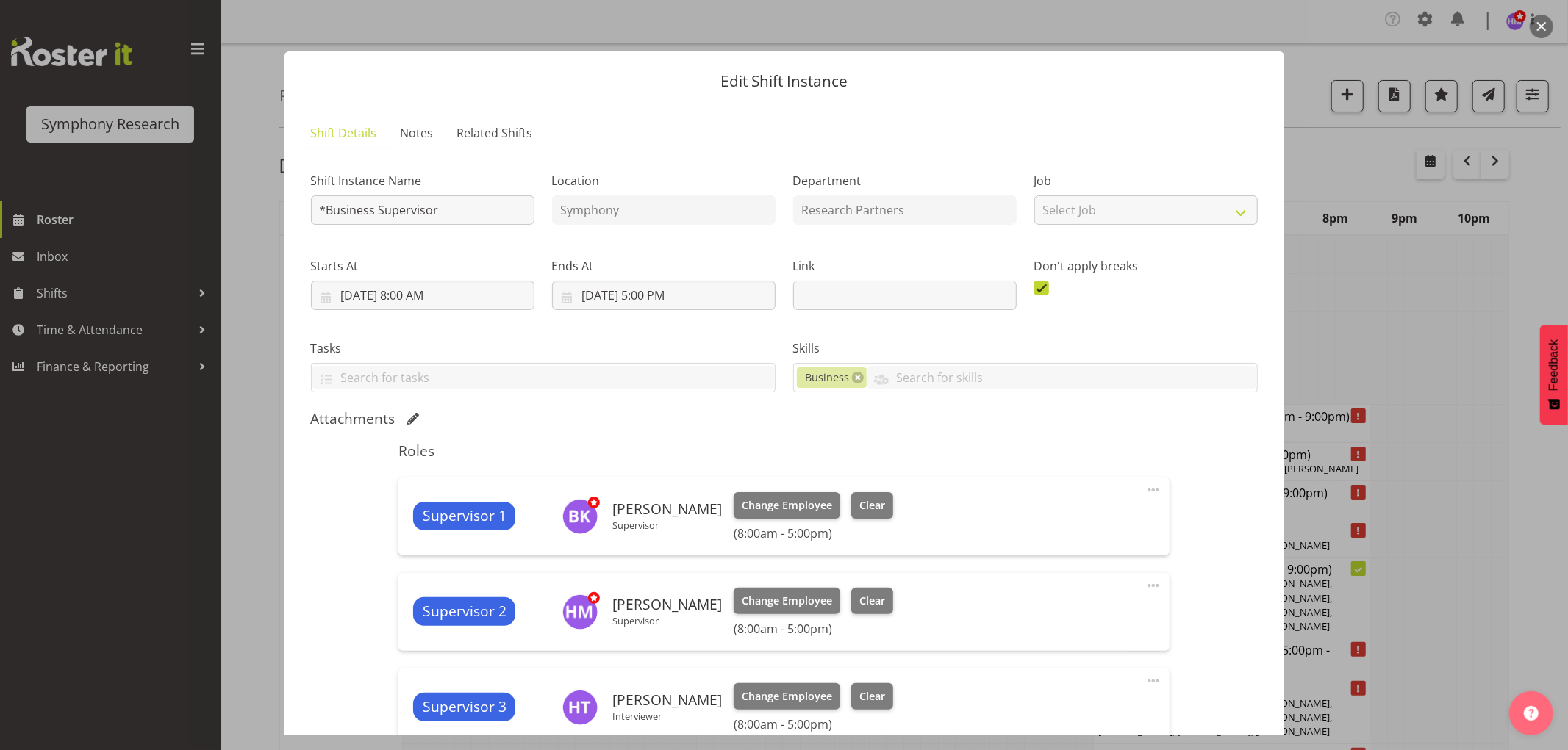
click at [1539, 28] on button "button" at bounding box center [1541, 27] width 24 height 24
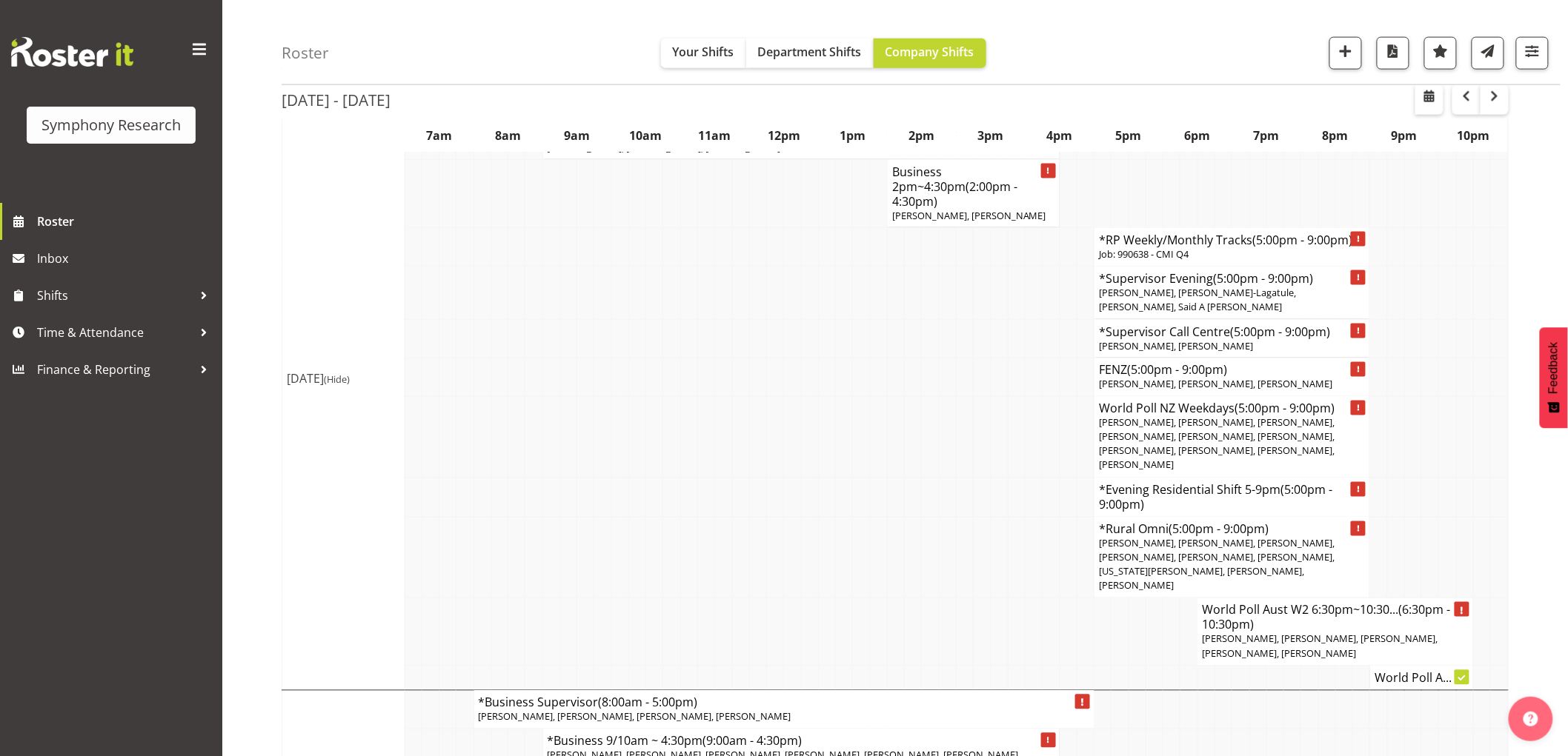
scroll to position [1070, 0]
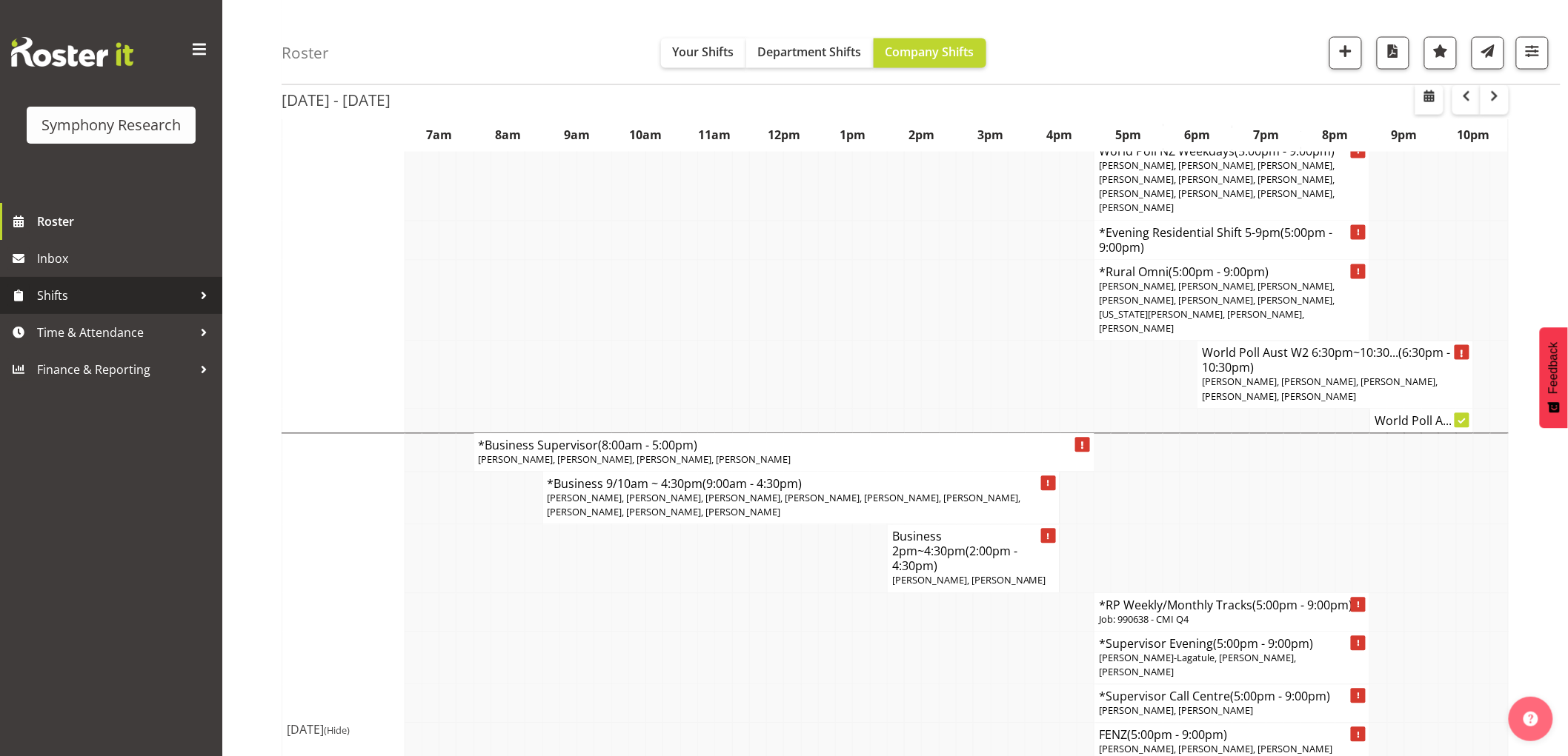
click at [73, 300] on span "Shifts" at bounding box center [115, 296] width 155 height 22
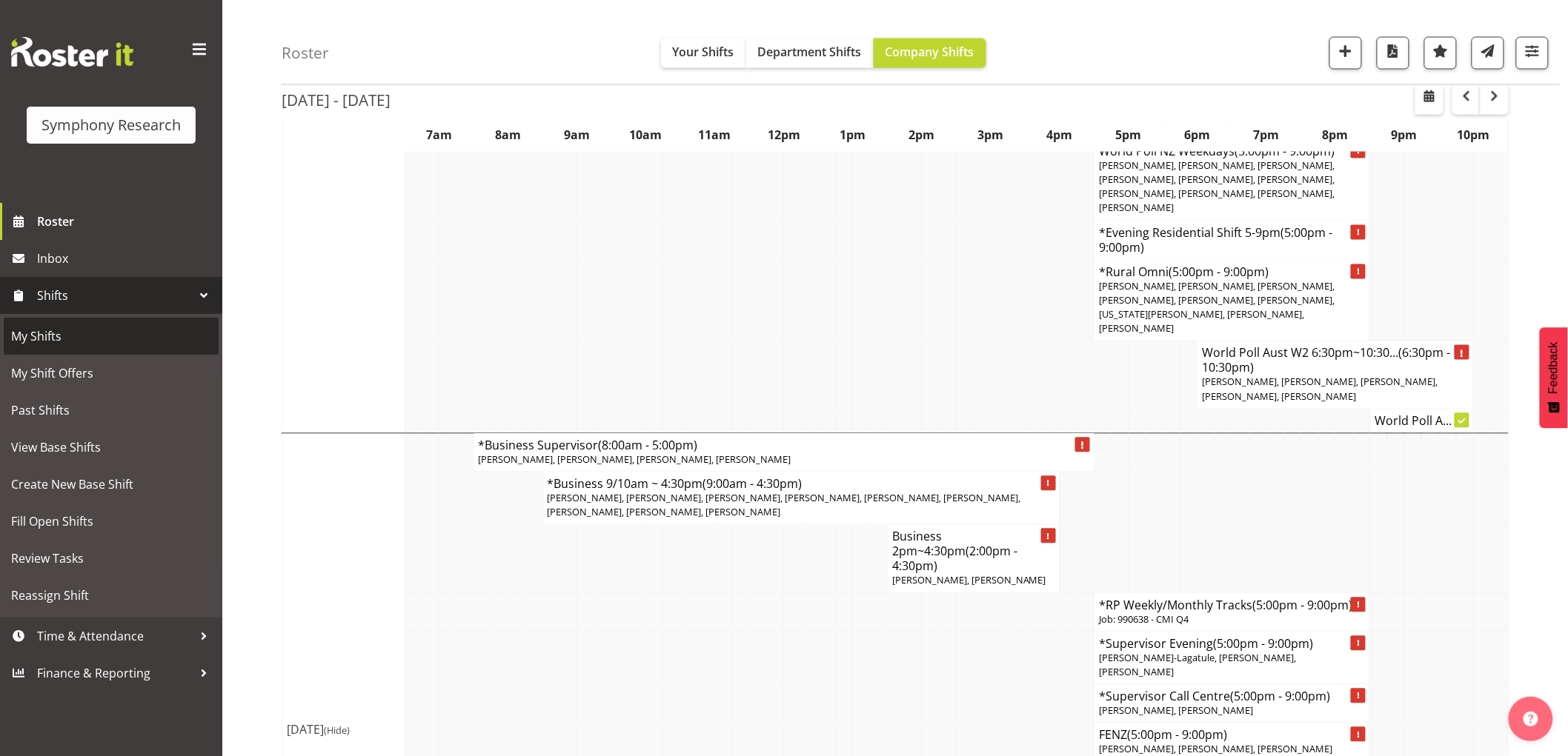
click at [60, 335] on span "My Shifts" at bounding box center [111, 336] width 200 height 22
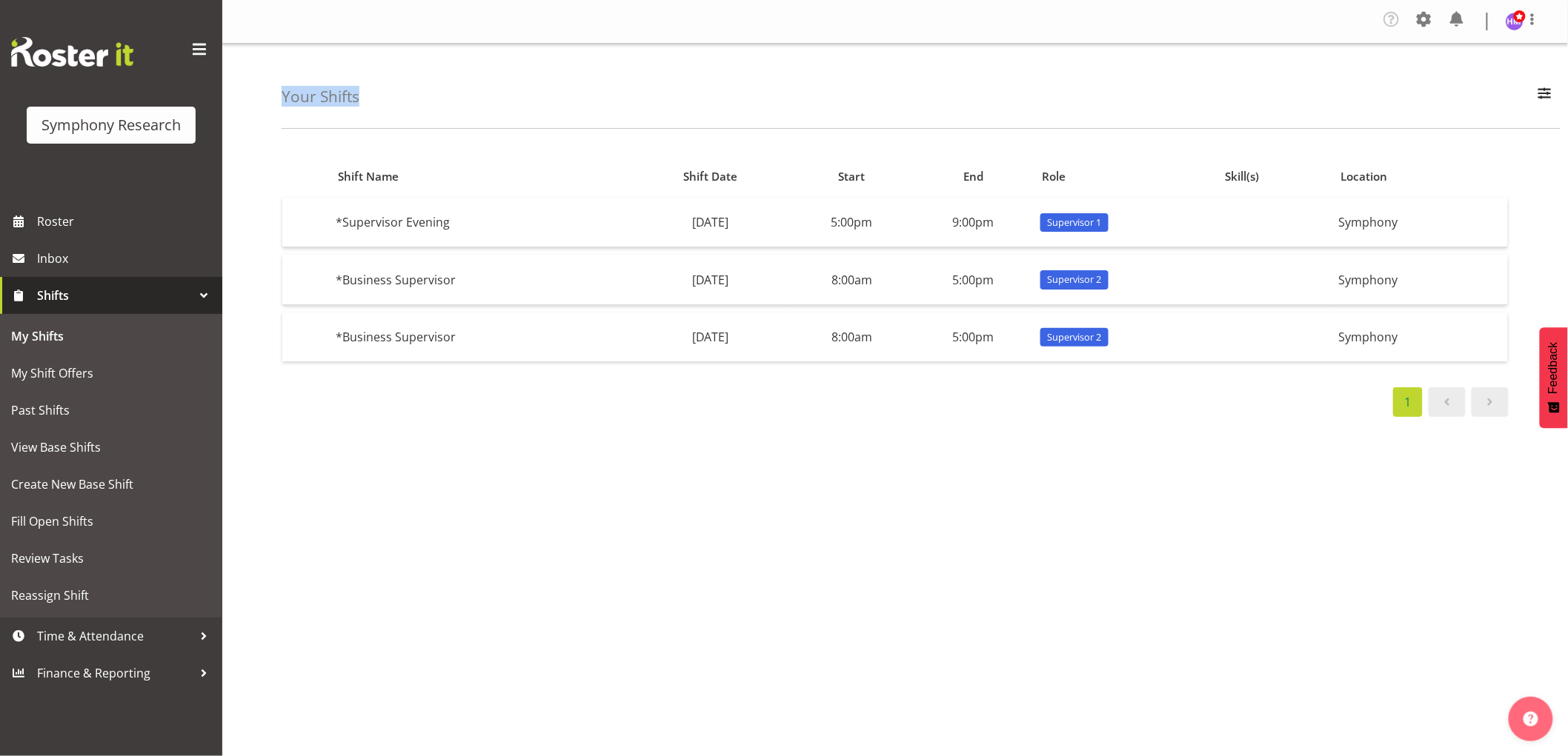
drag, startPoint x: 476, startPoint y: 106, endPoint x: 307, endPoint y: 97, distance: 169.2
click at [255, 104] on div "Your Shifts All Locations Do Not Use MM Symphony Day Week Month All Apply Shift…" at bounding box center [894, 388] width 1345 height 689
click at [308, 95] on h4 "Your Shifts" at bounding box center [320, 96] width 78 height 17
click at [99, 620] on link "Time & Attendance" at bounding box center [111, 636] width 222 height 37
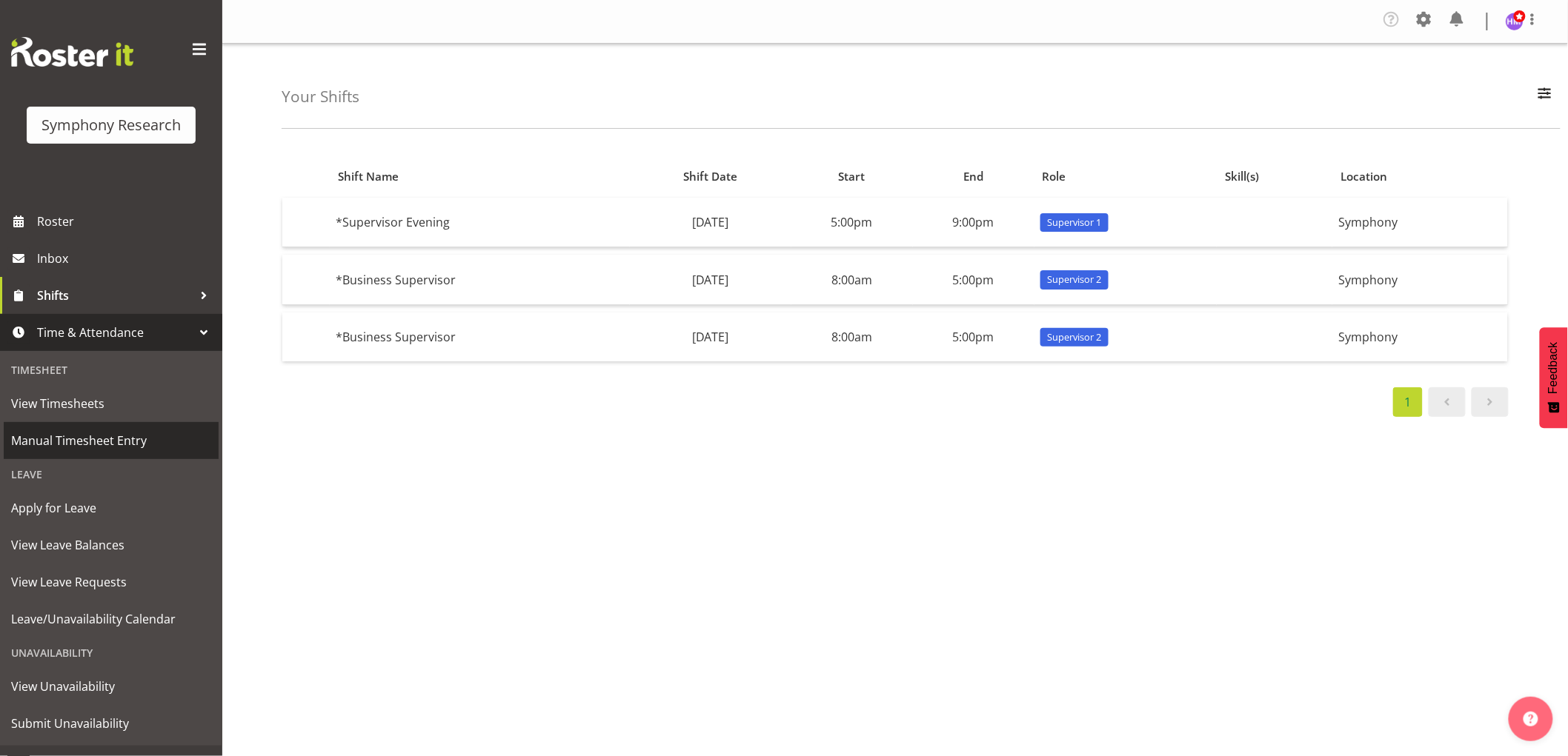
click at [130, 449] on span "Manual Timesheet Entry" at bounding box center [111, 441] width 200 height 22
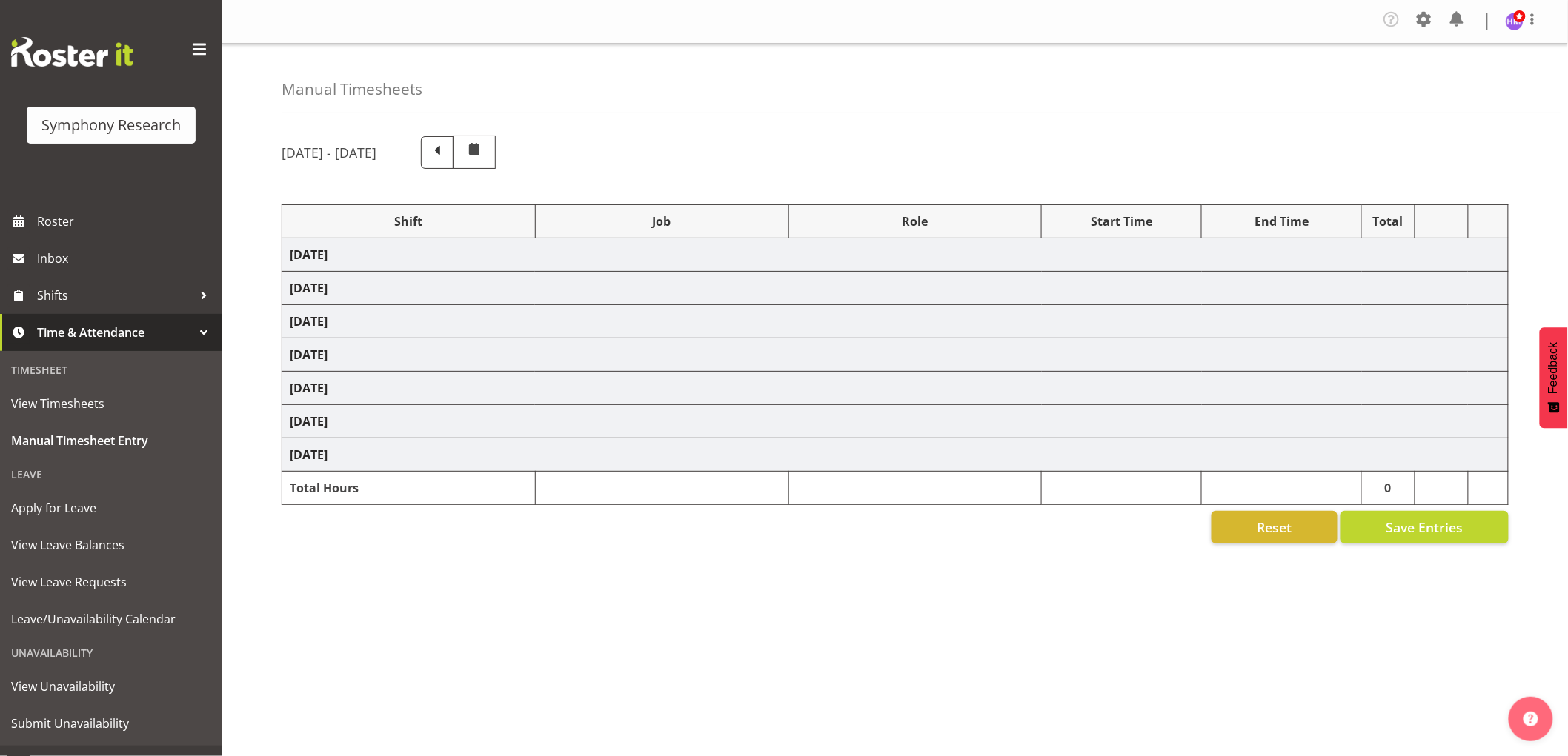
select select "1607"
select select "2379"
select select "1607"
select select "10549"
select select "1607"
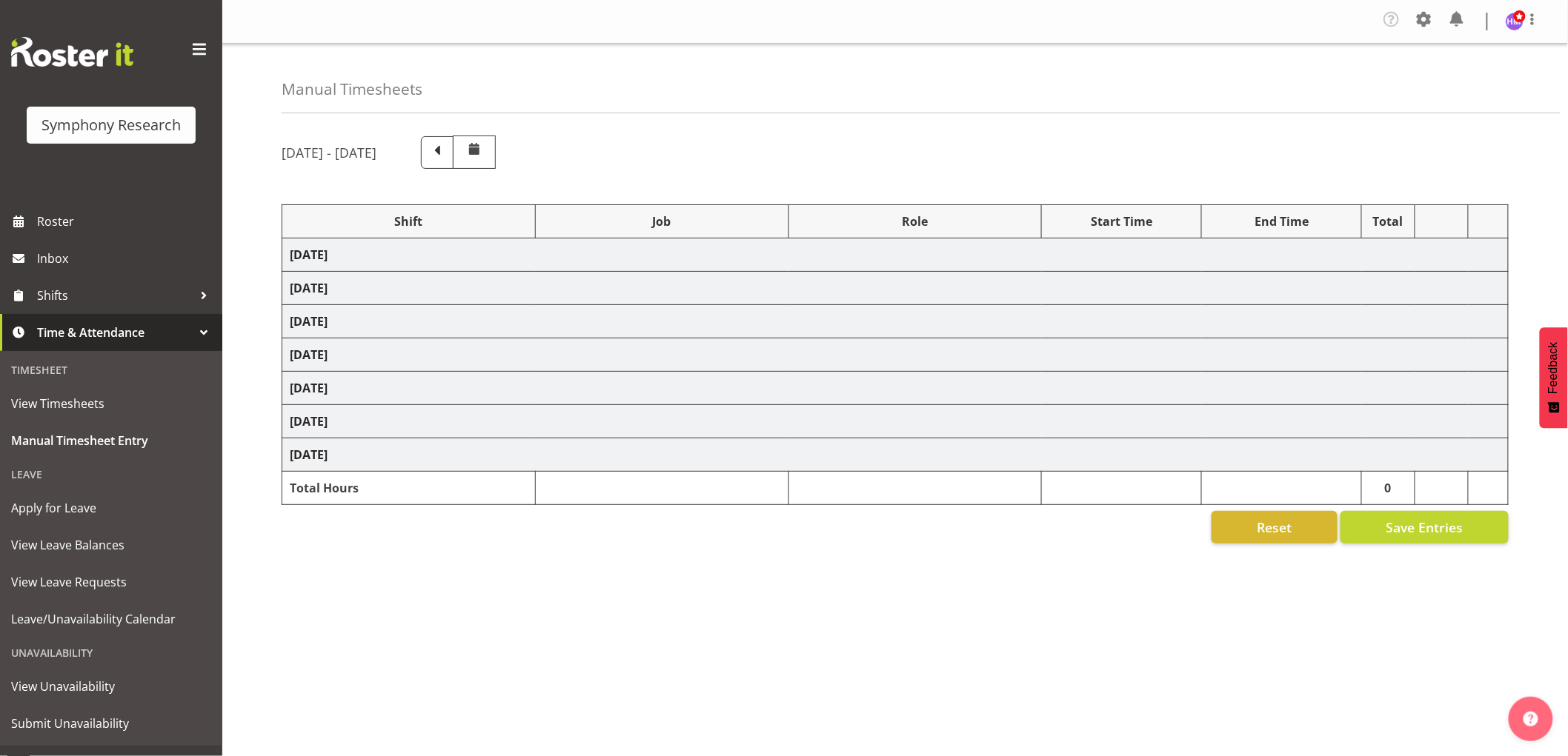
select select "9426"
select select "1607"
select select "9636"
select select "1607"
select select "10242"
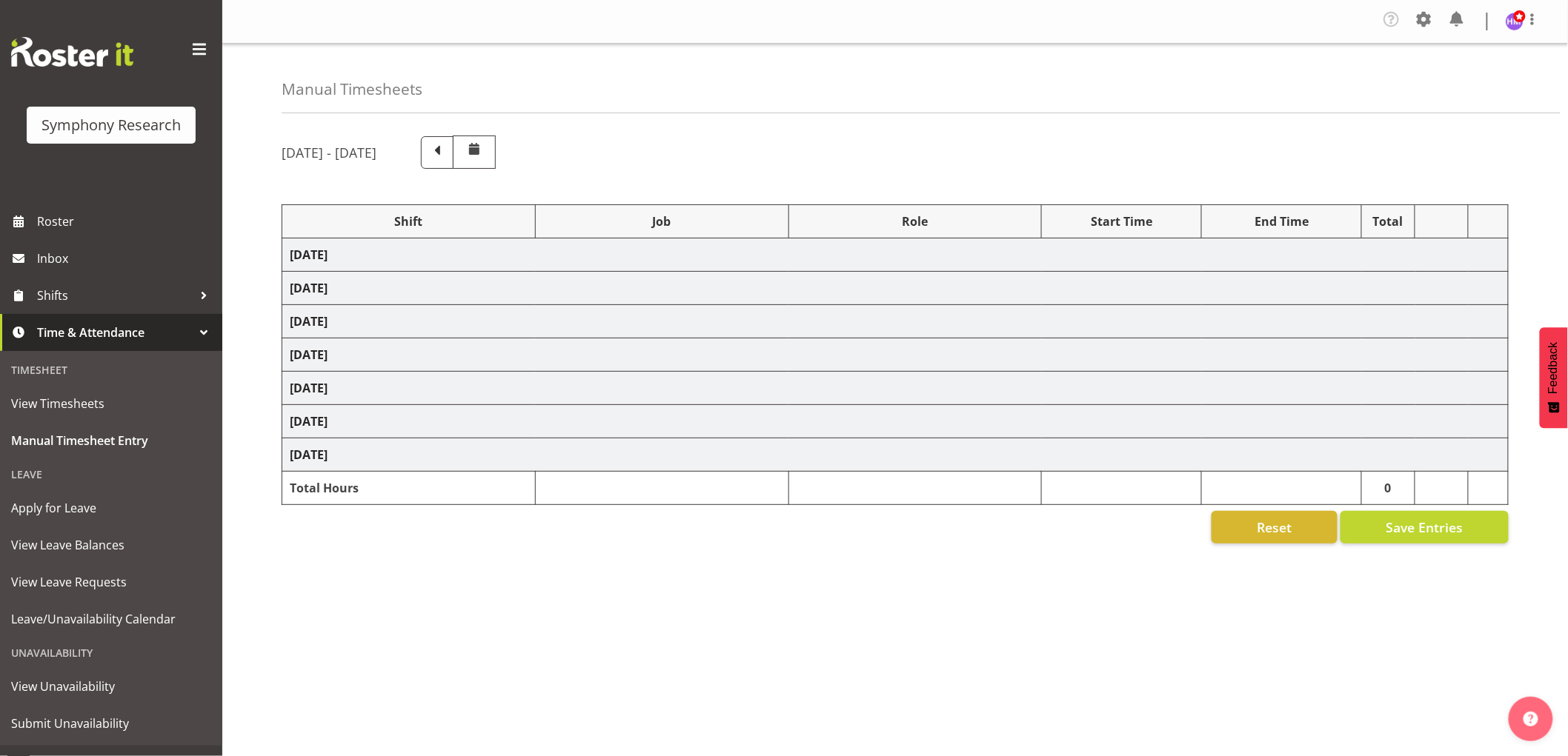
select select "1607"
select select "743"
select select "1607"
select select "743"
select select "1607"
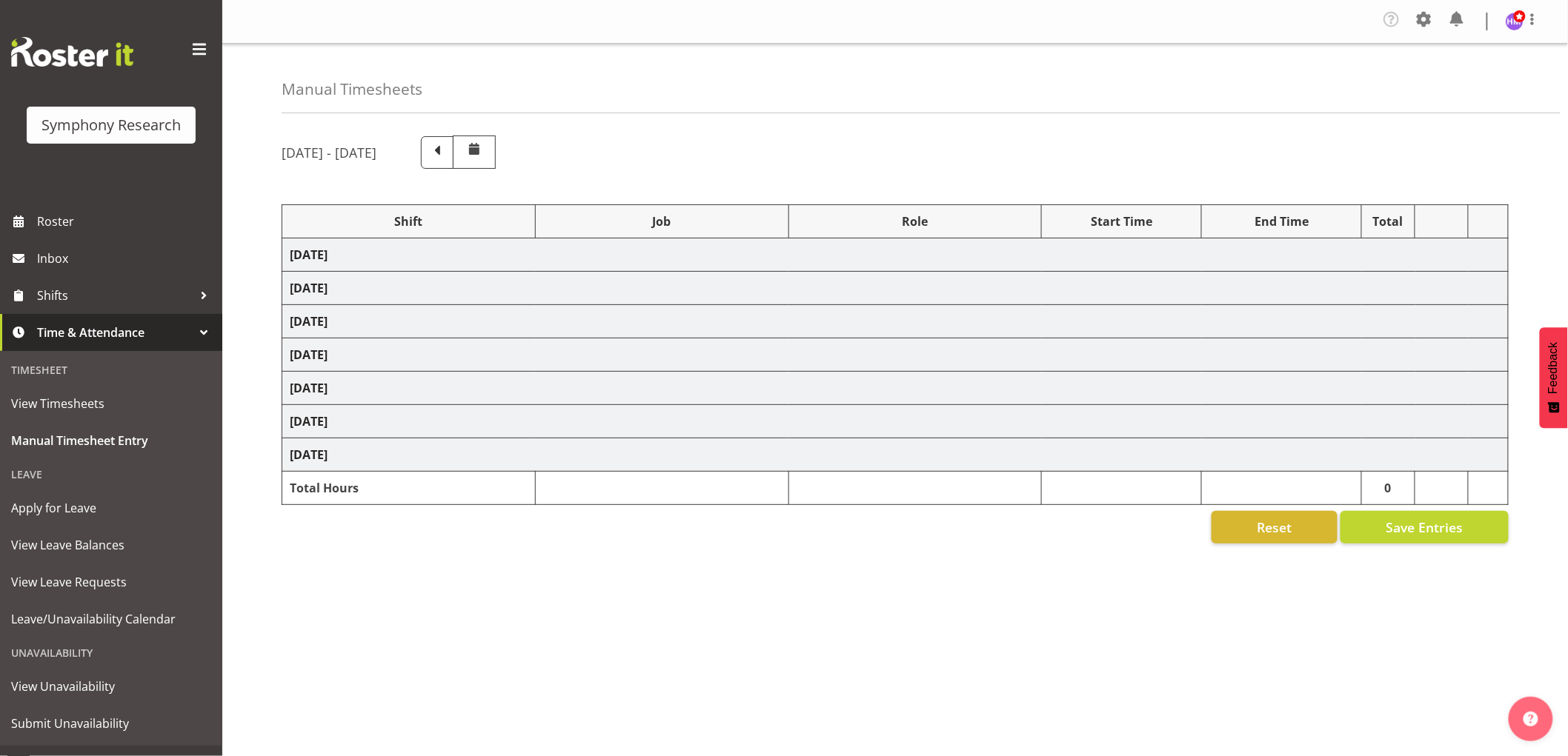
select select "757"
select select "1607"
select select "2379"
select select "1607"
select select "10242"
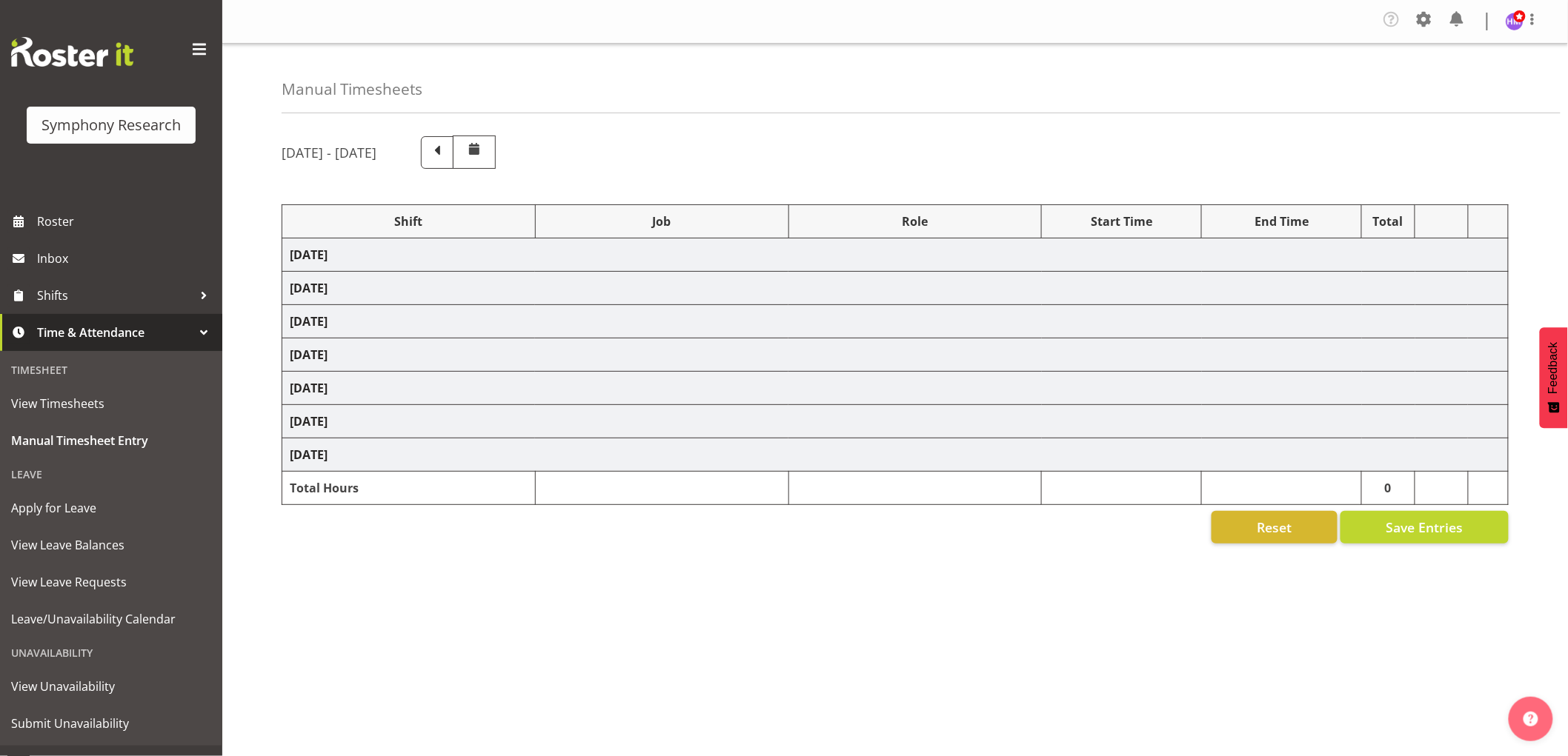
select select "1607"
select select "10536"
select select "1607"
select select "2379"
select select "1607"
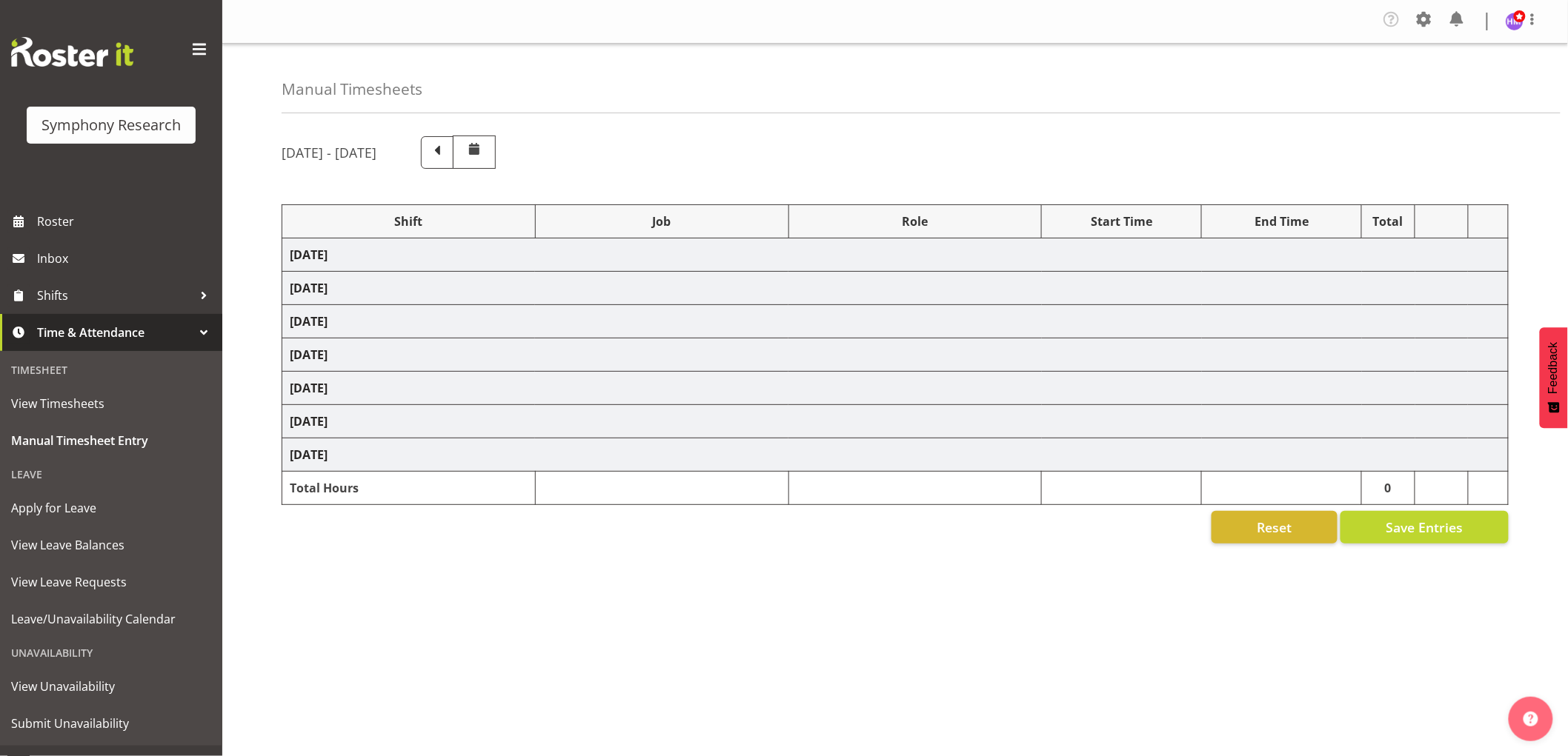
select select "7759"
select select "1607"
select select "7759"
select select "1607"
select select "9636"
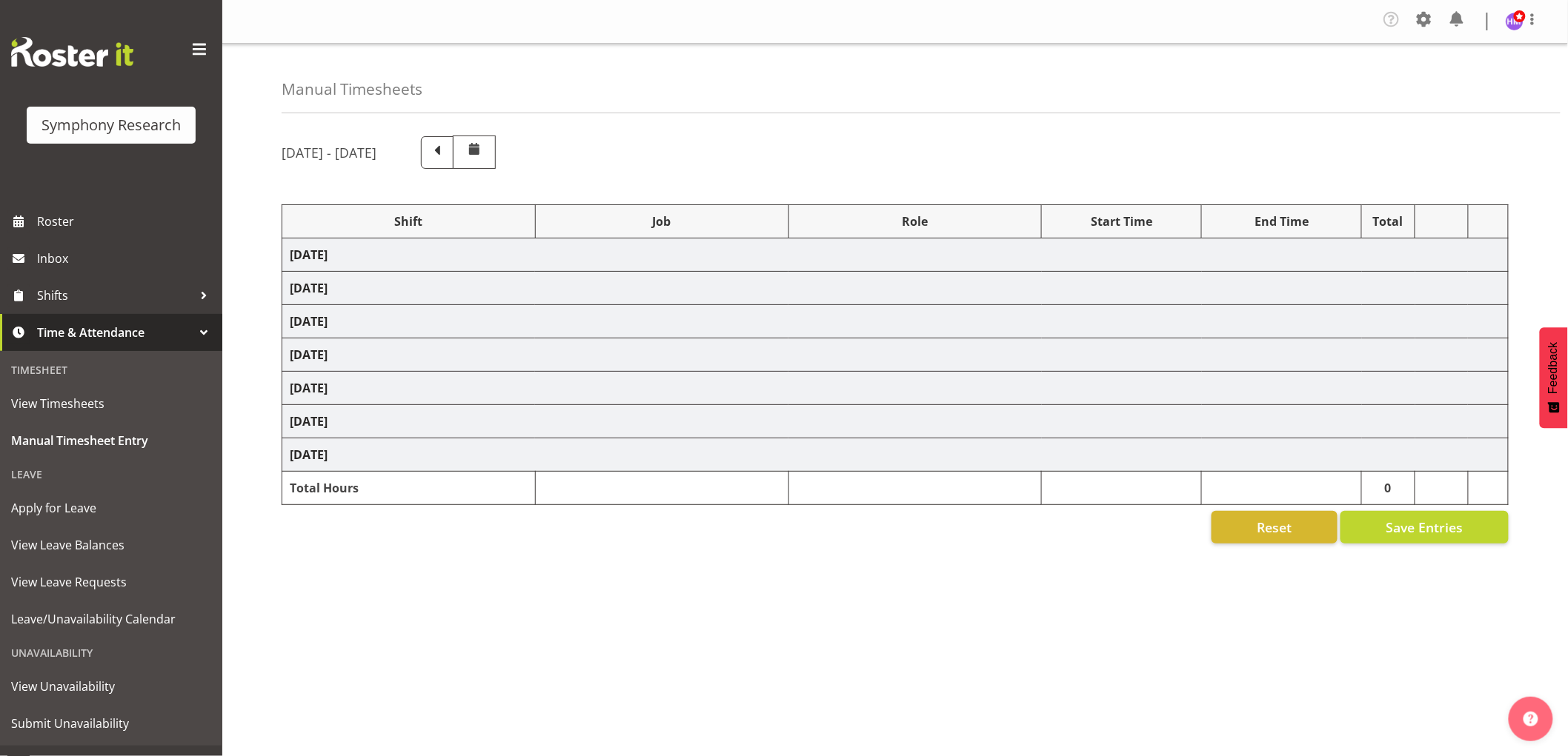
select select "1607"
select select "10499"
select select "1607"
select select "743"
select select "1607"
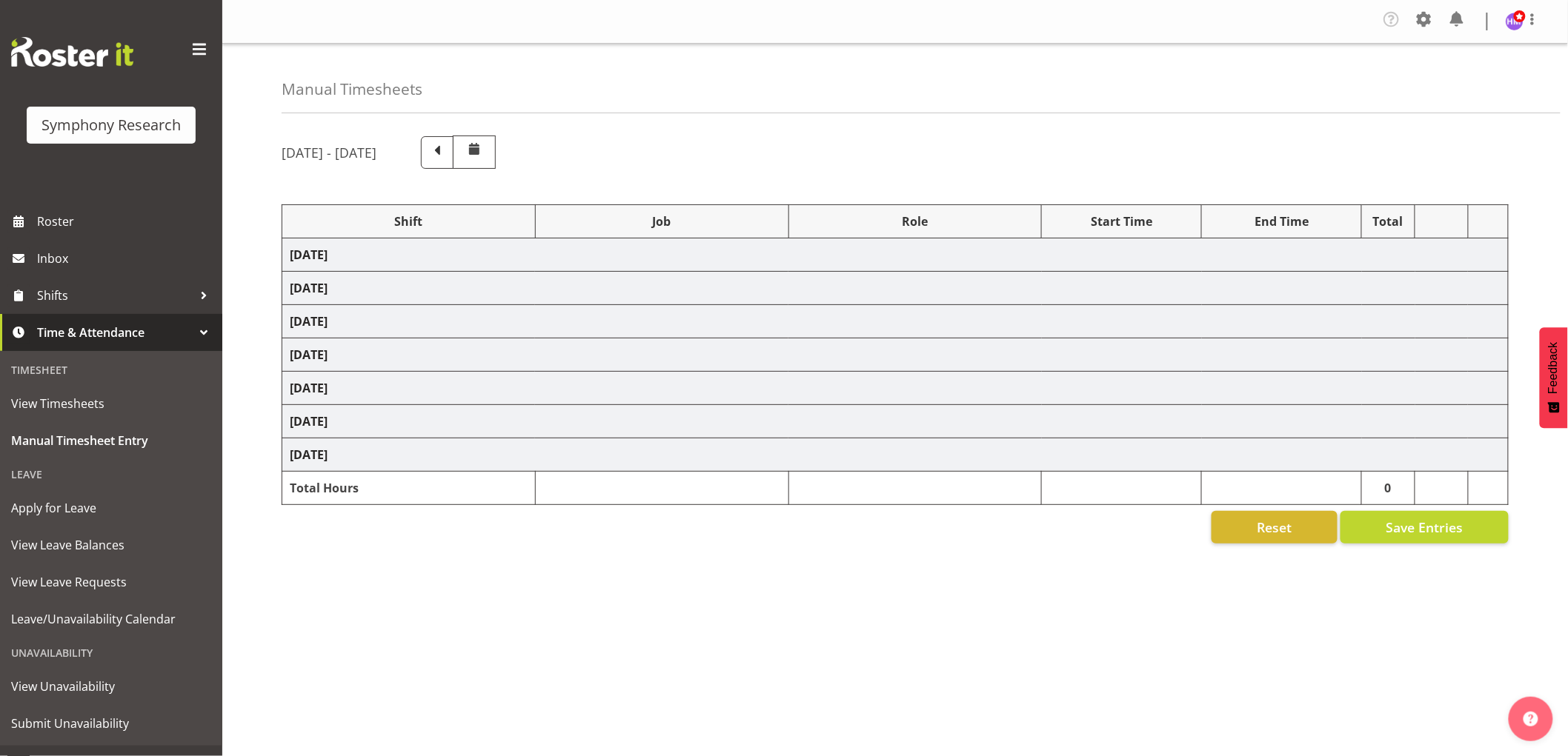
select select "2379"
select select "67675"
select select "7759"
select select "47"
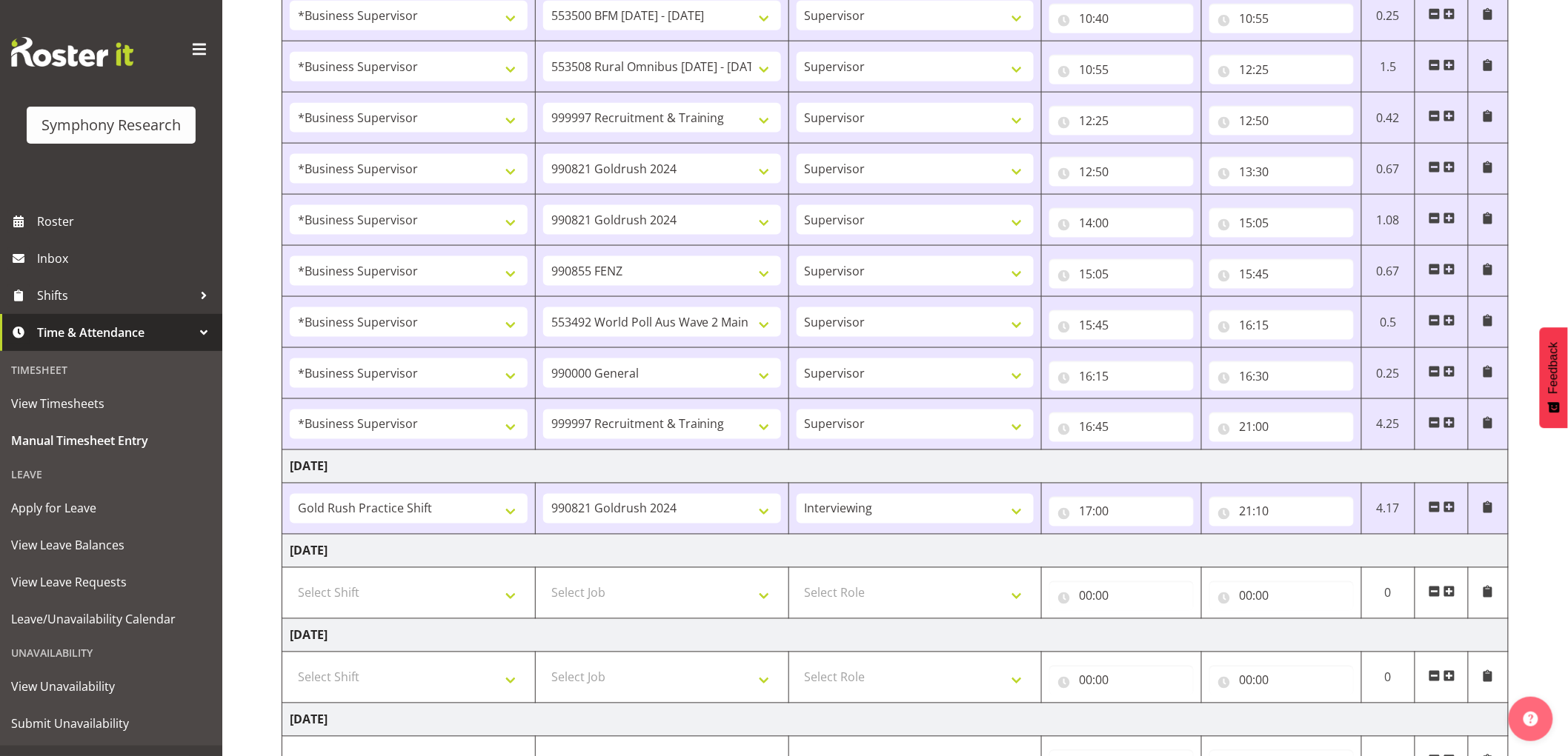
scroll to position [989, 0]
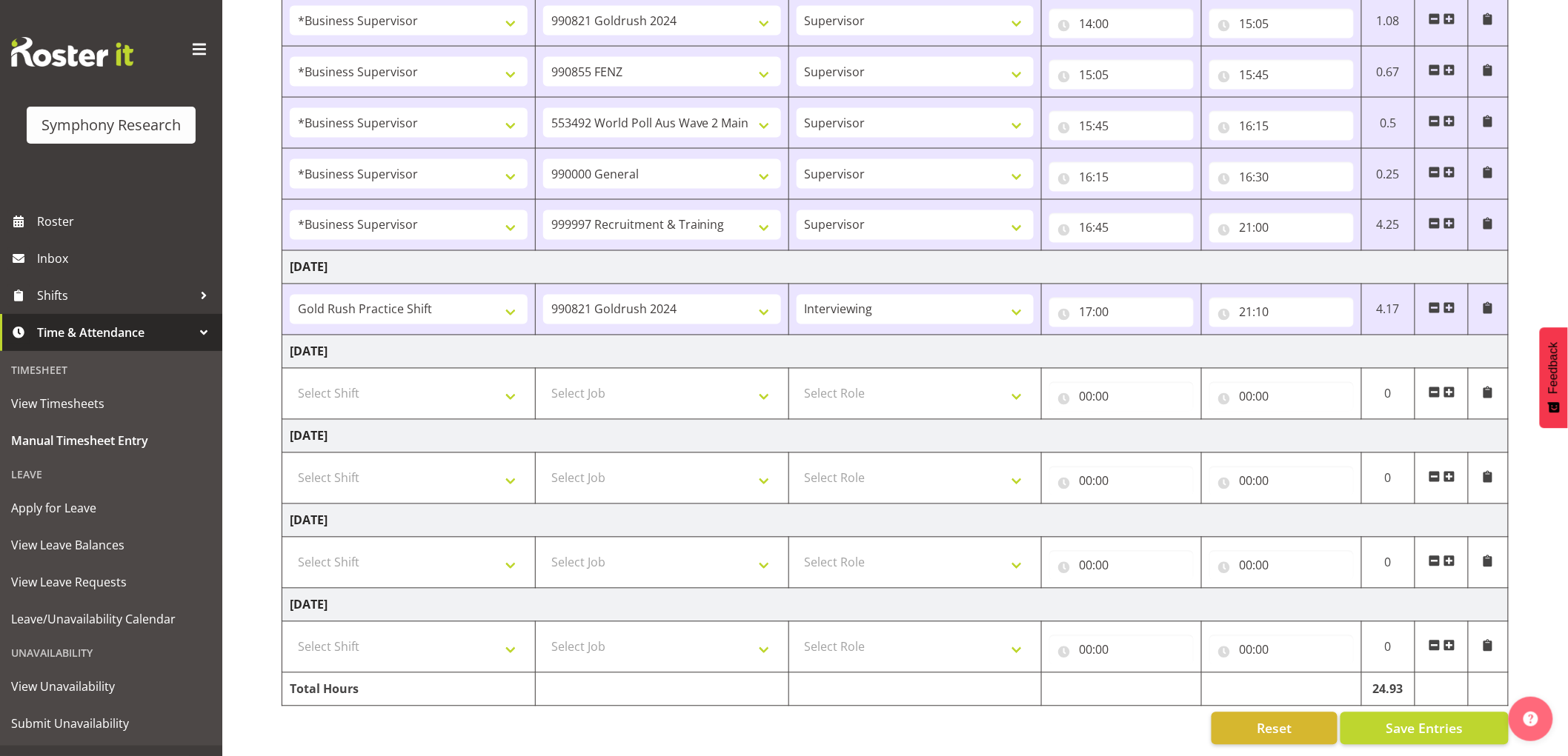
click at [1436, 302] on span at bounding box center [1434, 307] width 12 height 12
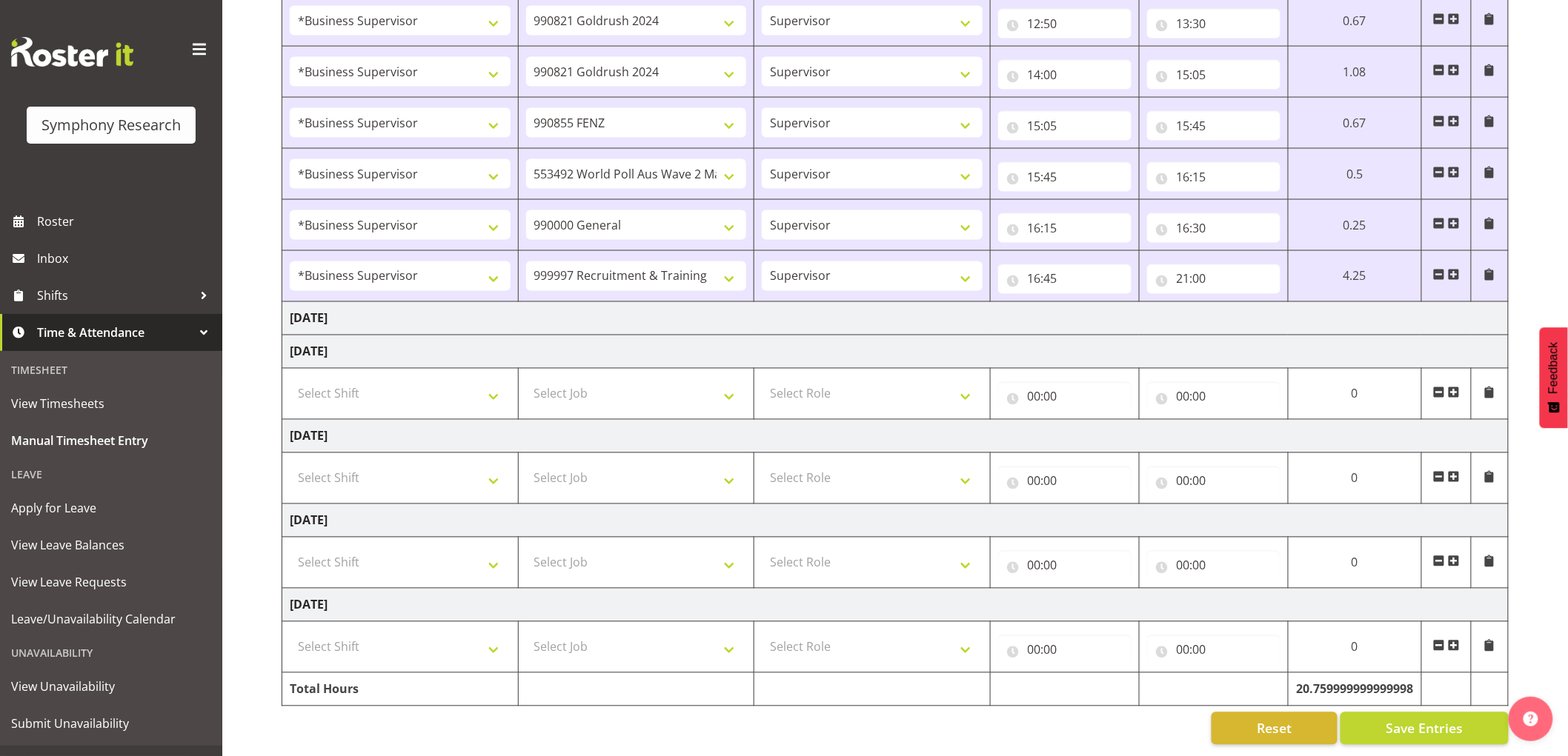
scroll to position [937, 0]
click at [1201, 270] on input "21:00" at bounding box center [1214, 279] width 133 height 29
drag, startPoint x: 1283, startPoint y: 308, endPoint x: 1246, endPoint y: 338, distance: 47.6
click at [1285, 308] on select "00 01 02 03 04 05 06 07 08 09 10 11 12 13 14 15 16 17 18 19 20 21 22 23 24 25 2…" at bounding box center [1287, 317] width 33 height 29
select select "10"
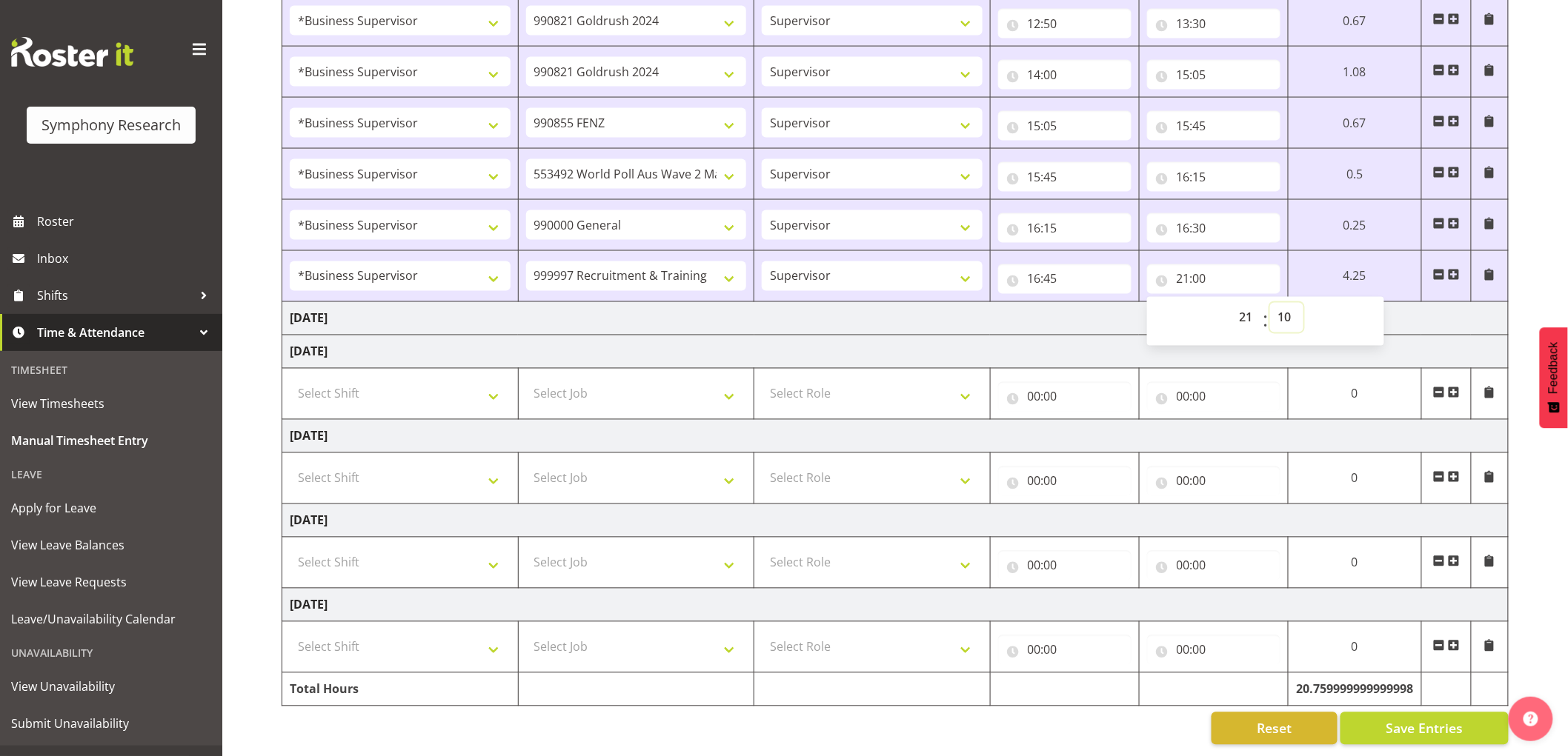
click at [1303, 303] on select "00 01 02 03 04 05 06 07 08 09 10 11 12 13 14 15 16 17 18 19 20 21 22 23 24 25 2…" at bounding box center [1287, 317] width 33 height 29
type input "21:10"
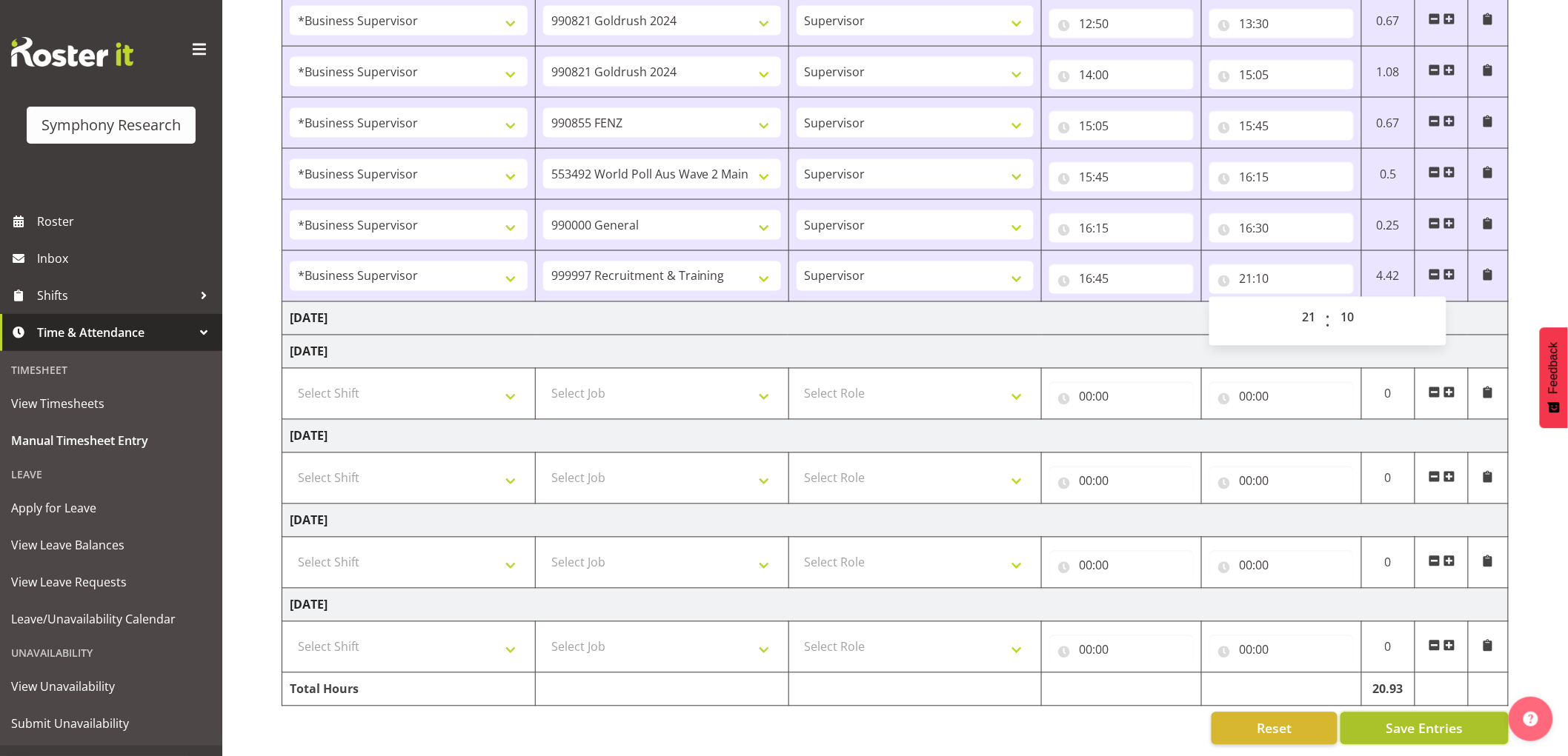
click at [1472, 715] on button "Save Entries" at bounding box center [1425, 728] width 168 height 32
click at [1434, 720] on span "Save Entries" at bounding box center [1424, 729] width 77 height 19
